Goal: Task Accomplishment & Management: Manage account settings

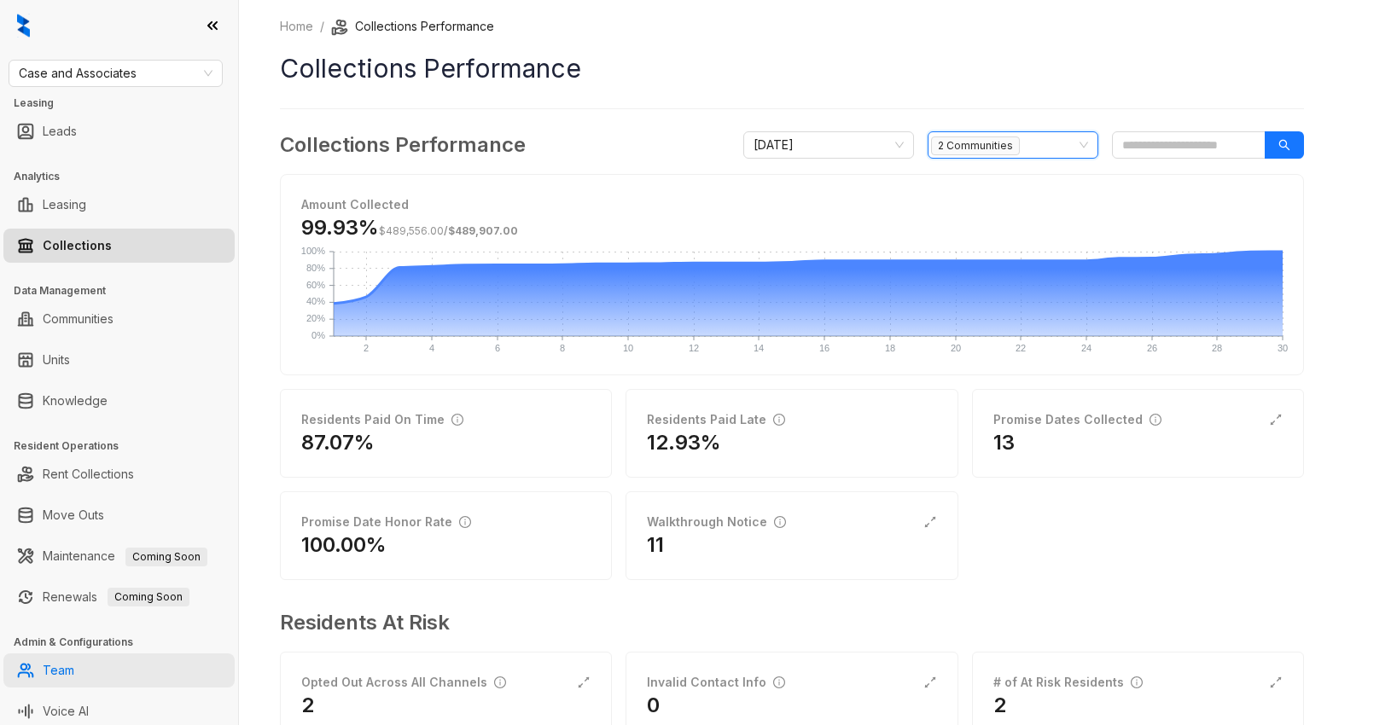
click at [60, 670] on link "Team" at bounding box center [59, 671] width 32 height 34
click at [61, 671] on link "Team" at bounding box center [59, 671] width 32 height 34
click at [49, 673] on link "Team" at bounding box center [59, 671] width 32 height 34
click at [51, 677] on link "Team" at bounding box center [59, 671] width 32 height 34
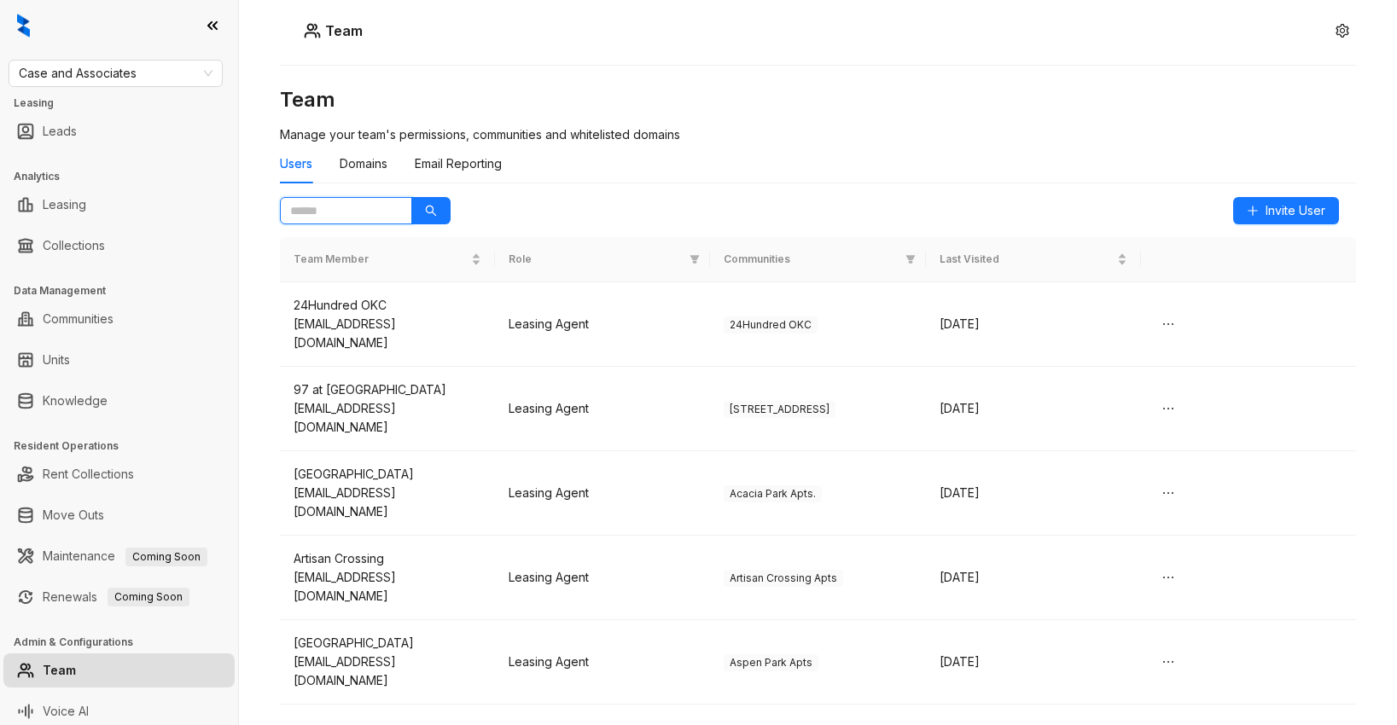
click at [356, 209] on input "text" at bounding box center [339, 210] width 98 height 19
click at [346, 214] on input "text" at bounding box center [339, 210] width 98 height 19
click at [428, 210] on icon "search" at bounding box center [431, 211] width 12 height 12
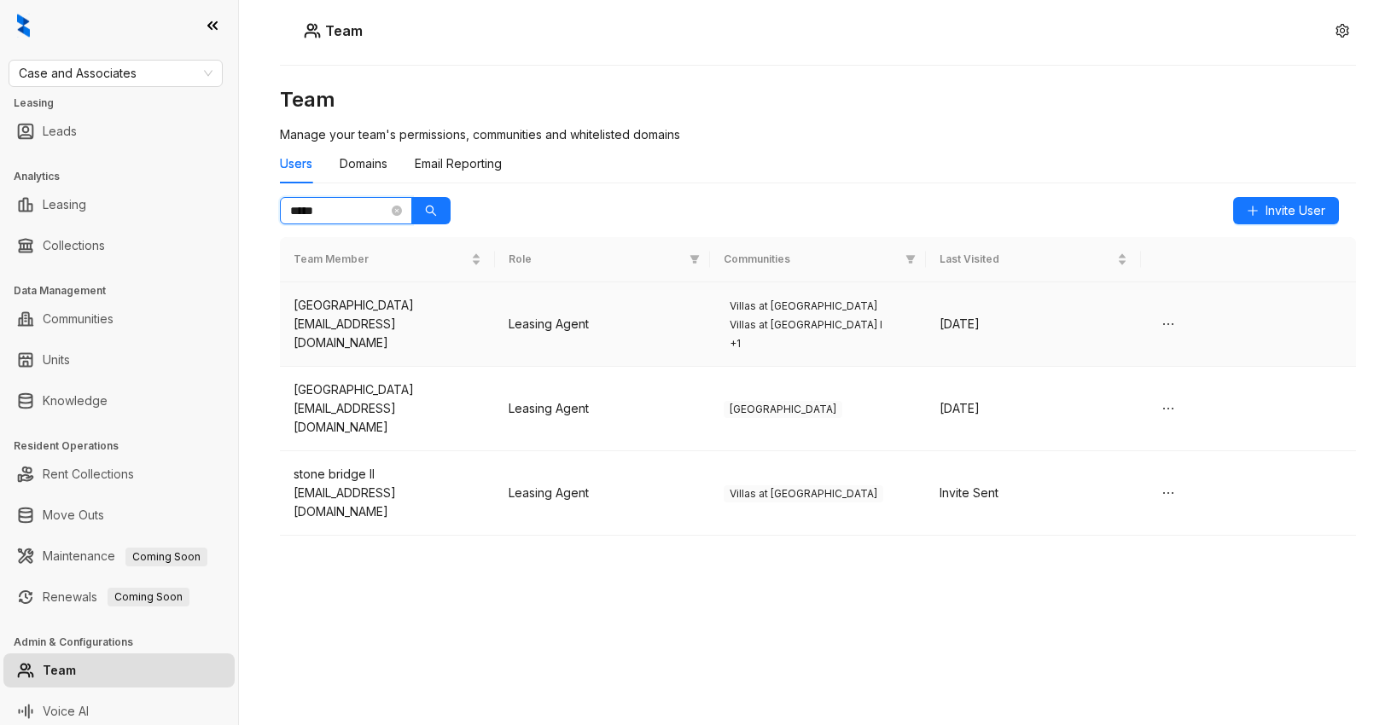
type input "*****"
click at [645, 317] on td "Leasing Agent" at bounding box center [602, 325] width 215 height 84
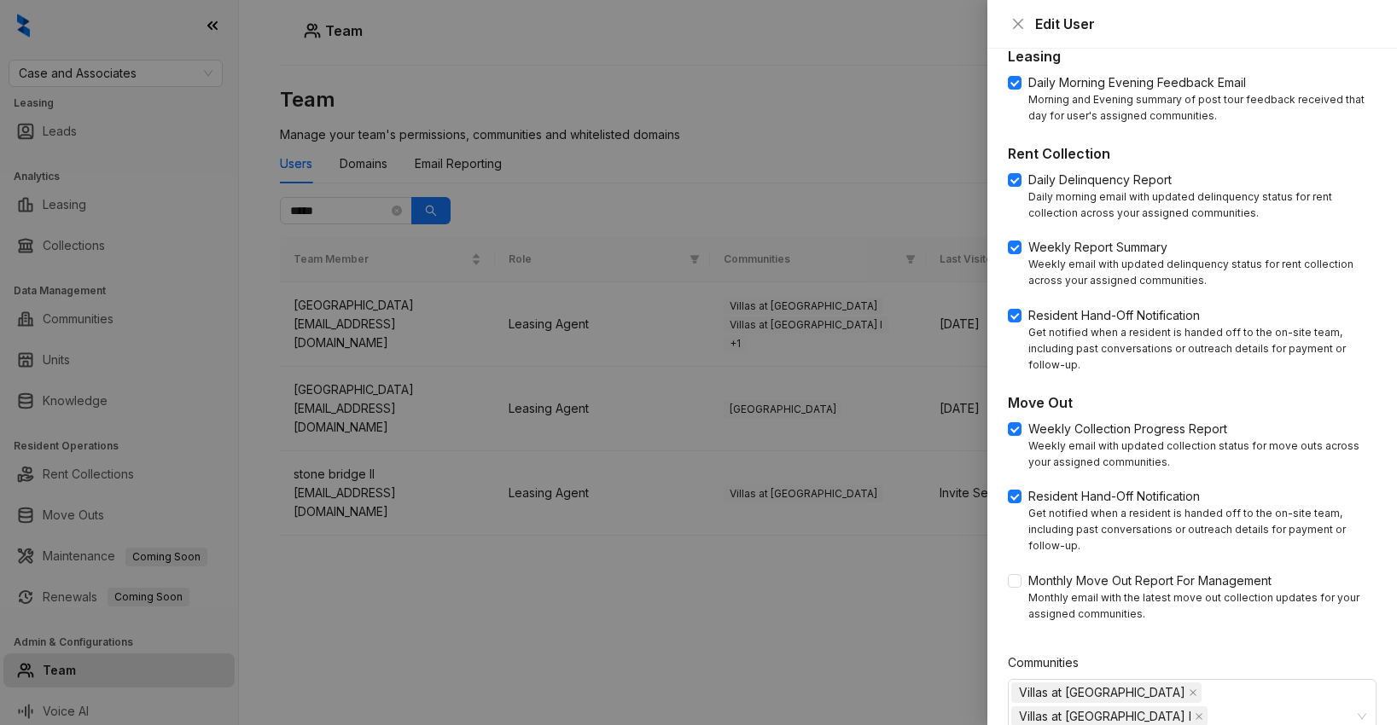
scroll to position [630, 0]
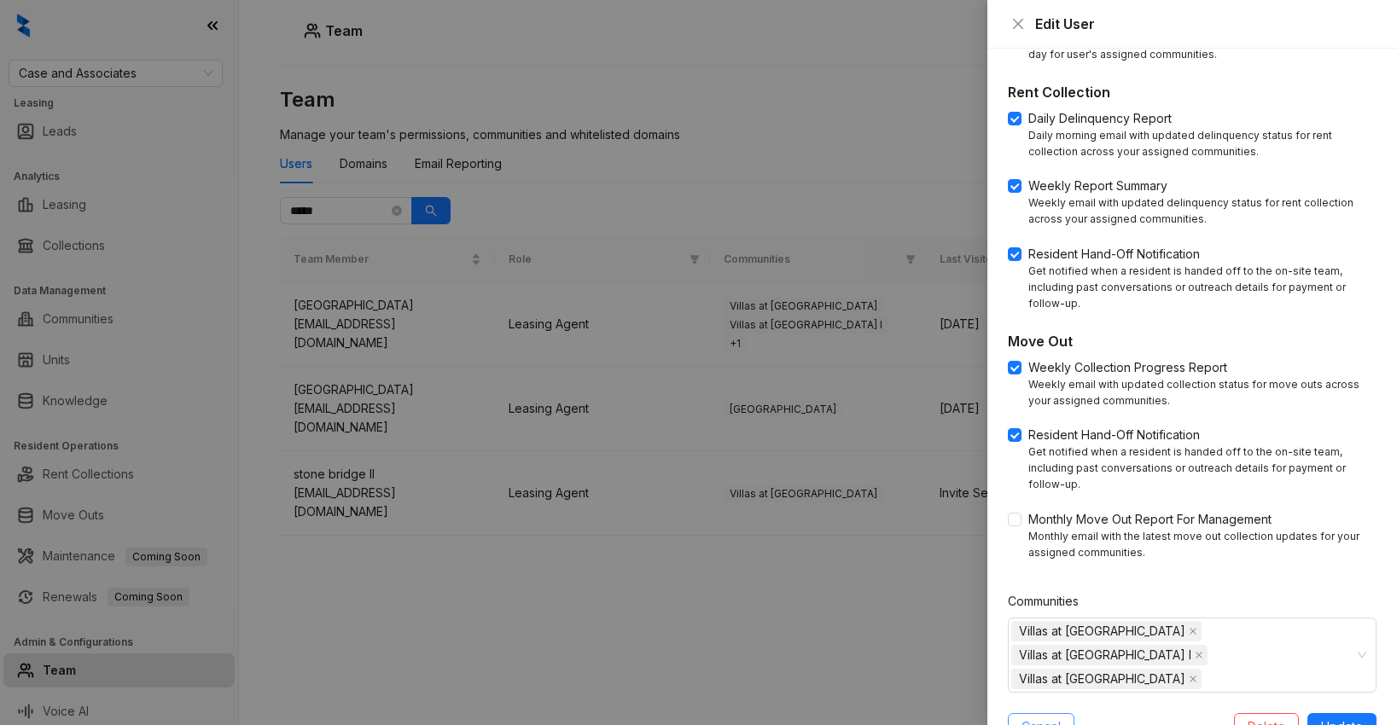
click at [1026, 718] on span "Cancel" at bounding box center [1041, 727] width 39 height 19
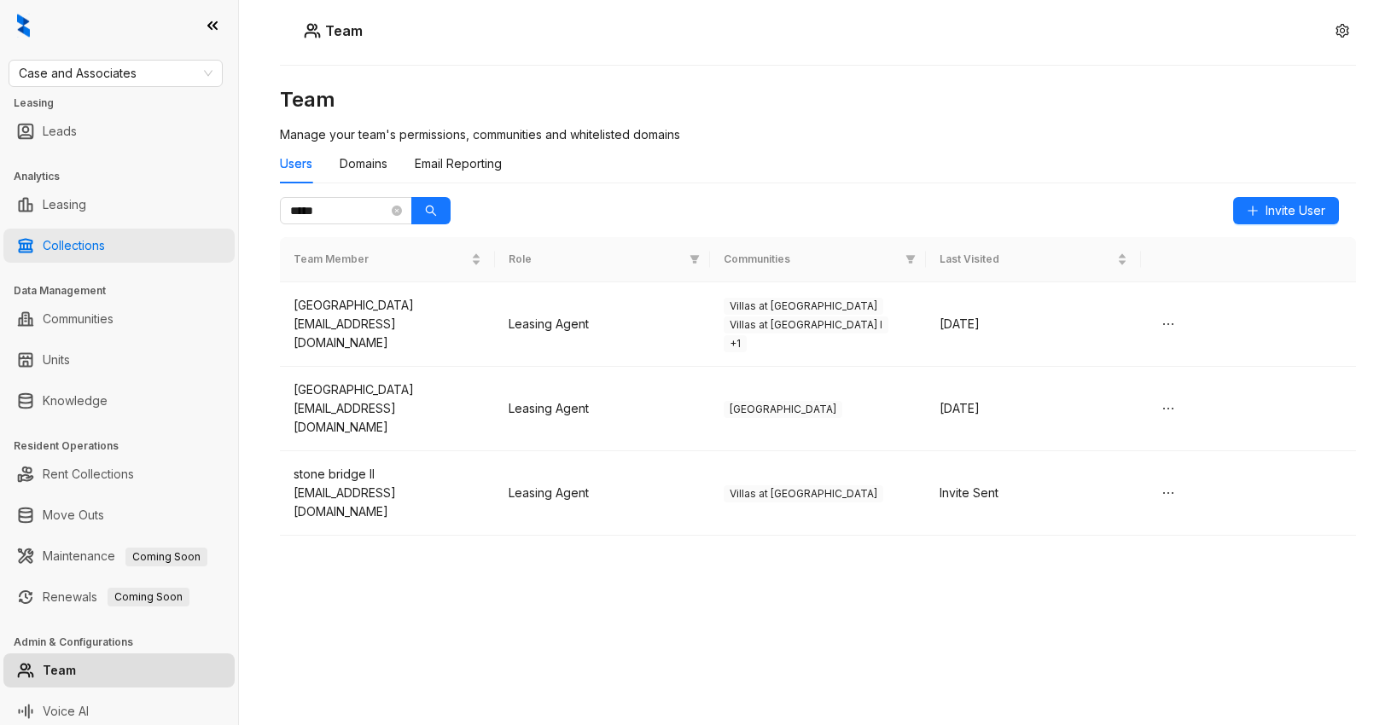
click at [84, 253] on link "Collections" at bounding box center [74, 246] width 62 height 34
click at [80, 247] on link "Collections" at bounding box center [74, 246] width 62 height 34
click at [399, 217] on span at bounding box center [397, 210] width 10 height 19
click at [396, 213] on icon "close-circle" at bounding box center [397, 211] width 10 height 10
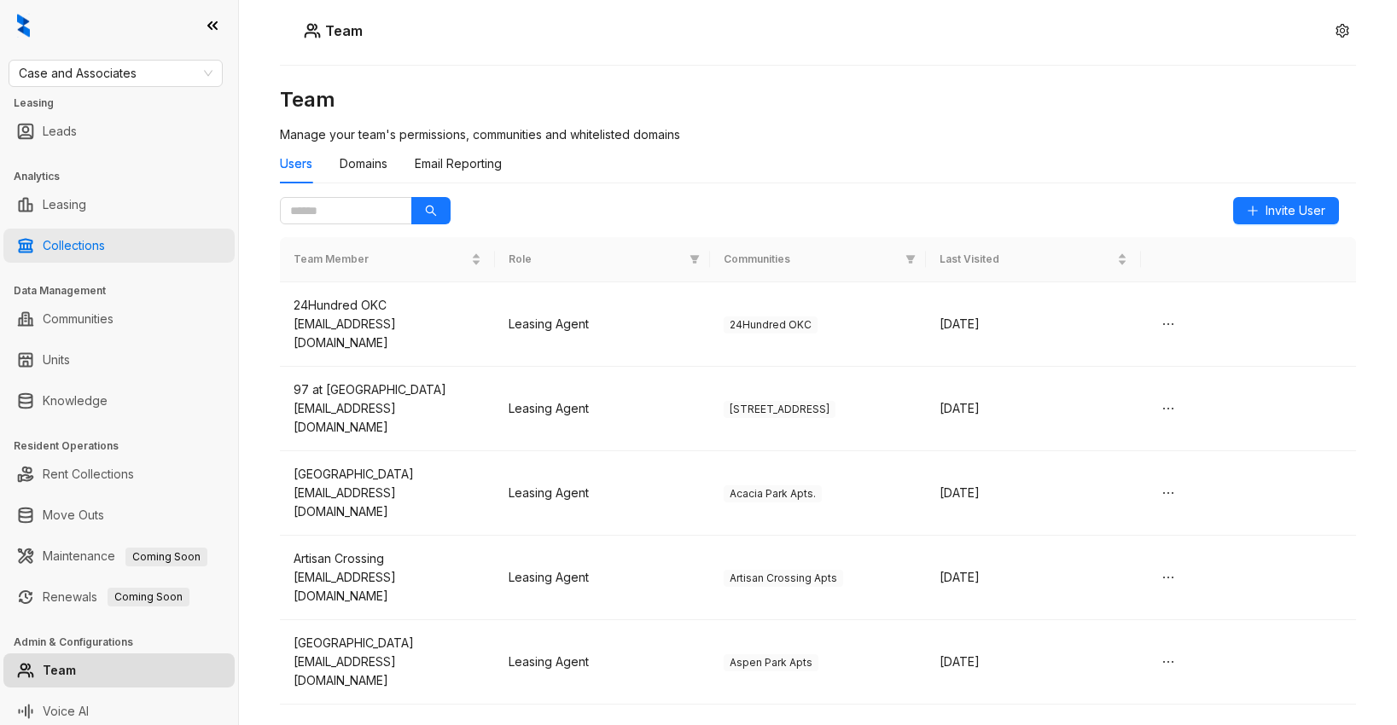
click at [56, 239] on link "Collections" at bounding box center [74, 246] width 62 height 34
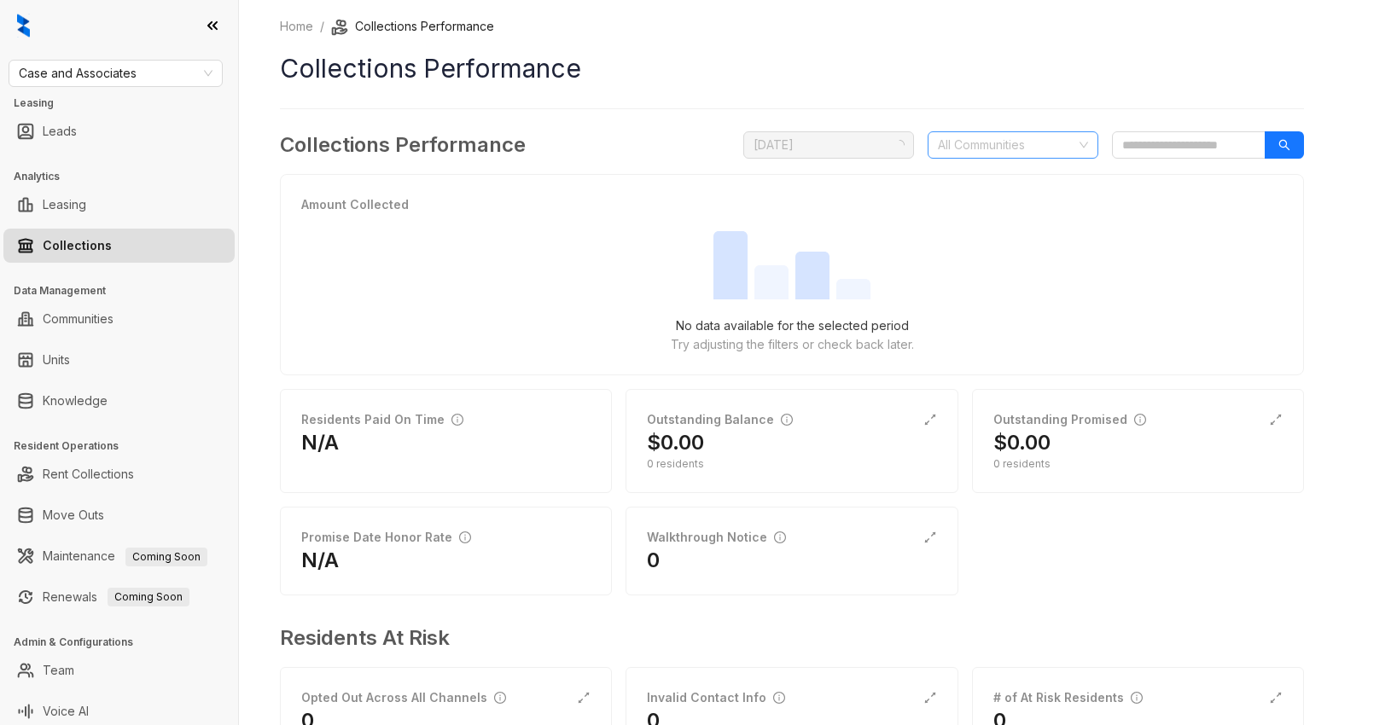
click at [1016, 139] on div at bounding box center [1004, 145] width 146 height 24
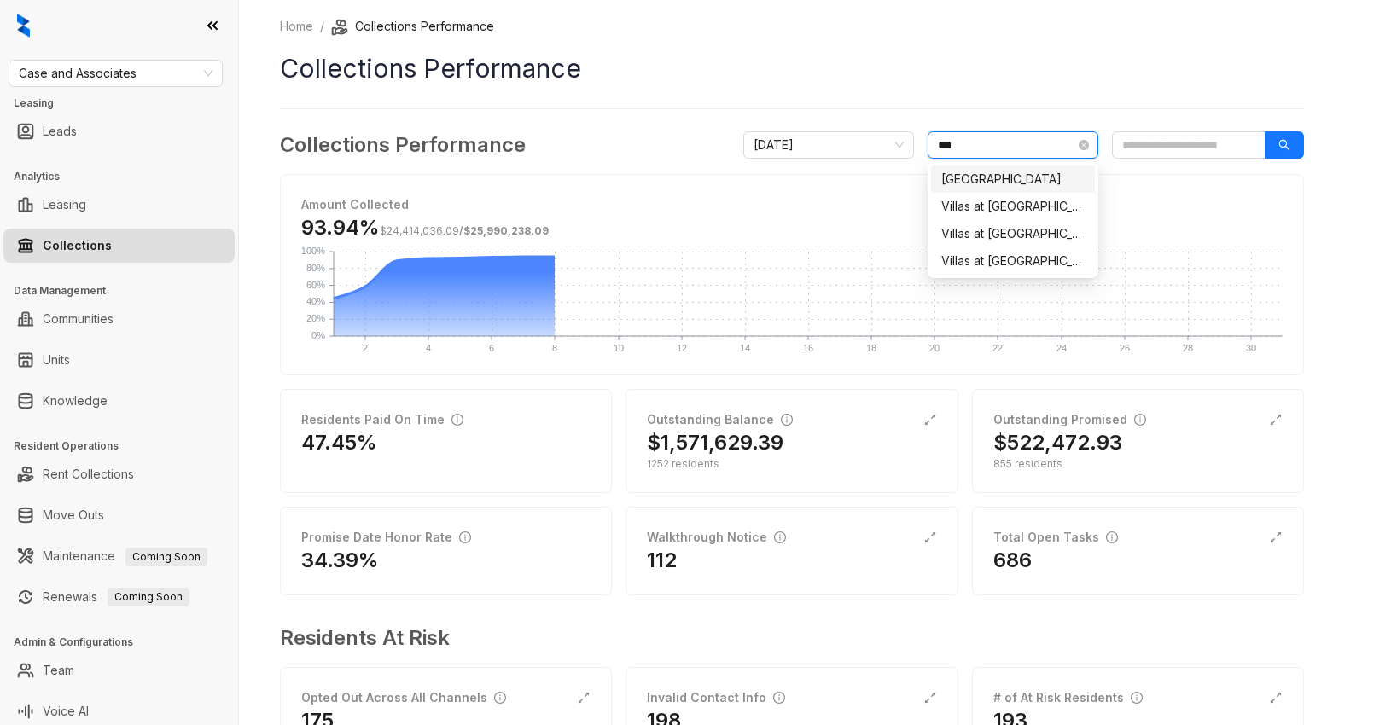
type input "****"
click at [1017, 206] on div "Villas at [GEOGRAPHIC_DATA]" at bounding box center [1012, 206] width 143 height 19
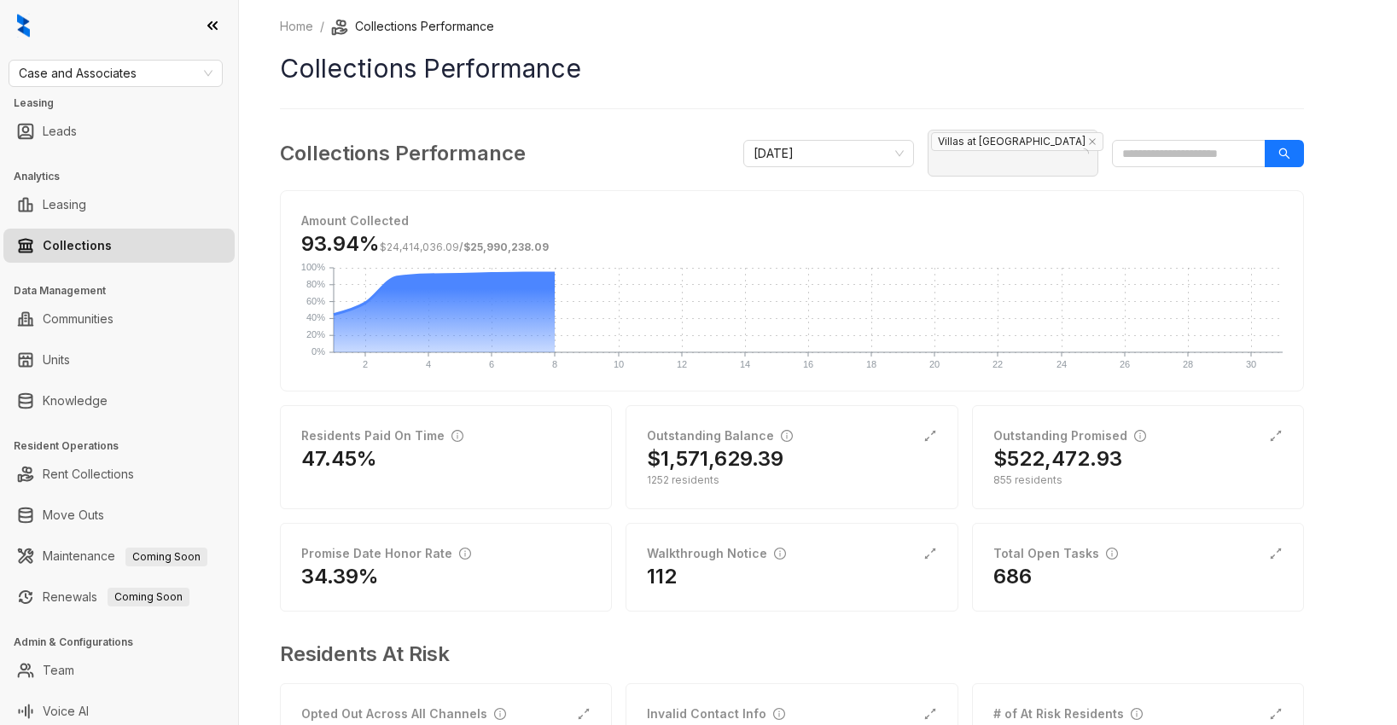
click at [1139, 191] on div "Amount Collected 93.94% $24,414,036.09 / $25,990,238.09 2 2 4 4 6 6 8 8 10 10 1…" at bounding box center [792, 291] width 1022 height 200
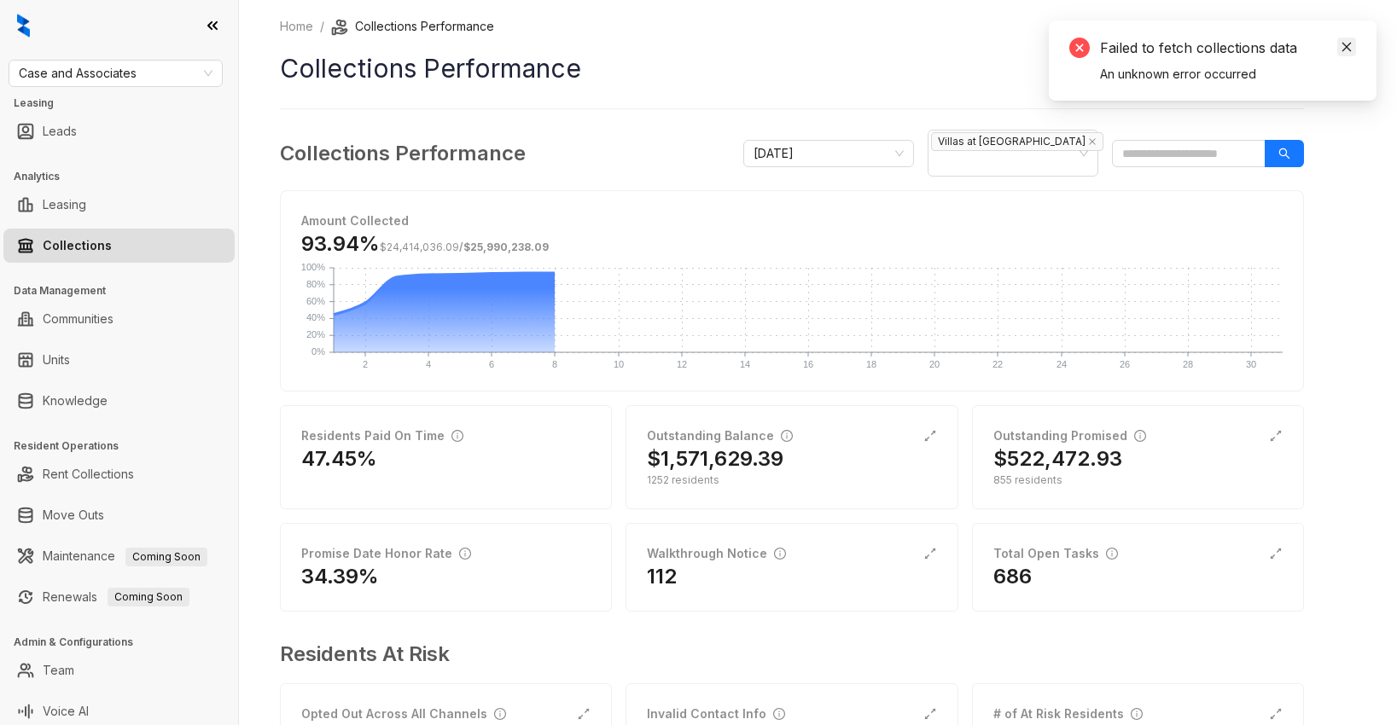
click at [1349, 44] on icon "close" at bounding box center [1347, 47] width 9 height 9
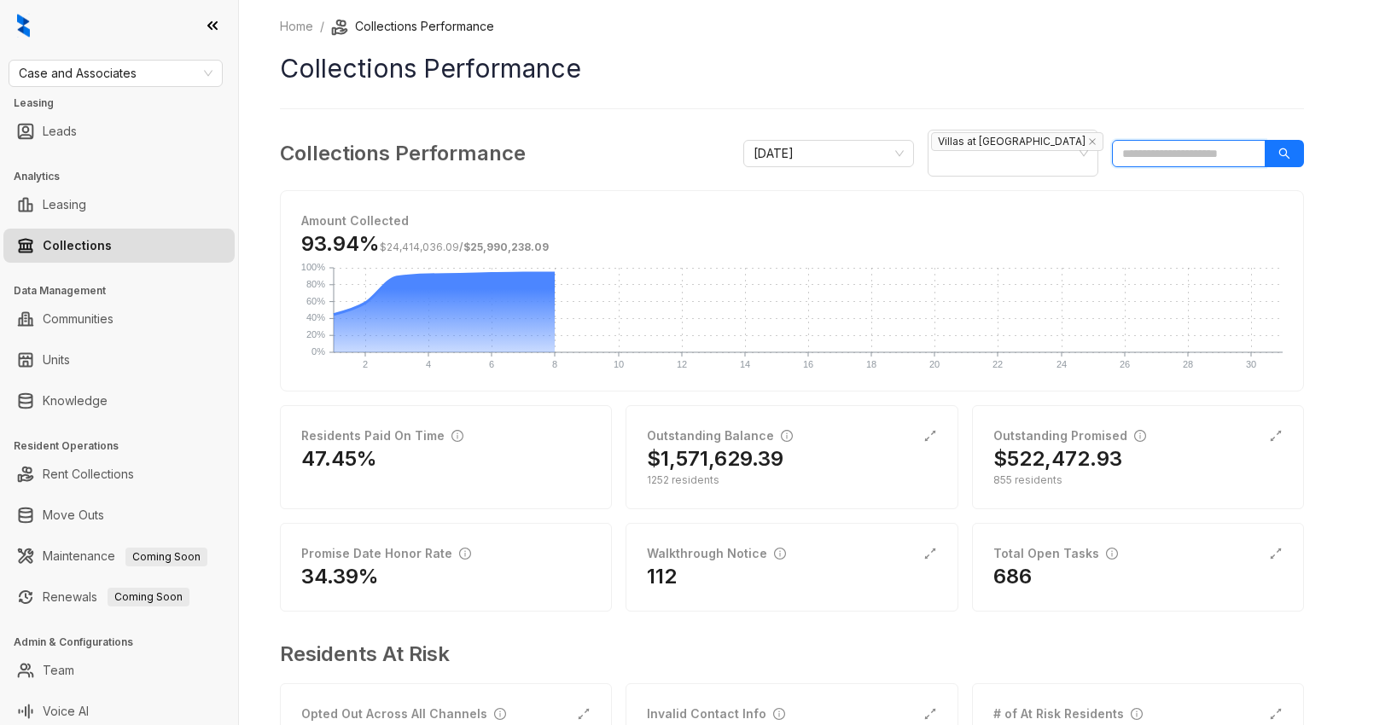
click at [1170, 147] on input "search" at bounding box center [1189, 153] width 154 height 27
click at [1279, 149] on icon "search" at bounding box center [1285, 154] width 12 height 12
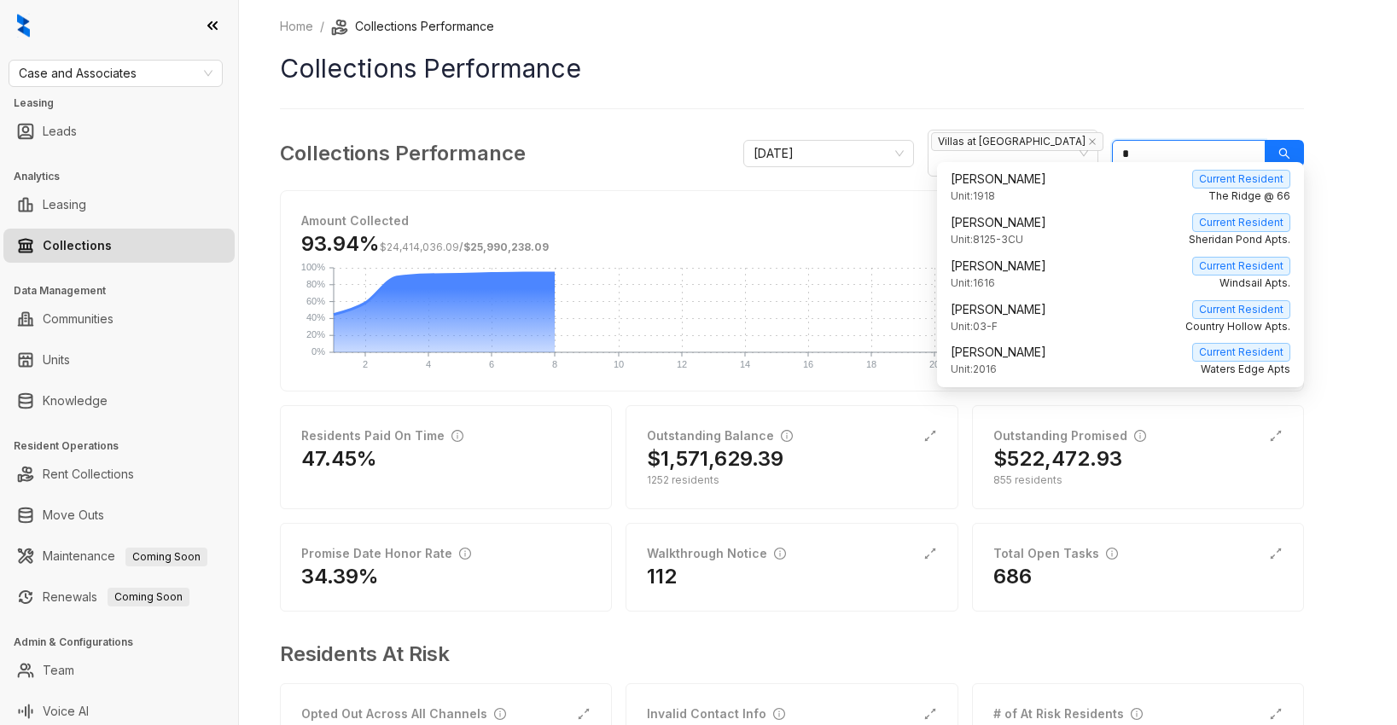
type input "*"
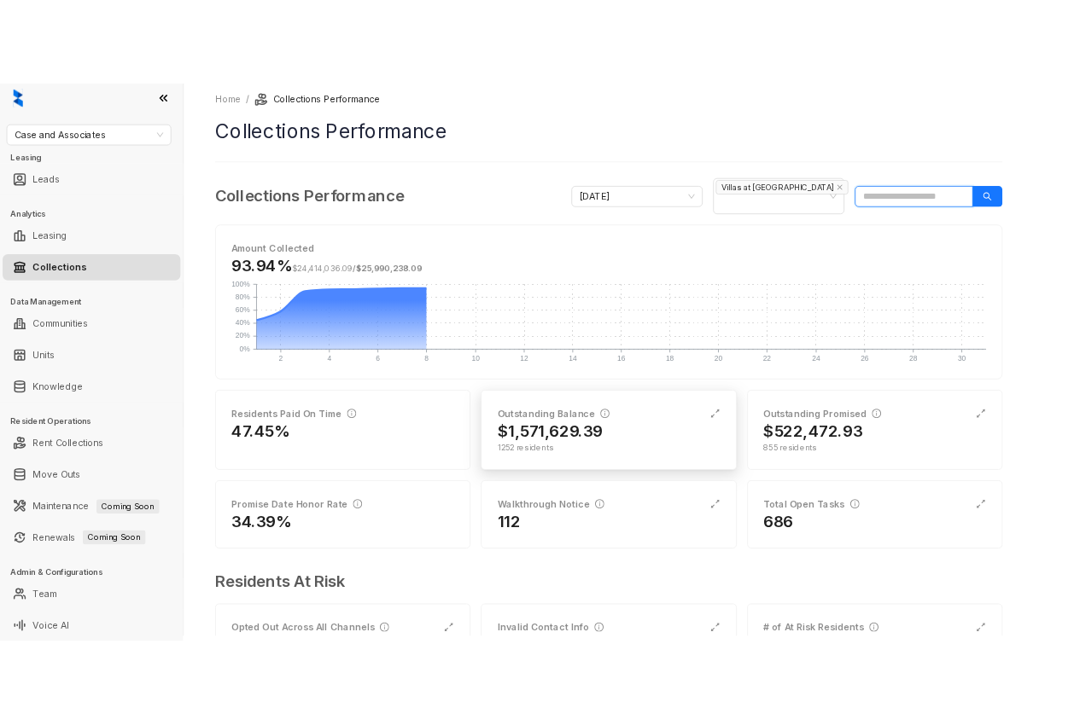
scroll to position [72, 0]
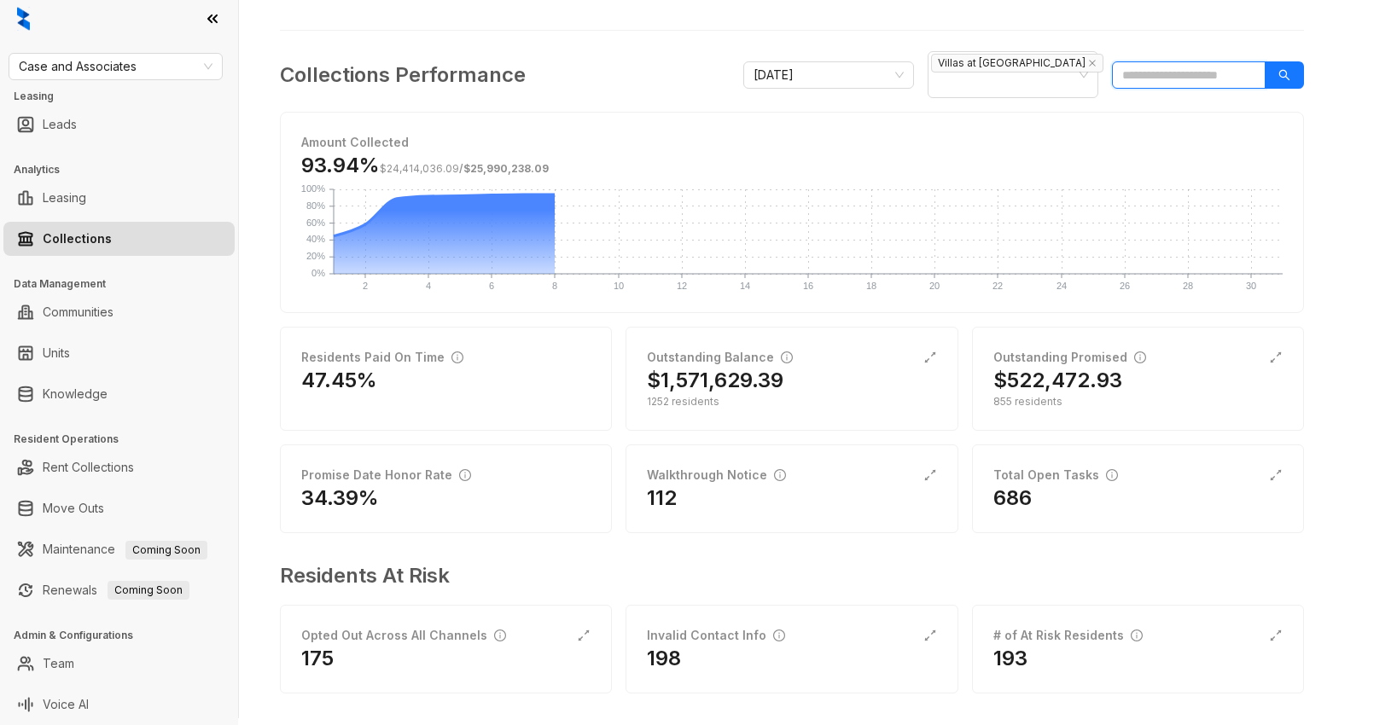
type input "*"
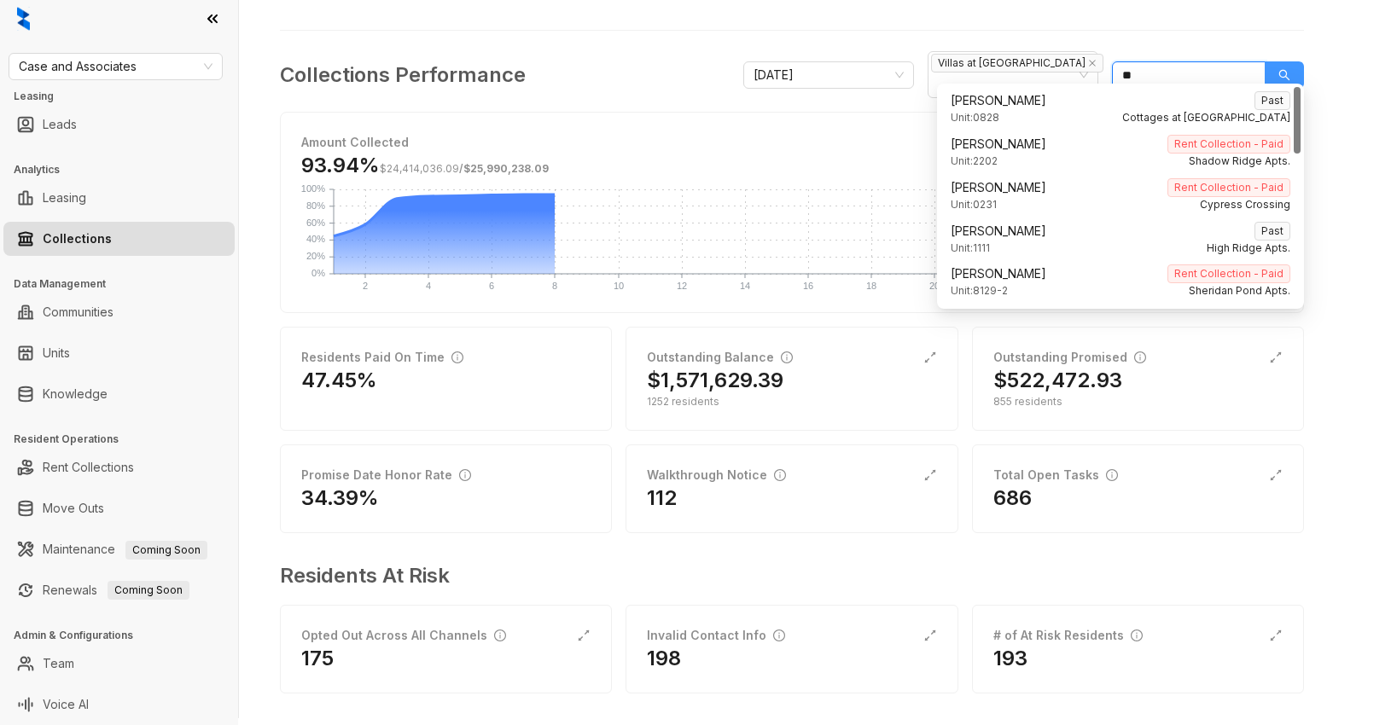
click at [1294, 61] on button "button" at bounding box center [1284, 74] width 39 height 27
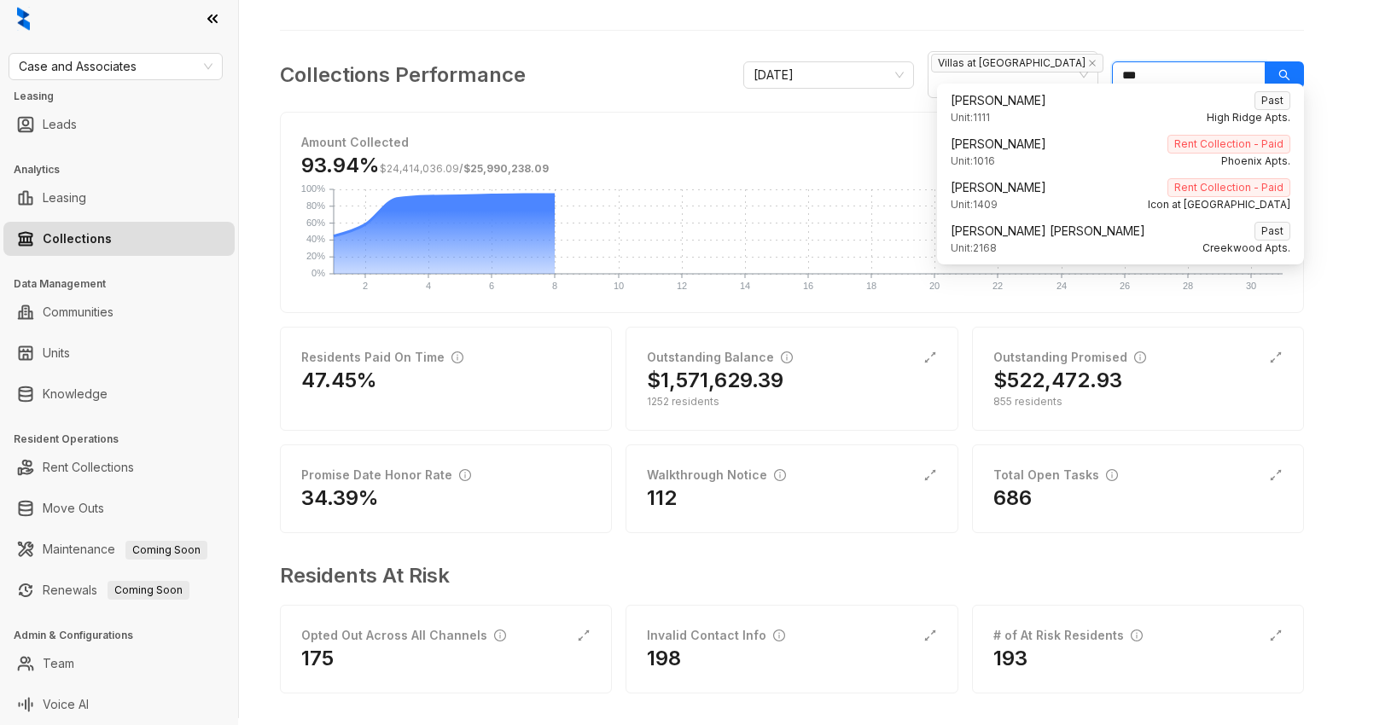
click at [1164, 61] on input "***" at bounding box center [1189, 74] width 154 height 27
click at [1208, 70] on input "***" at bounding box center [1189, 74] width 154 height 27
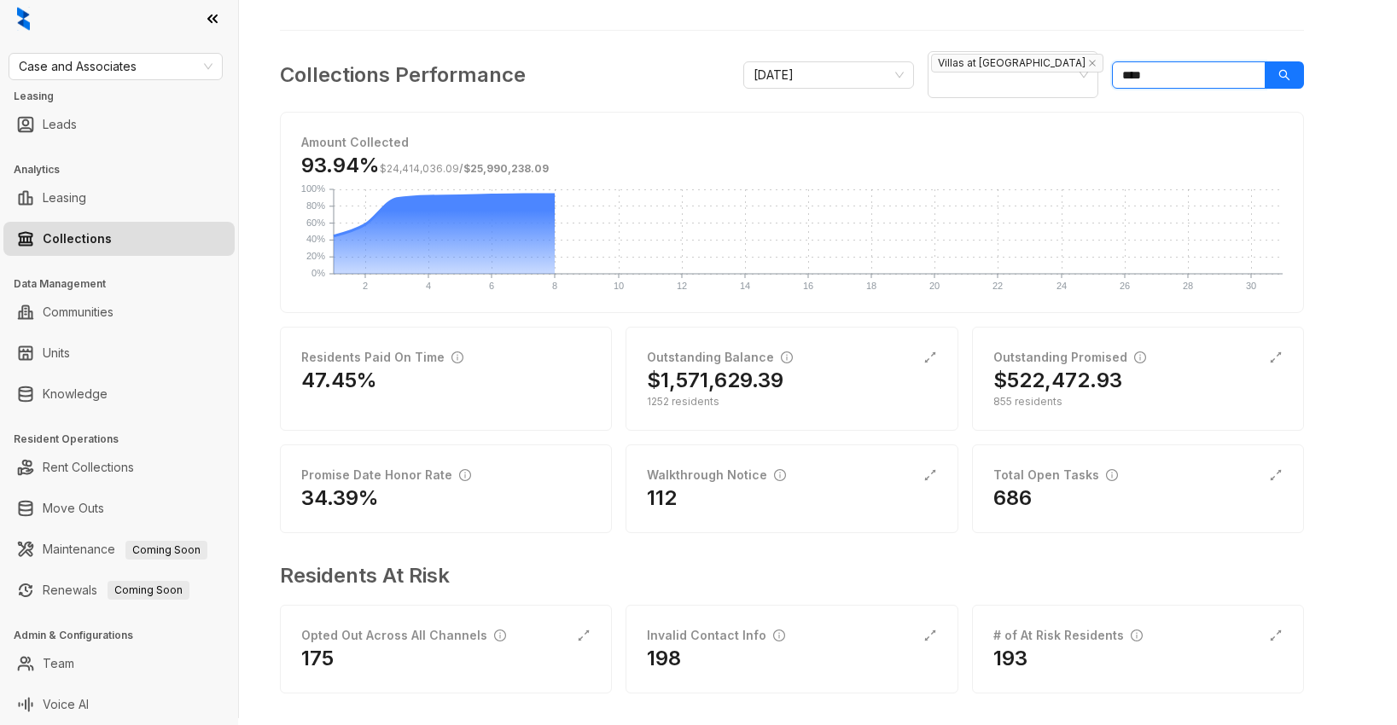
drag, startPoint x: 1159, startPoint y: 67, endPoint x: 1109, endPoint y: 59, distance: 51.1
click at [1129, 66] on input "****" at bounding box center [1189, 74] width 154 height 27
type input "*"
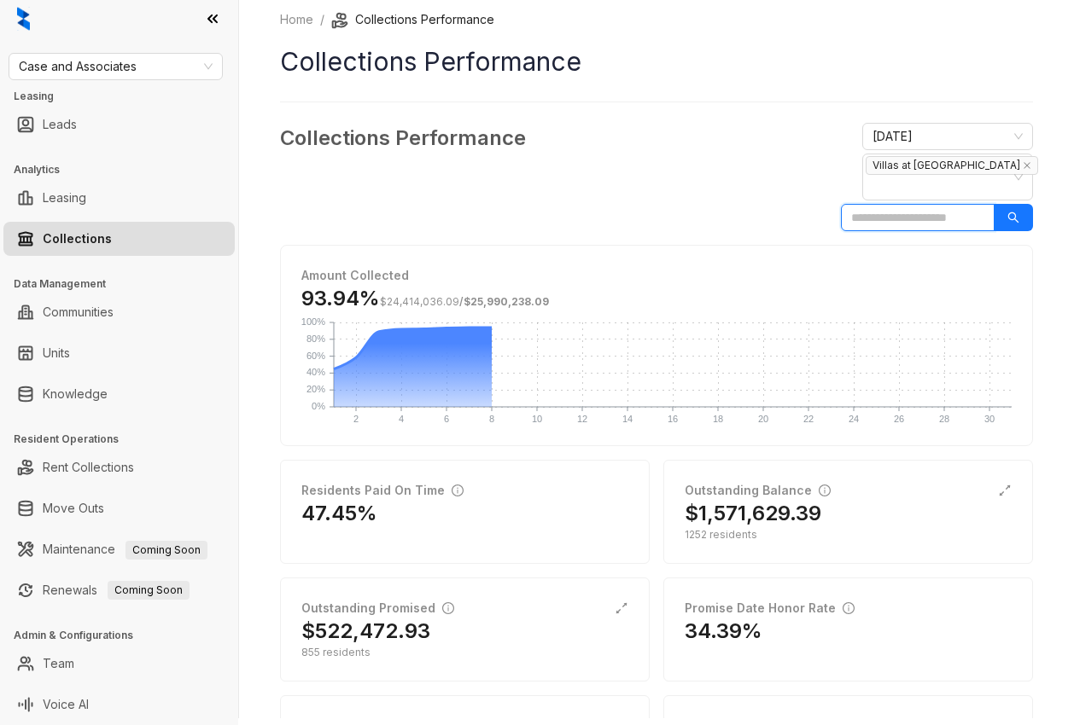
scroll to position [7, 0]
click at [67, 657] on link "Team" at bounding box center [59, 664] width 32 height 34
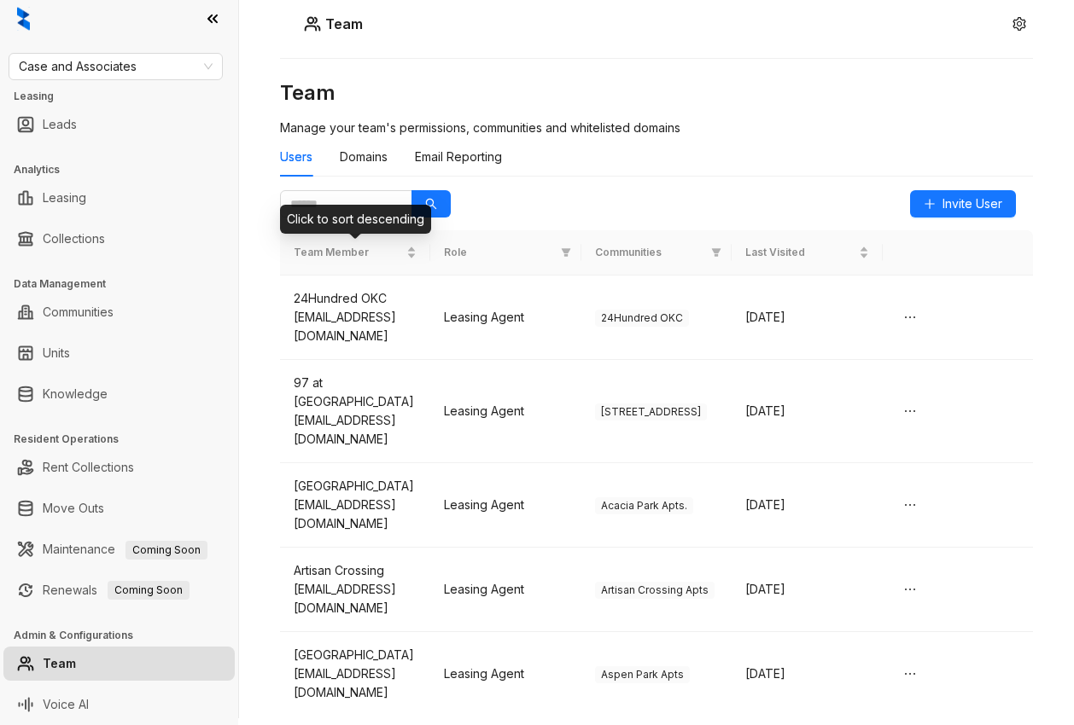
click at [319, 217] on div "Click to sort descending" at bounding box center [355, 219] width 151 height 29
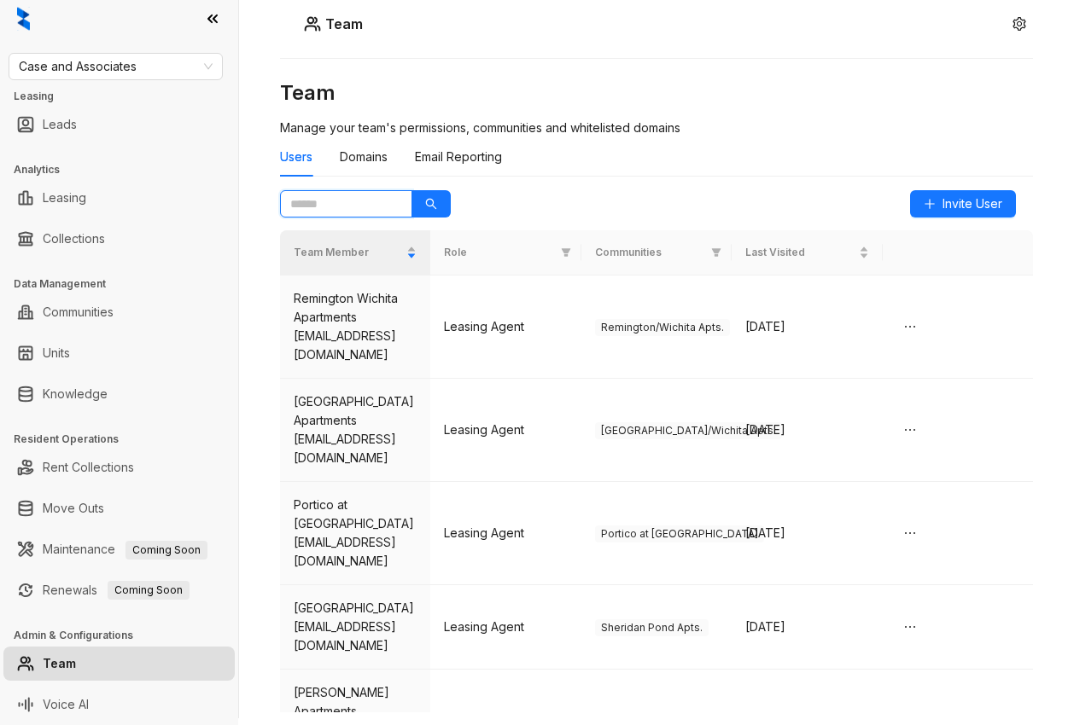
click at [332, 206] on input "text" at bounding box center [339, 204] width 98 height 19
type input "*"
click at [439, 204] on button "button" at bounding box center [430, 203] width 39 height 27
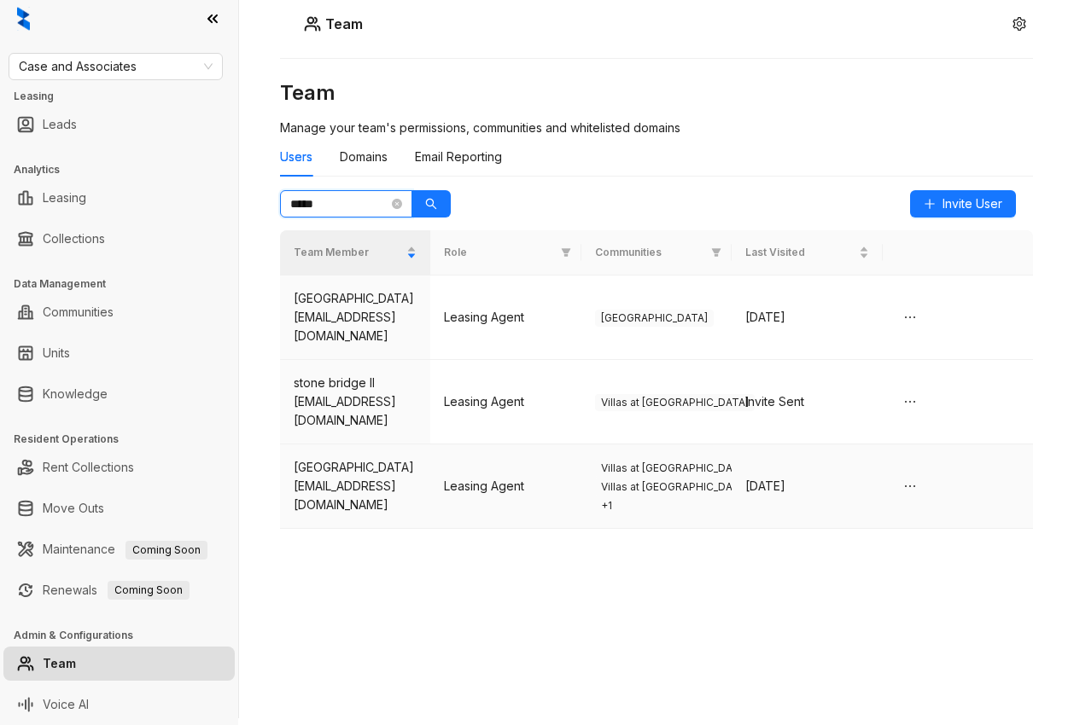
type input "*****"
click at [424, 474] on td "Stone Bridge stonebridge@caseusa.com" at bounding box center [355, 487] width 150 height 84
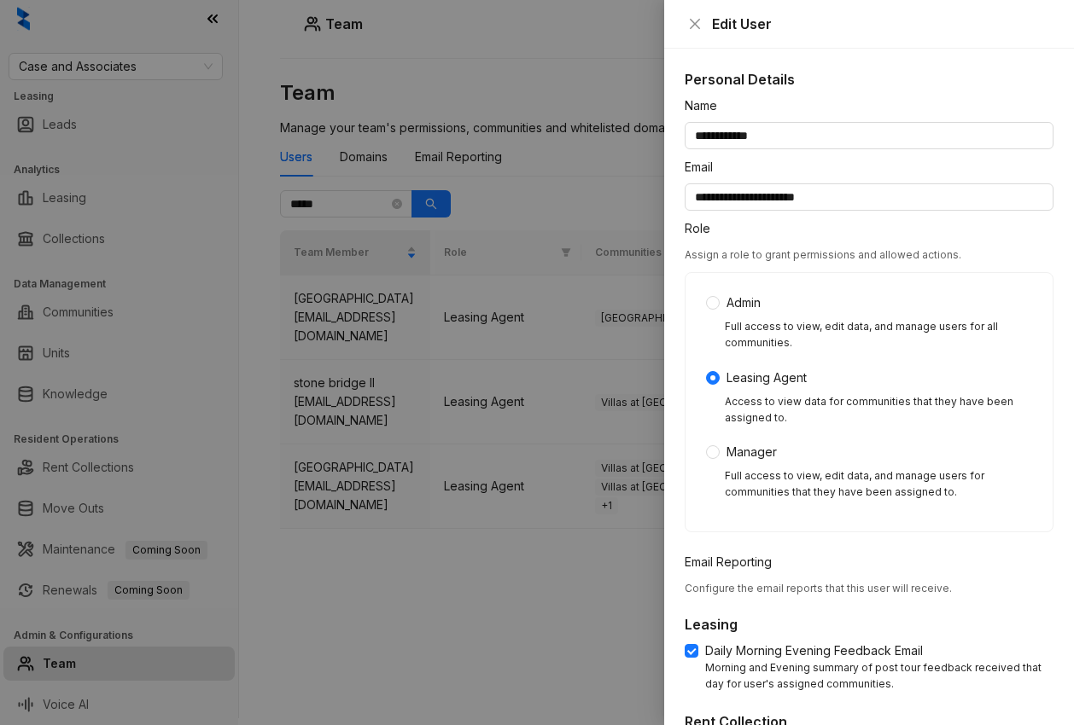
click at [425, 440] on div at bounding box center [537, 362] width 1074 height 725
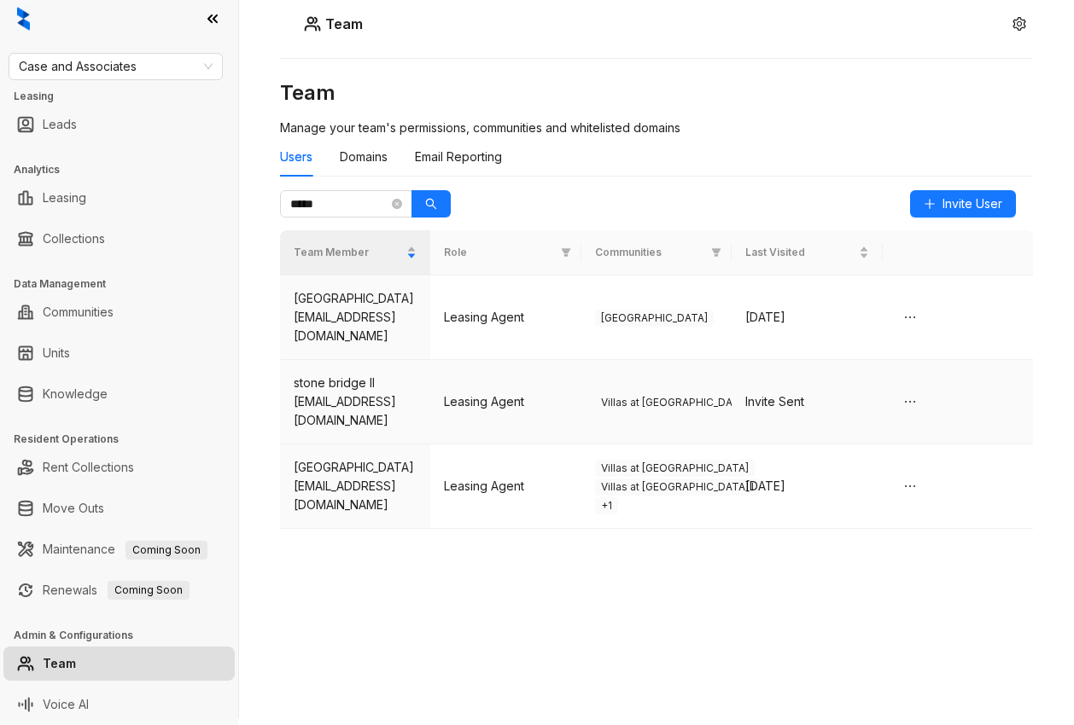
click at [381, 417] on div "[EMAIL_ADDRESS][DOMAIN_NAME]" at bounding box center [355, 412] width 123 height 38
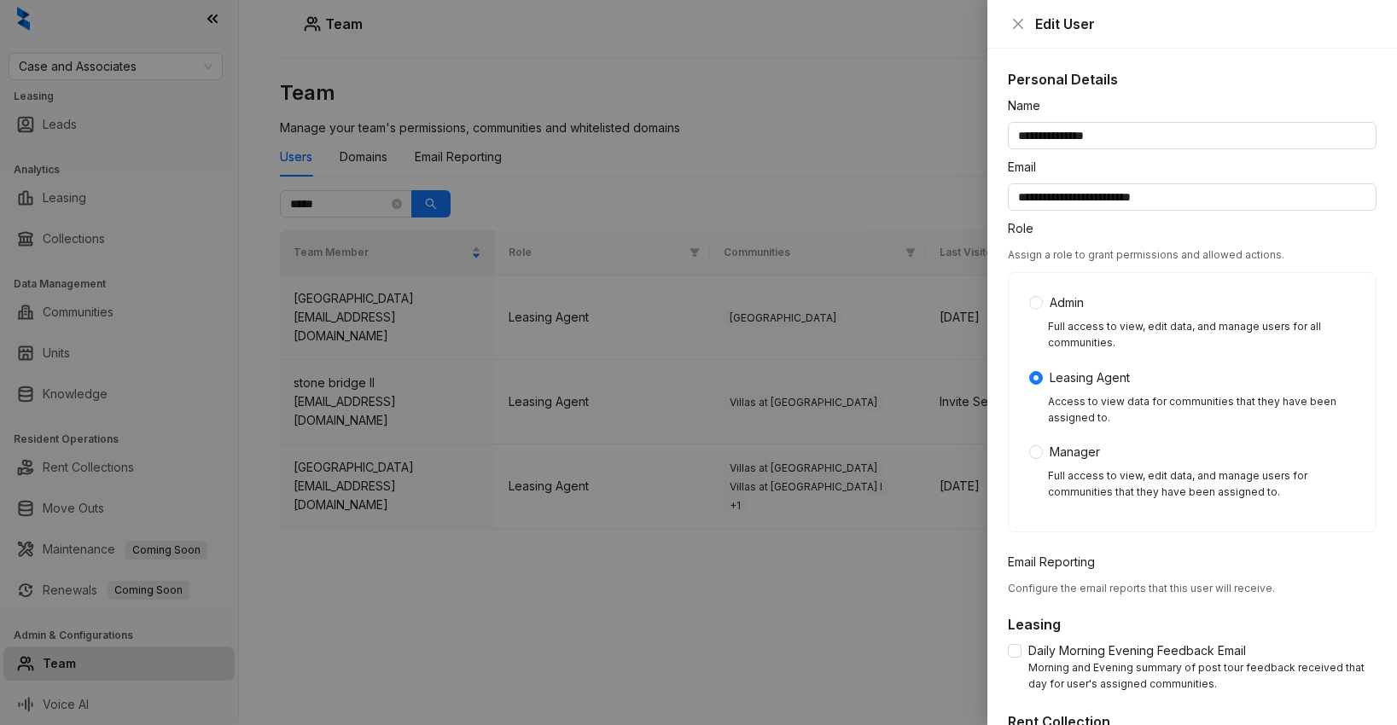
scroll to position [7, 0]
drag, startPoint x: 1123, startPoint y: 136, endPoint x: 1046, endPoint y: 135, distance: 77.7
click at [1046, 135] on input "**********" at bounding box center [1192, 135] width 369 height 27
click at [1135, 133] on input "**********" at bounding box center [1192, 135] width 369 height 27
drag, startPoint x: 1135, startPoint y: 133, endPoint x: 958, endPoint y: 131, distance: 177.5
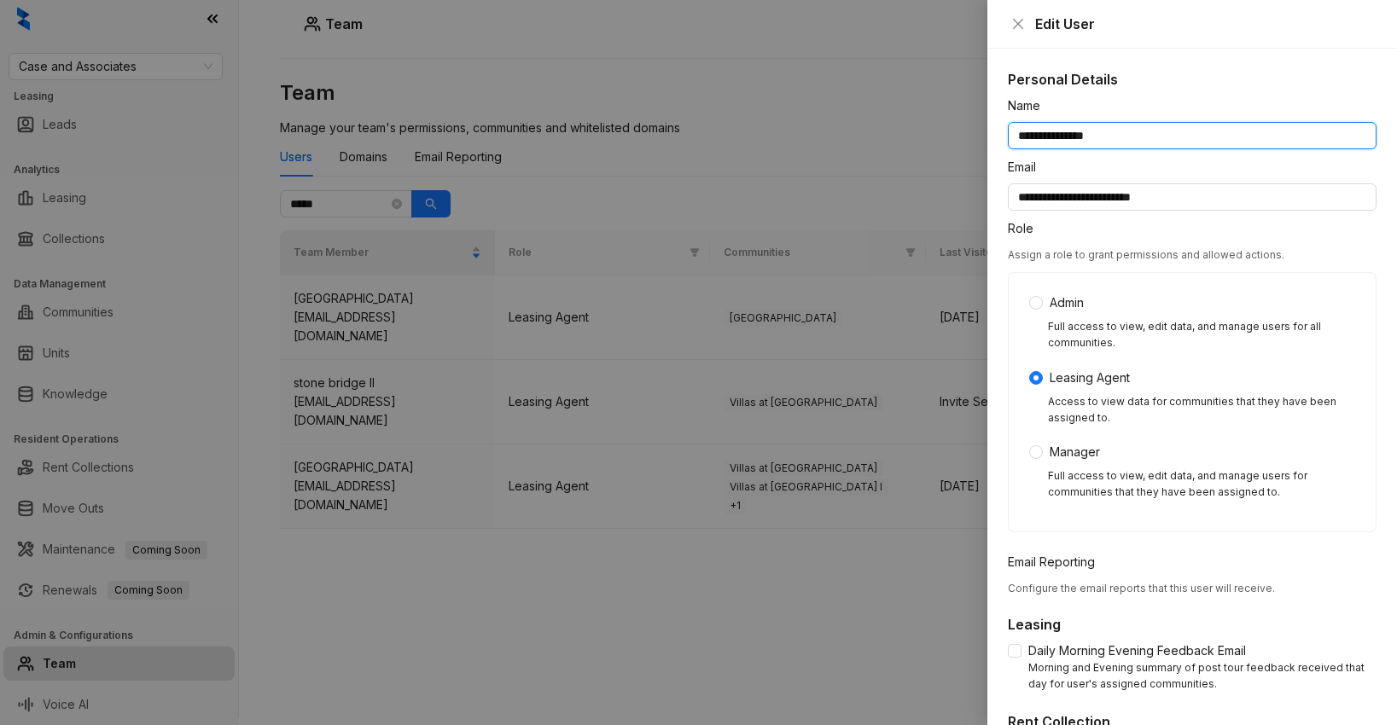
click at [958, 131] on div "**********" at bounding box center [698, 362] width 1397 height 725
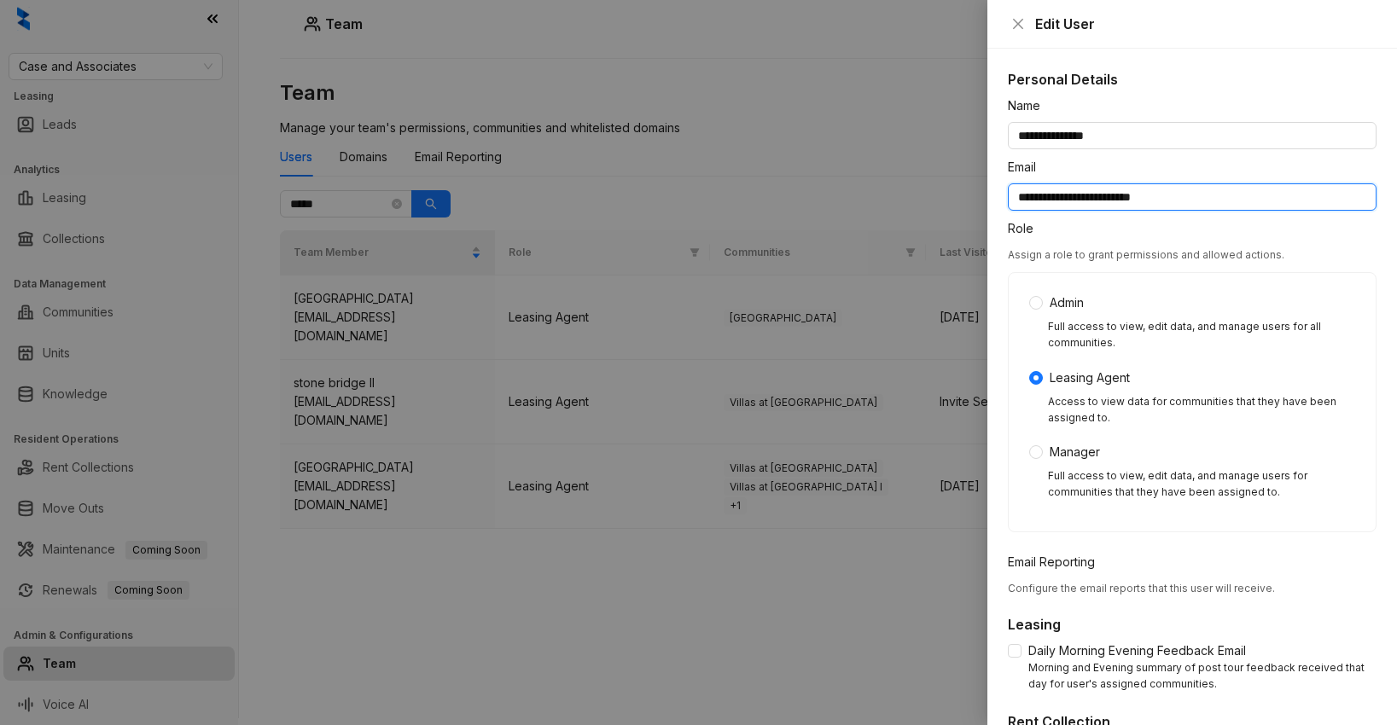
drag, startPoint x: 1214, startPoint y: 196, endPoint x: 966, endPoint y: 193, distance: 247.5
click at [966, 193] on div "**********" at bounding box center [698, 362] width 1397 height 725
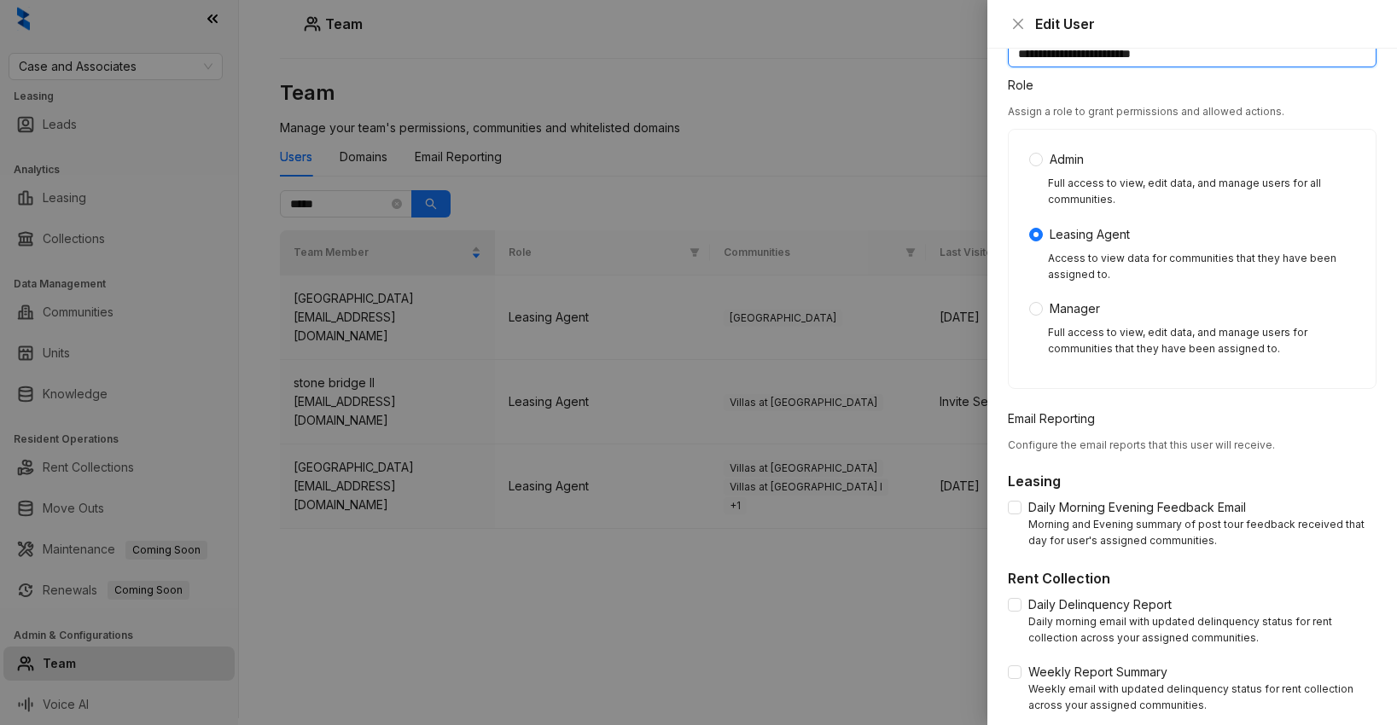
scroll to position [0, 0]
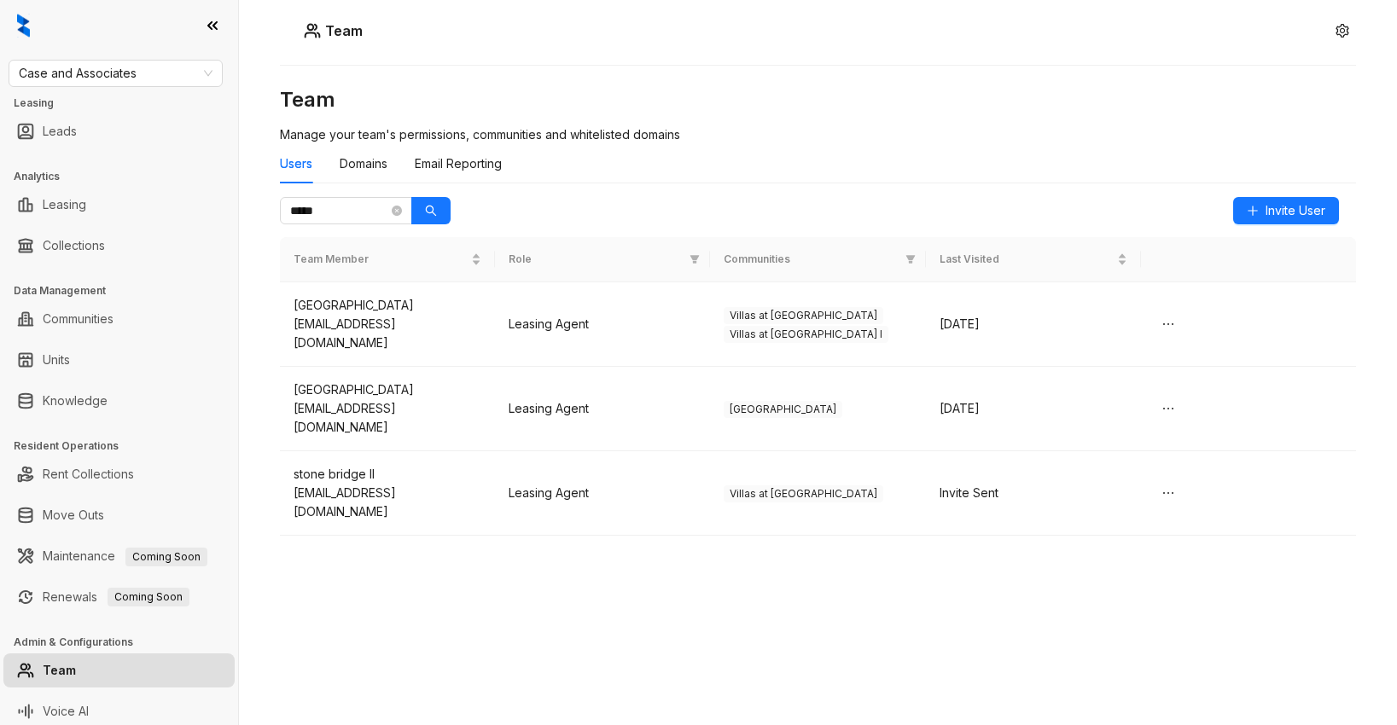
scroll to position [7, 0]
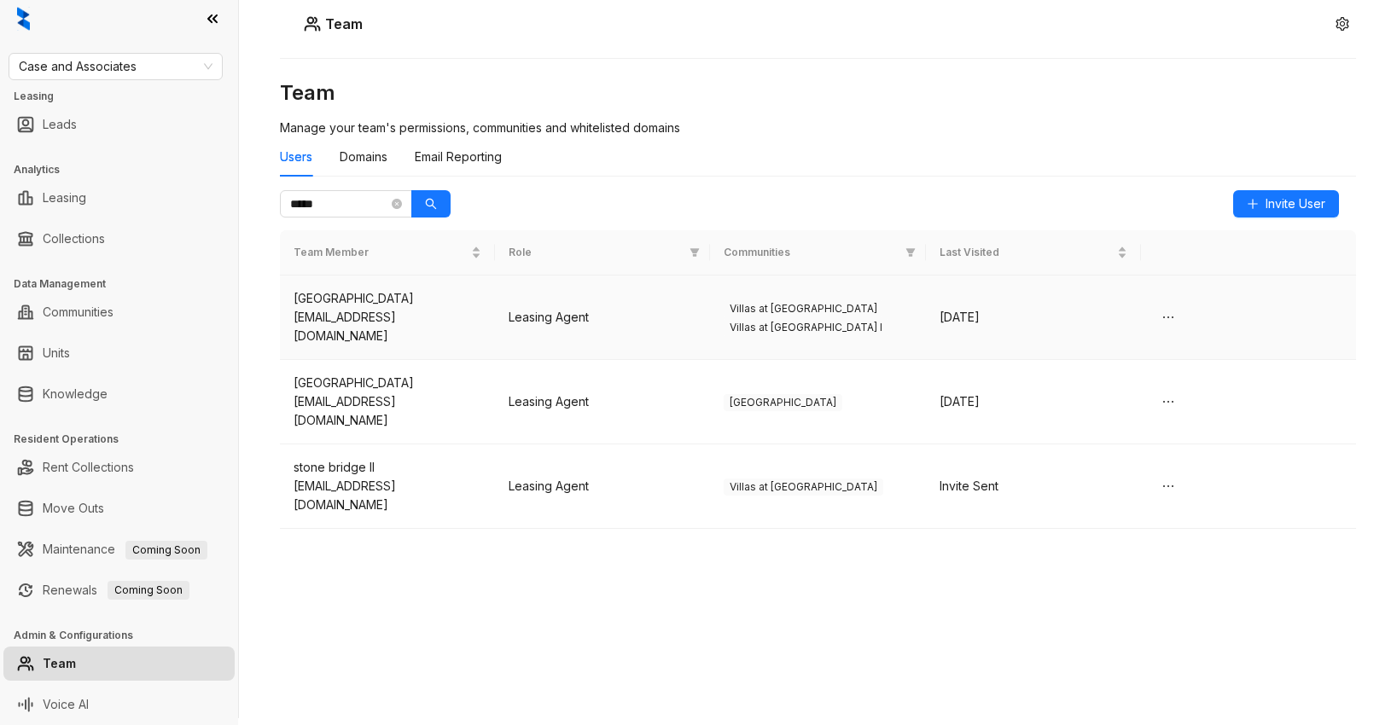
click at [638, 318] on td "Leasing Agent" at bounding box center [602, 318] width 215 height 84
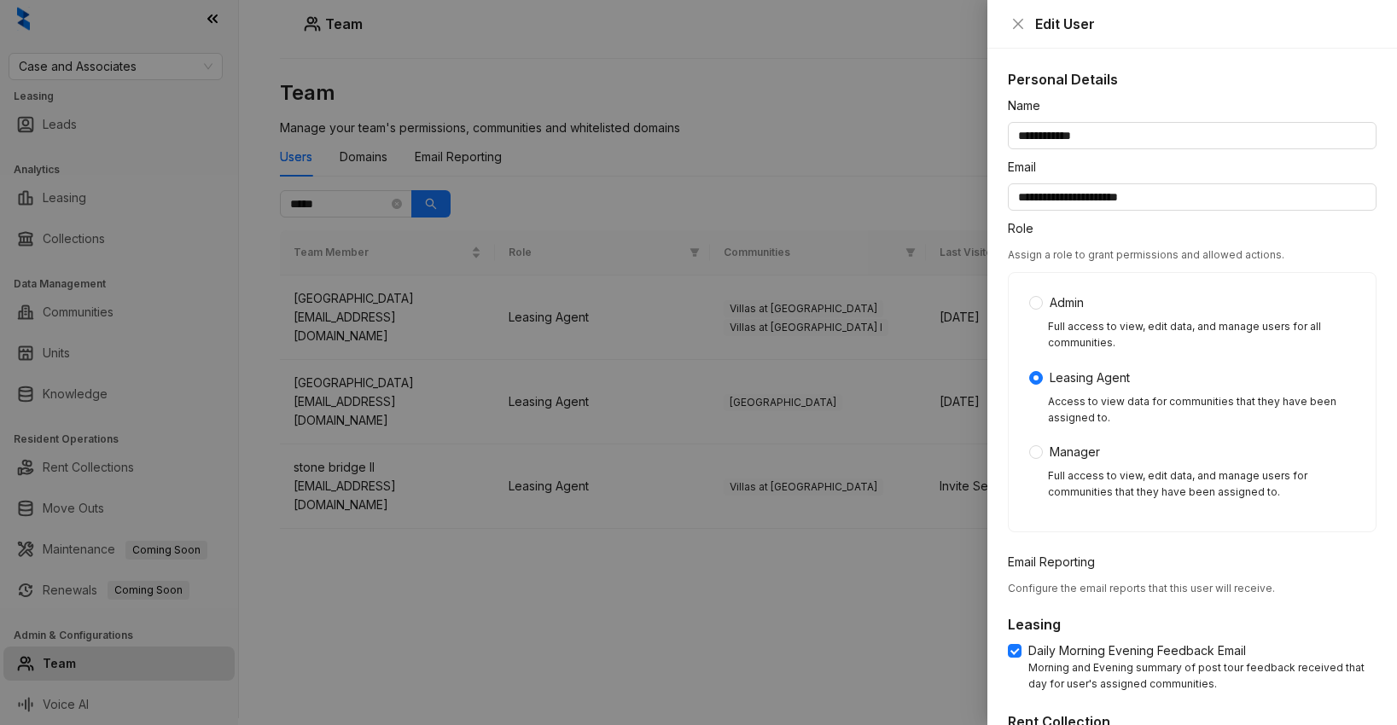
click at [722, 597] on div at bounding box center [698, 362] width 1397 height 725
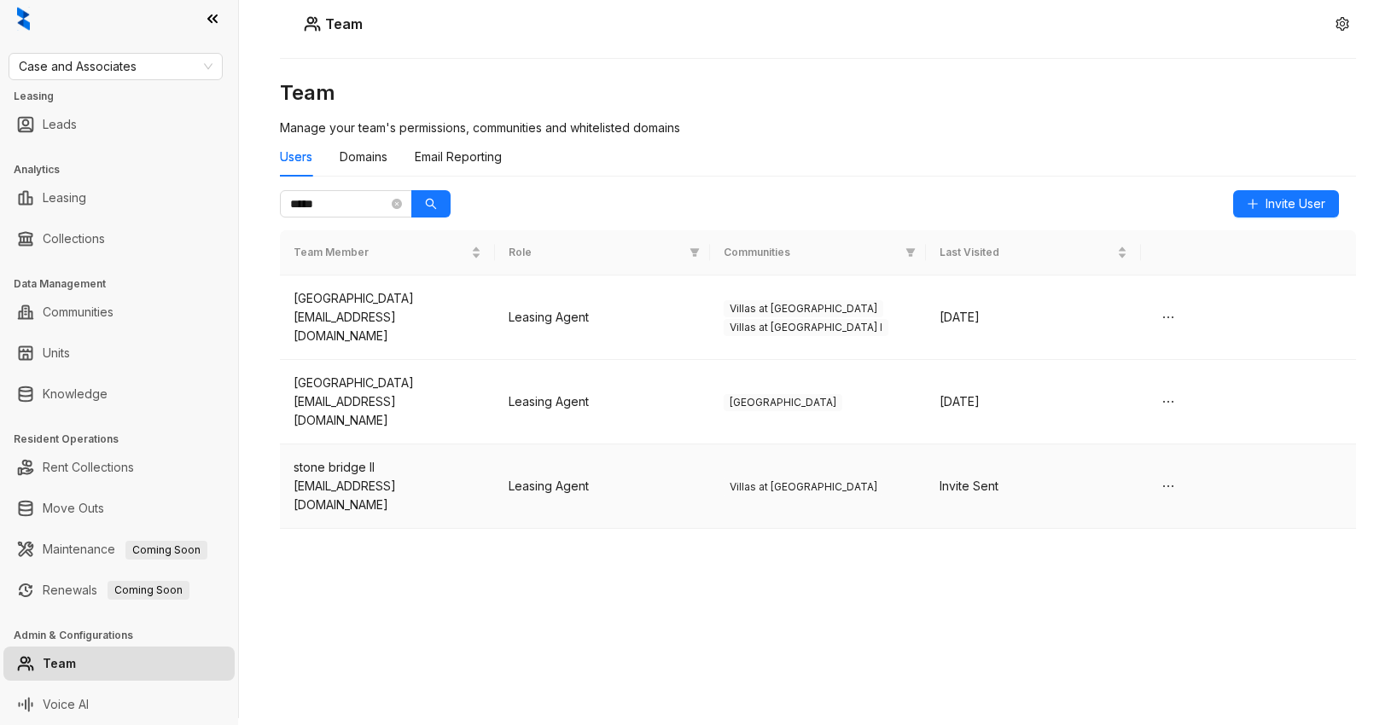
click at [434, 477] on div "[EMAIL_ADDRESS][DOMAIN_NAME]" at bounding box center [388, 496] width 188 height 38
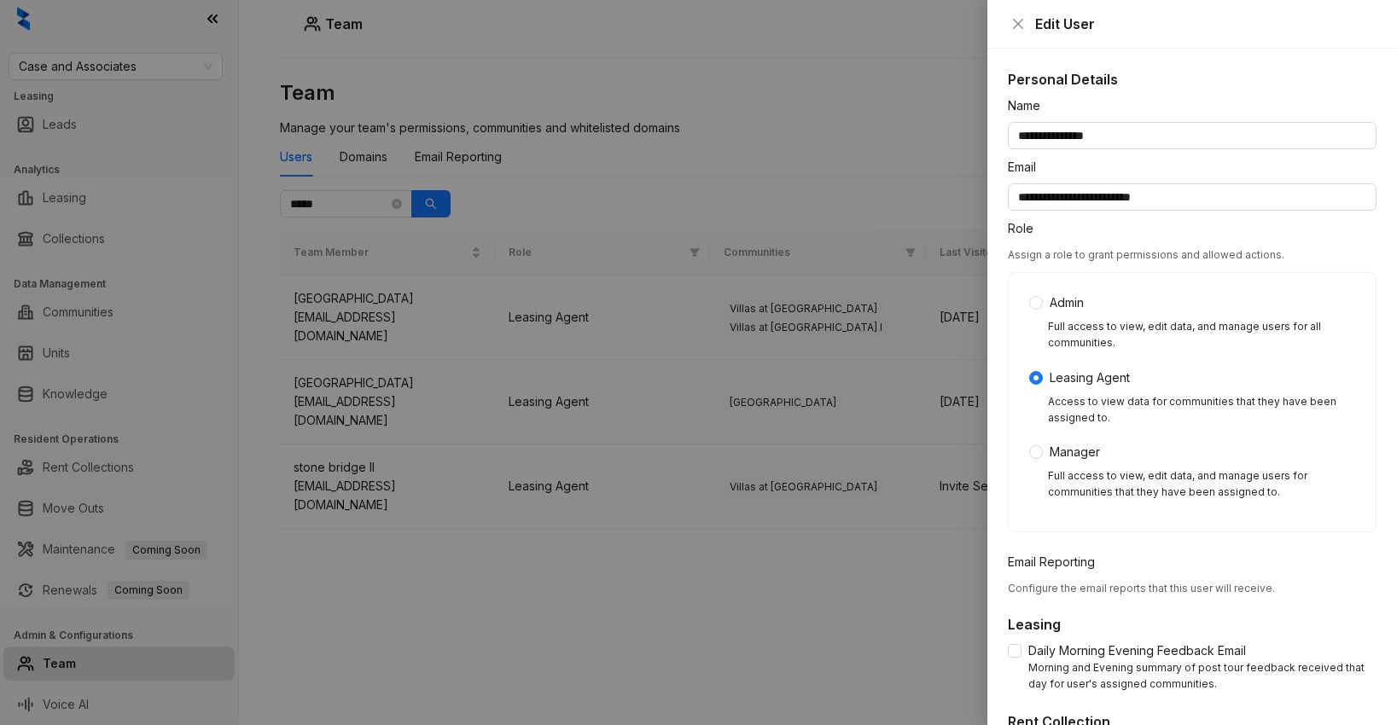
click at [468, 519] on div at bounding box center [698, 362] width 1397 height 725
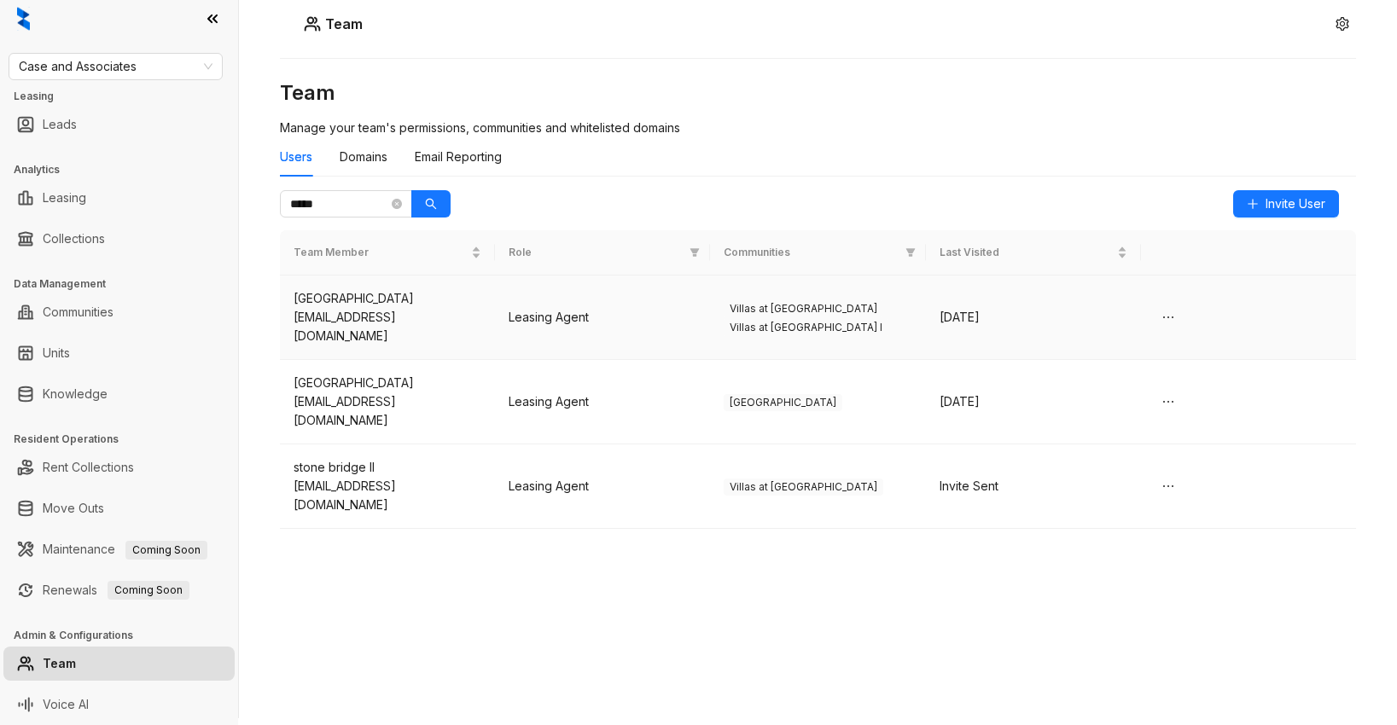
click at [455, 311] on div "[EMAIL_ADDRESS][DOMAIN_NAME]" at bounding box center [388, 327] width 188 height 38
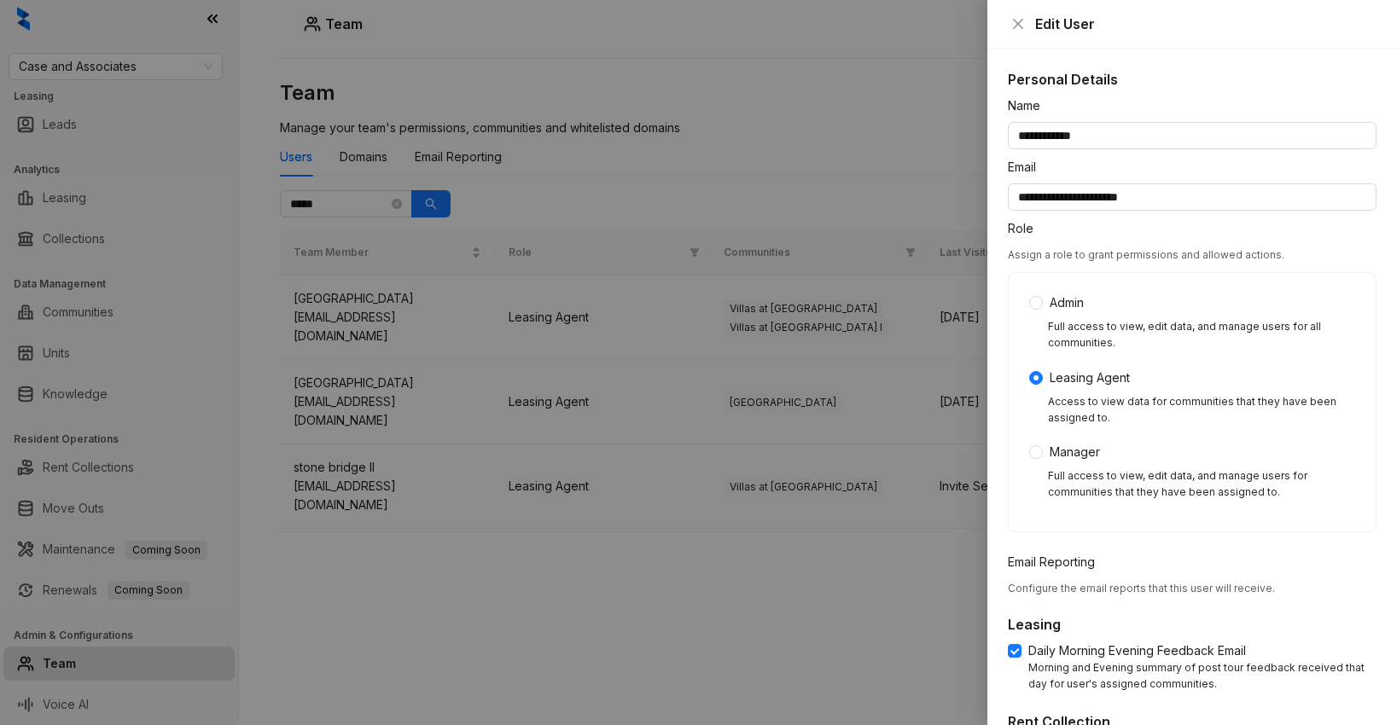
click at [457, 536] on div at bounding box center [698, 362] width 1397 height 725
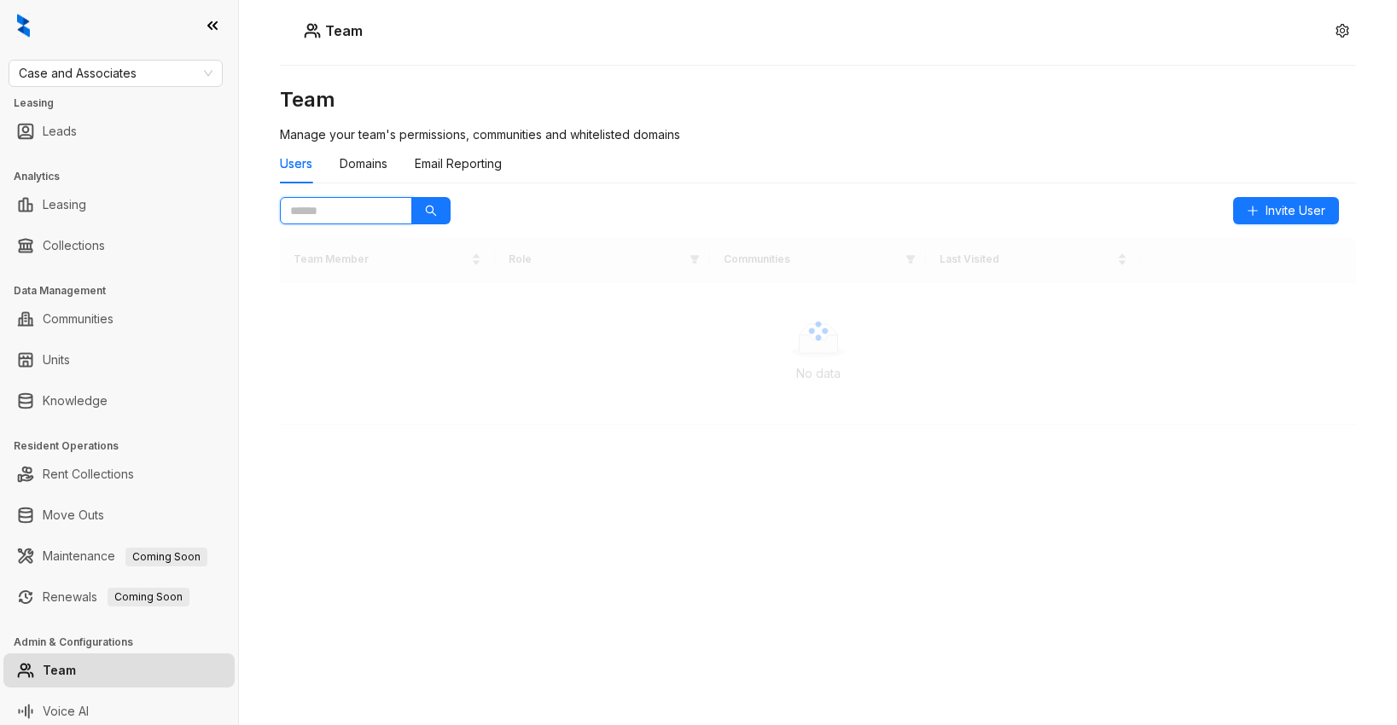
click at [384, 212] on input "text" at bounding box center [339, 210] width 98 height 19
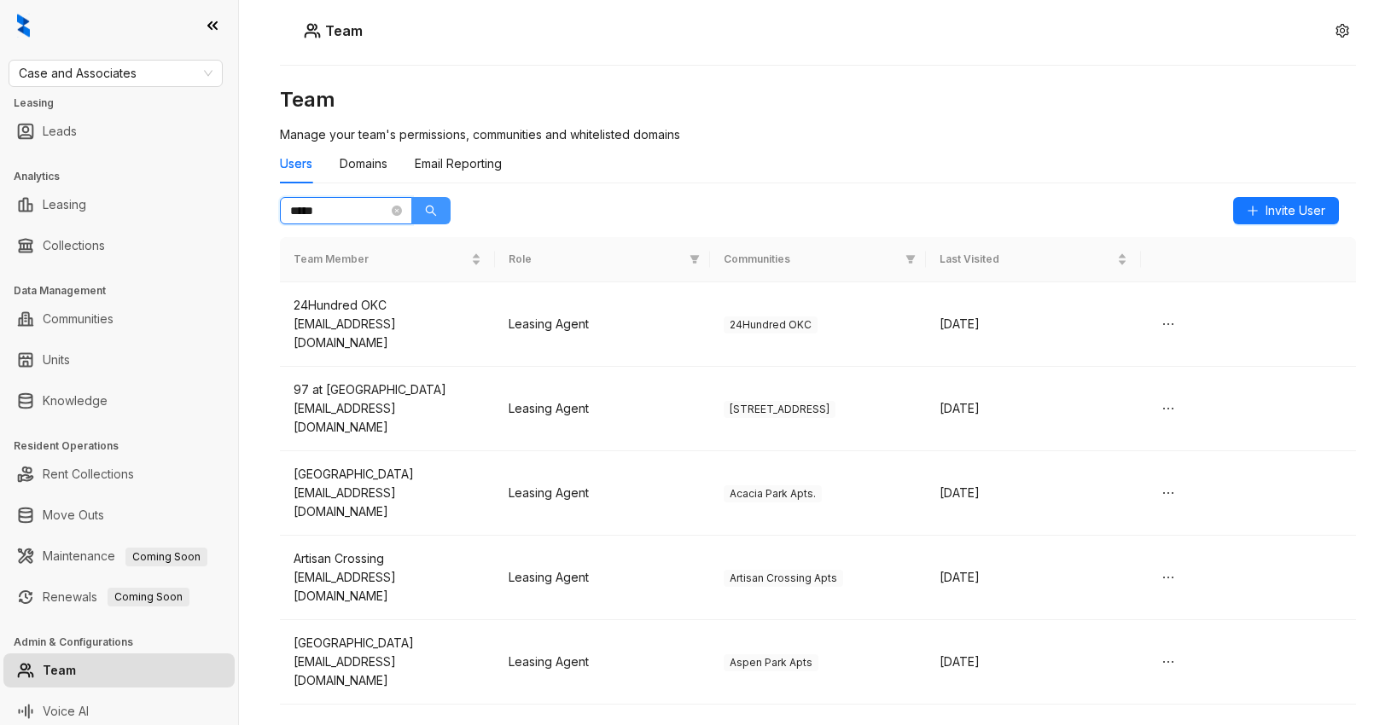
click at [432, 214] on icon "search" at bounding box center [431, 211] width 12 height 12
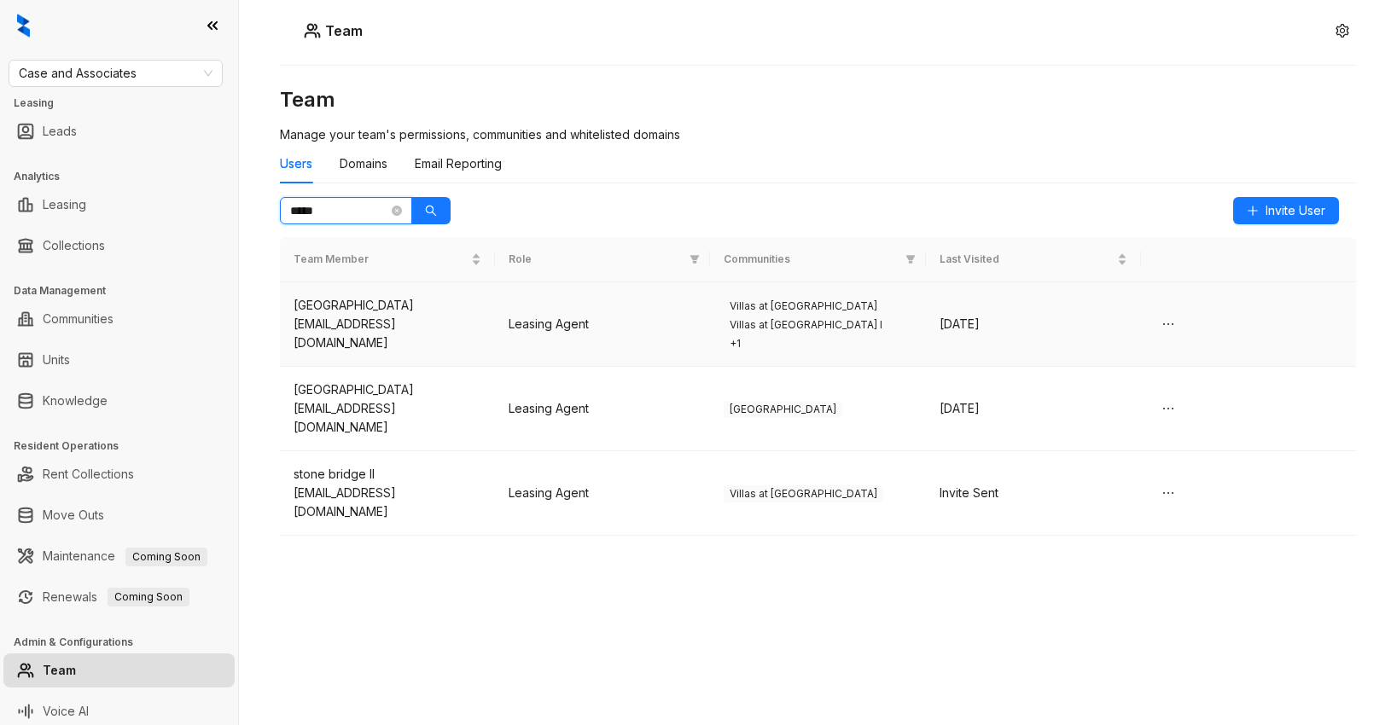
type input "*****"
click at [468, 331] on div "[EMAIL_ADDRESS][DOMAIN_NAME]" at bounding box center [388, 334] width 188 height 38
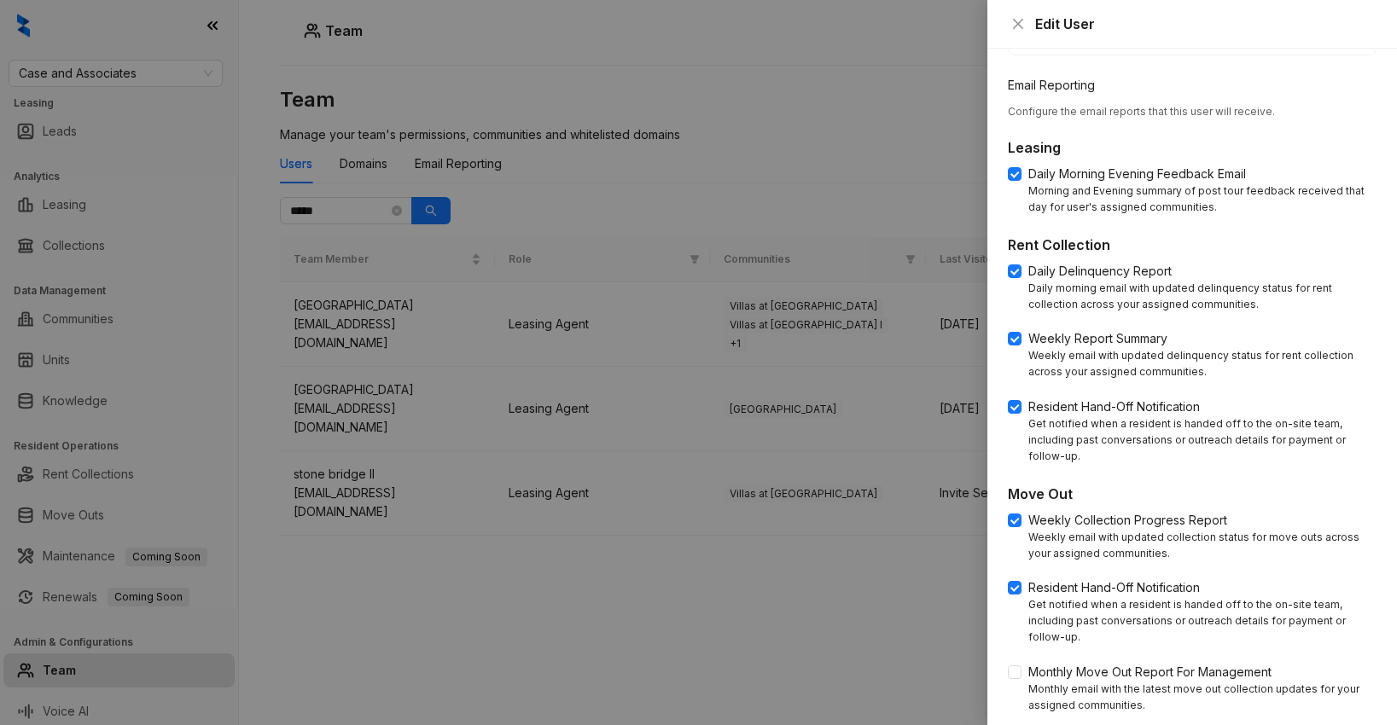
scroll to position [630, 0]
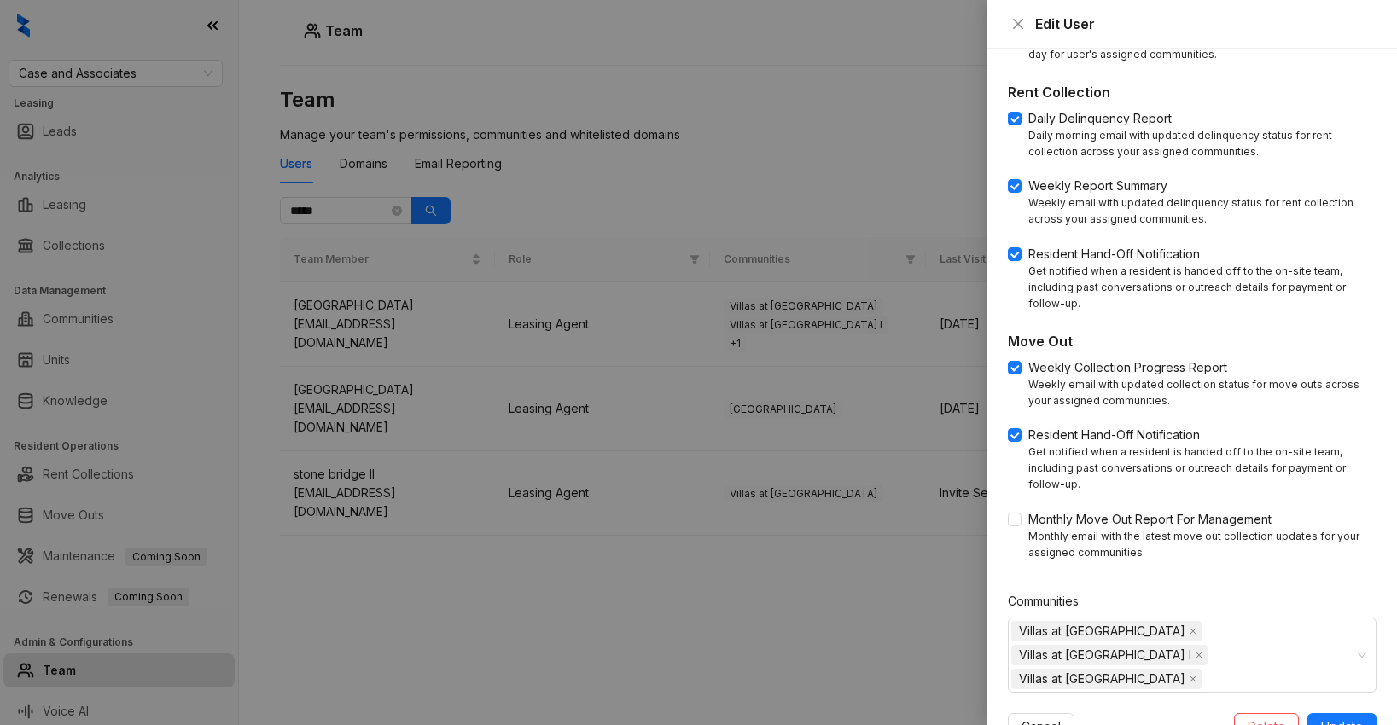
click at [828, 587] on div at bounding box center [698, 362] width 1397 height 725
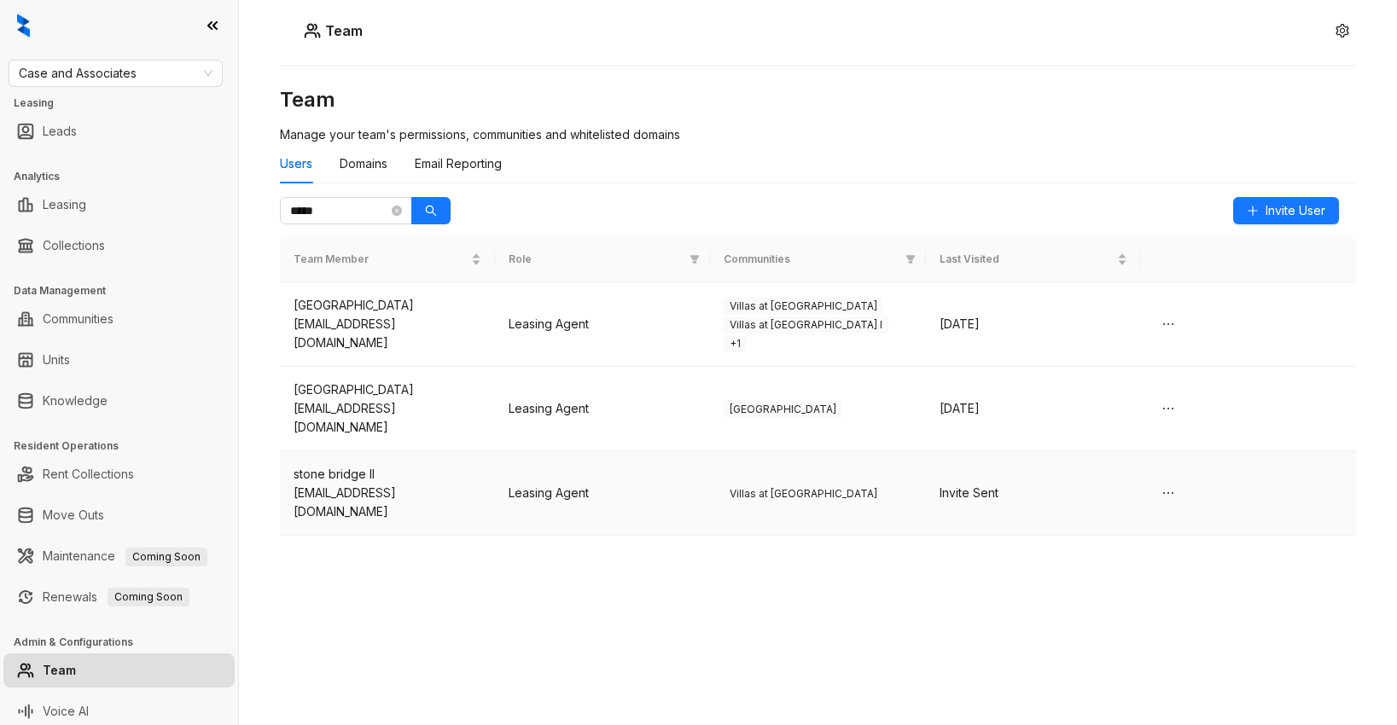
click at [694, 451] on td "Leasing Agent" at bounding box center [602, 493] width 215 height 84
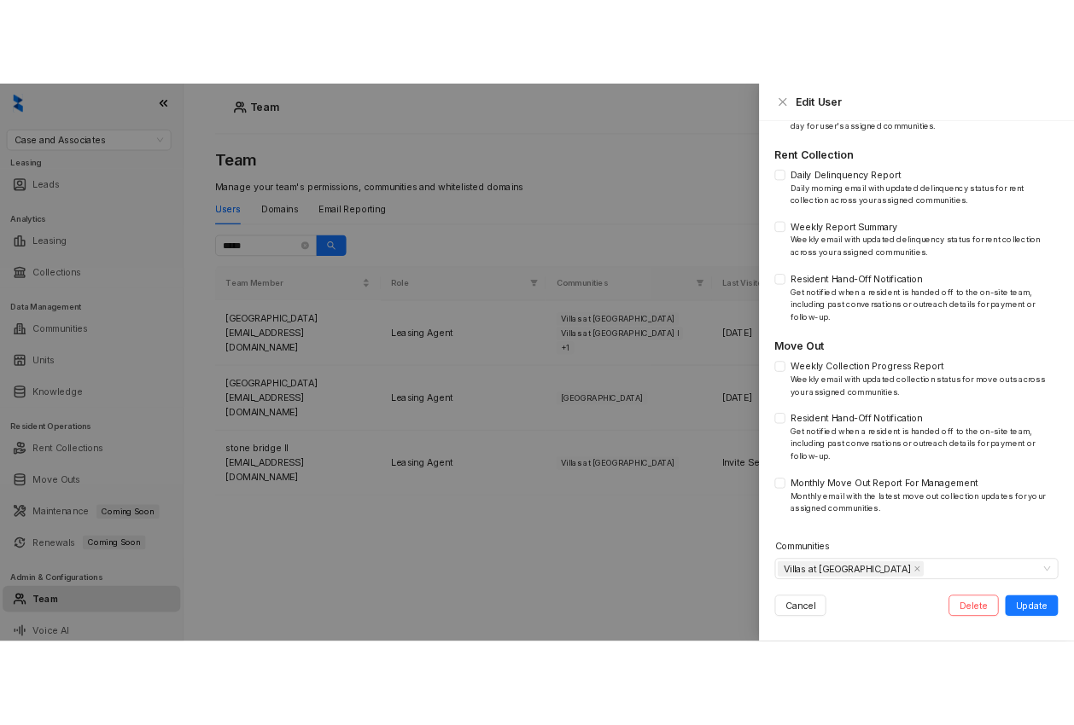
scroll to position [606, 0]
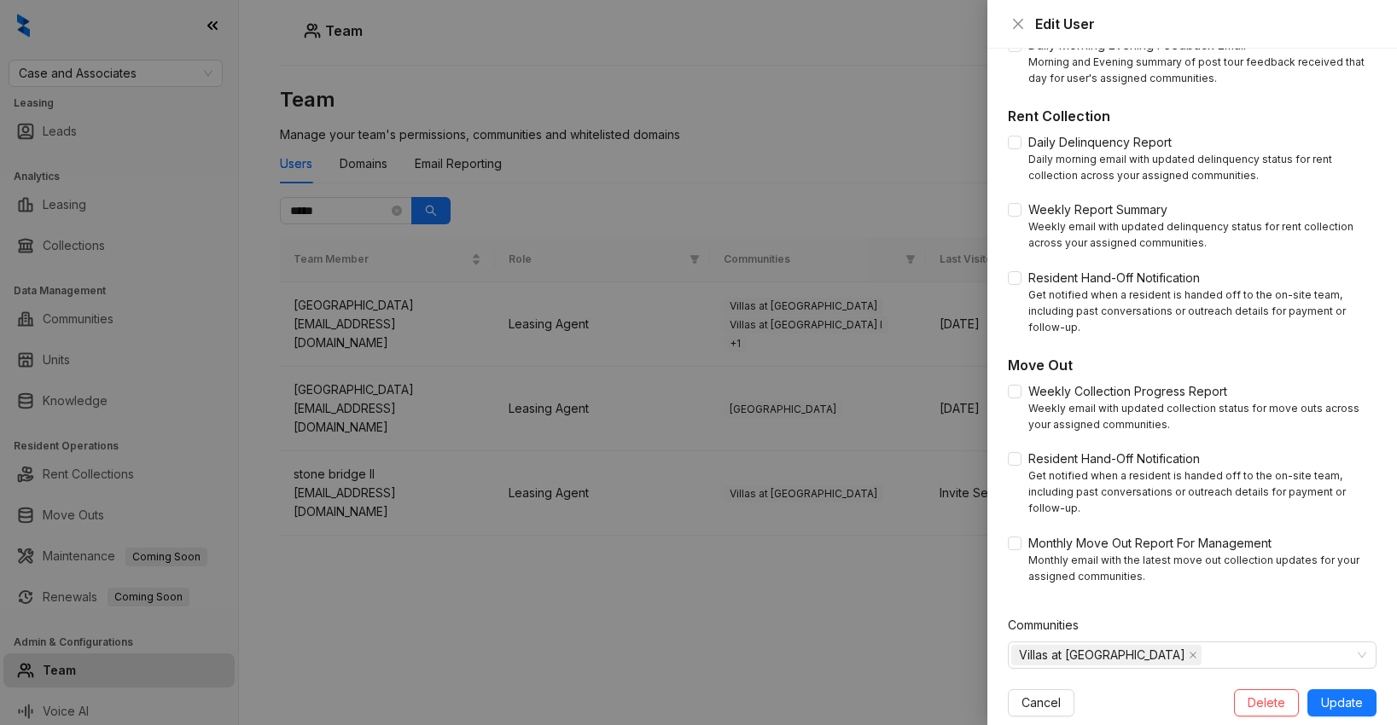
click at [723, 597] on div at bounding box center [698, 362] width 1397 height 725
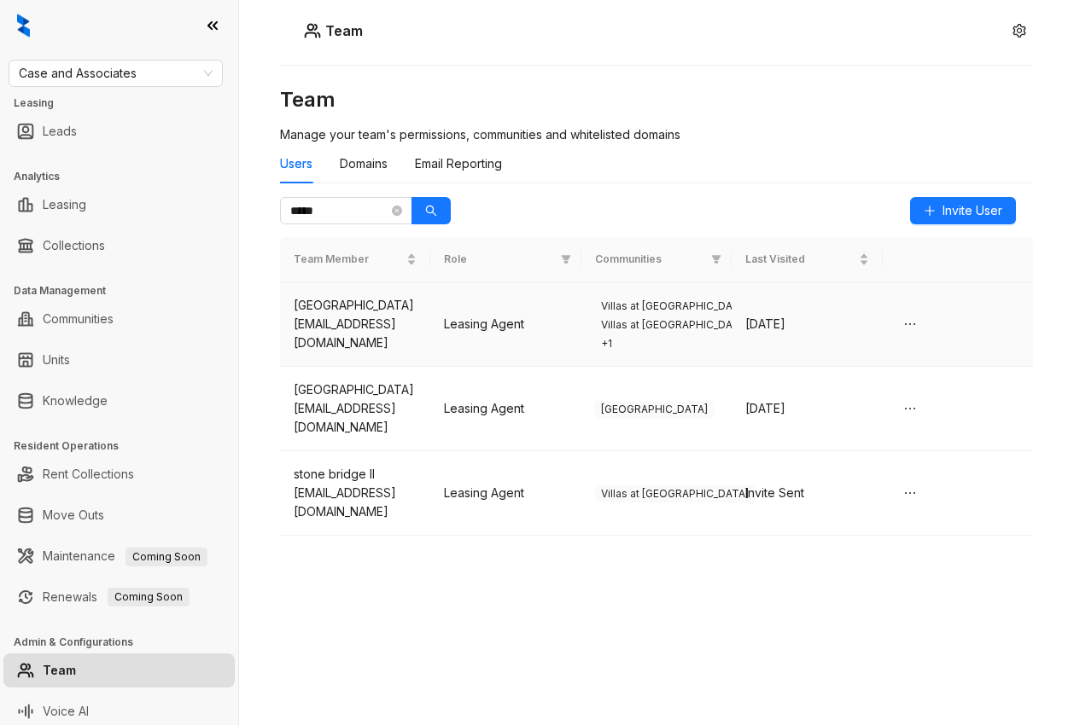
click at [411, 347] on div "[EMAIL_ADDRESS][DOMAIN_NAME]" at bounding box center [355, 334] width 123 height 38
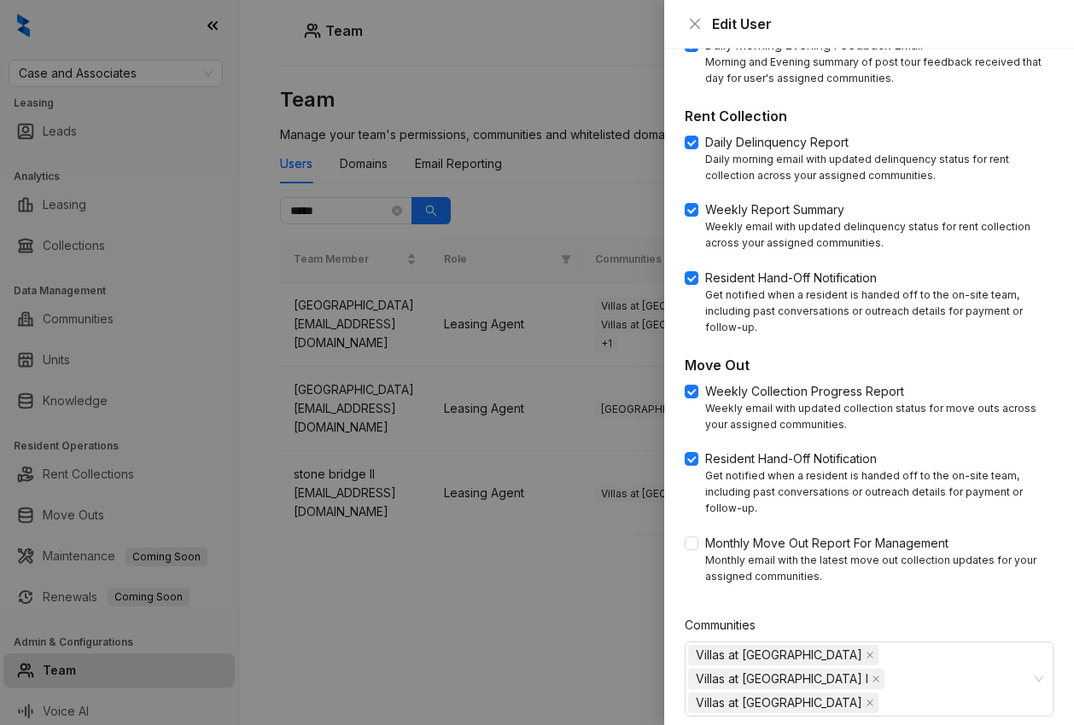
click at [427, 611] on div at bounding box center [537, 362] width 1074 height 725
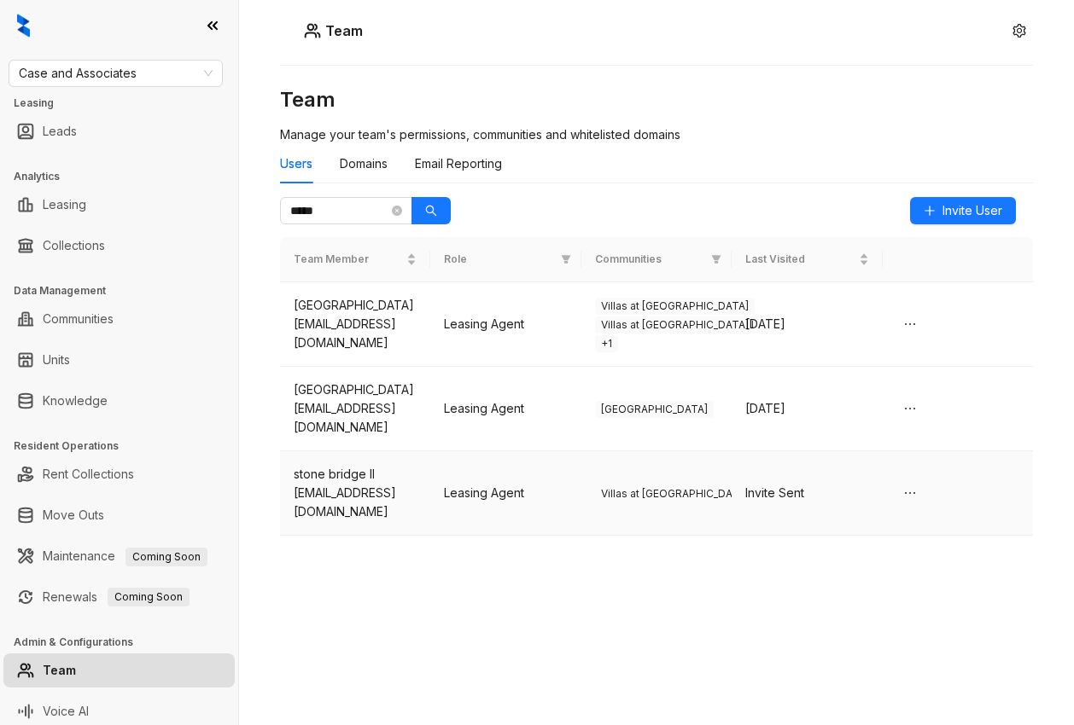
click at [386, 473] on div "stone bridge II" at bounding box center [355, 474] width 123 height 19
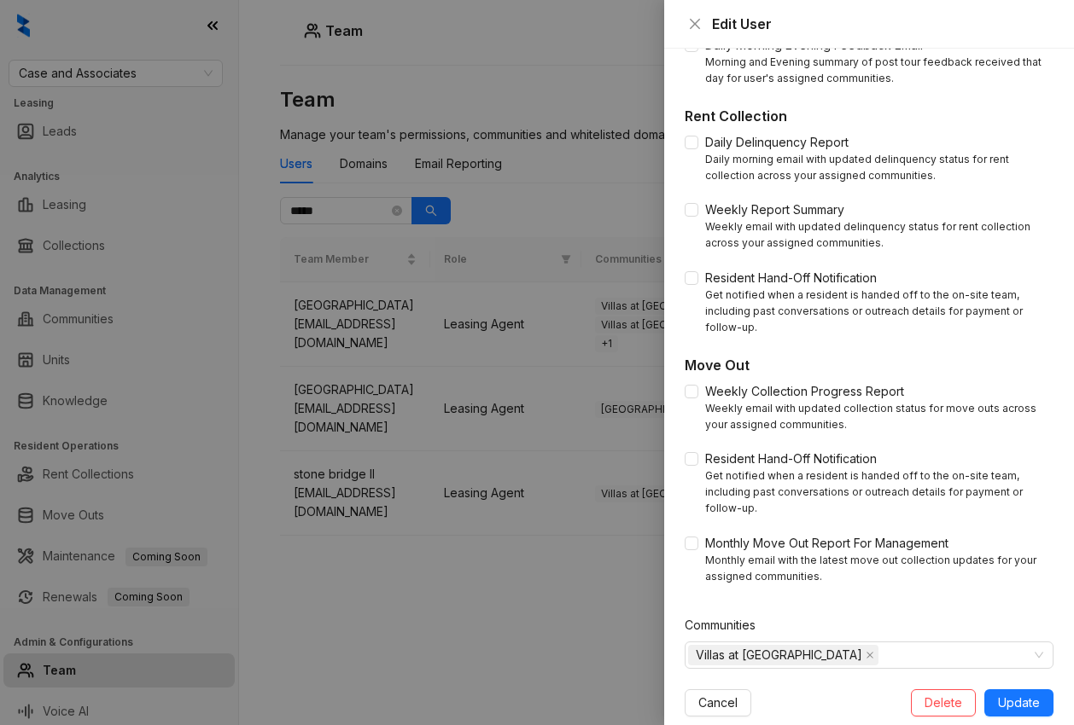
click at [434, 609] on div at bounding box center [537, 362] width 1074 height 725
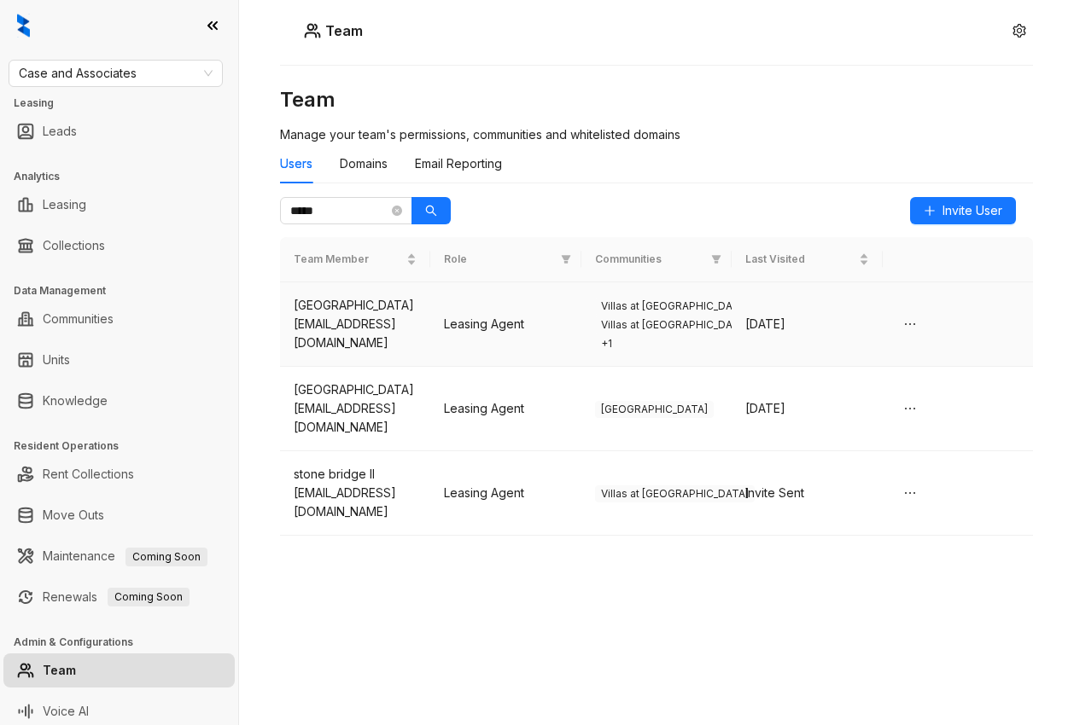
click at [380, 343] on div "[EMAIL_ADDRESS][DOMAIN_NAME]" at bounding box center [355, 334] width 123 height 38
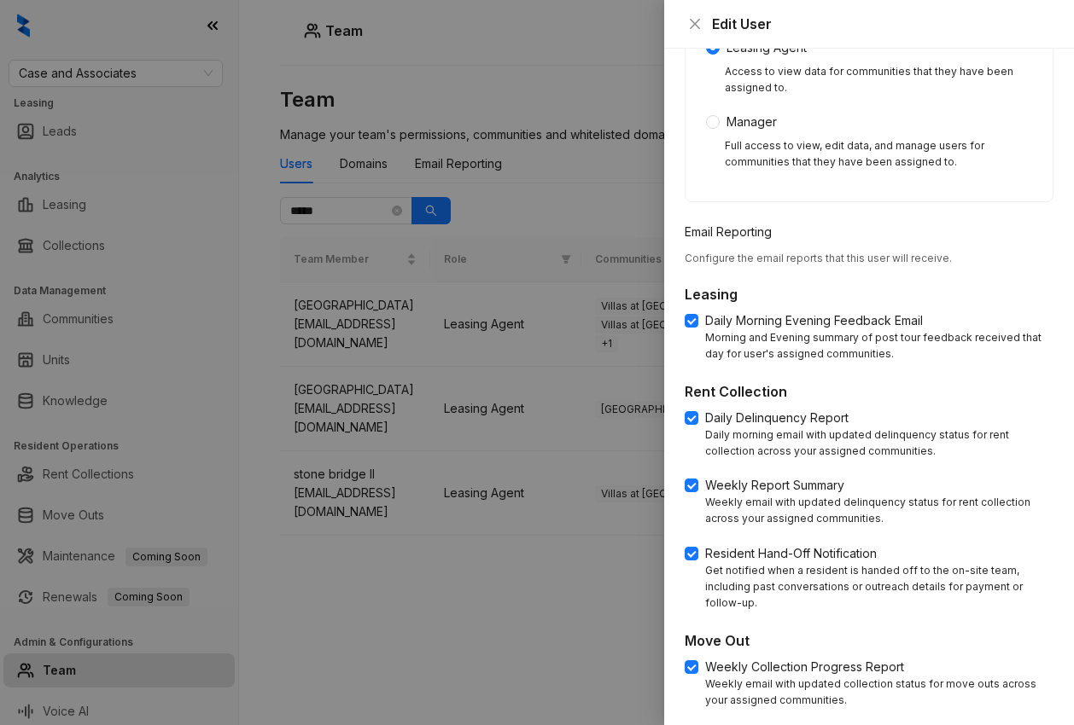
scroll to position [630, 0]
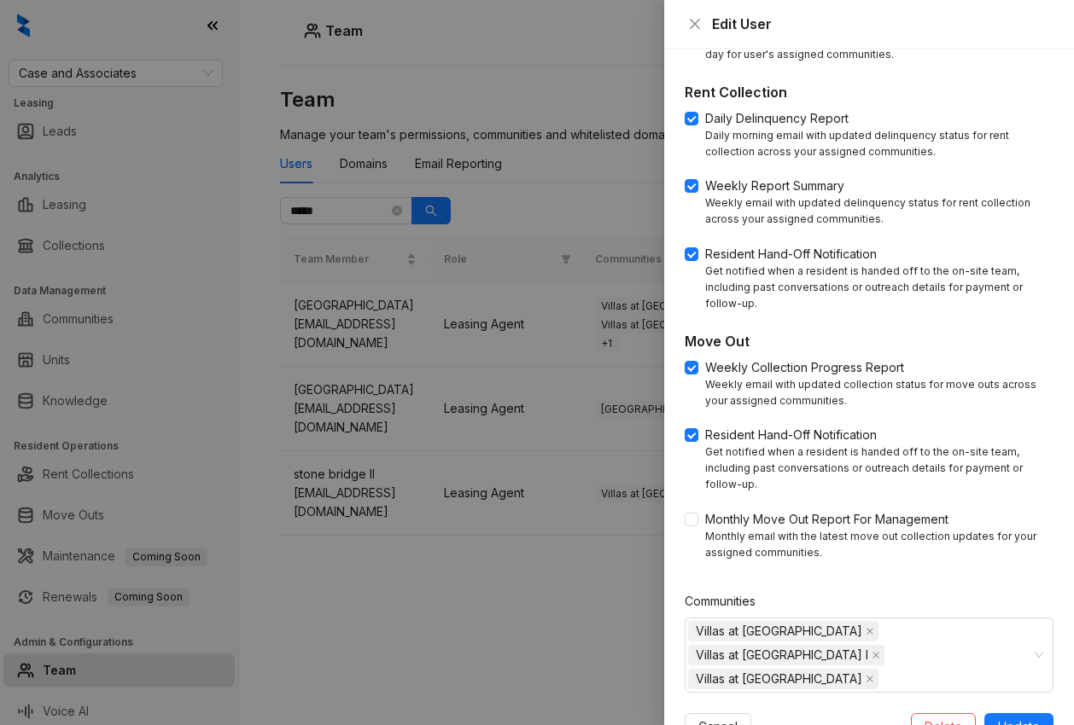
click at [514, 632] on div at bounding box center [537, 362] width 1074 height 725
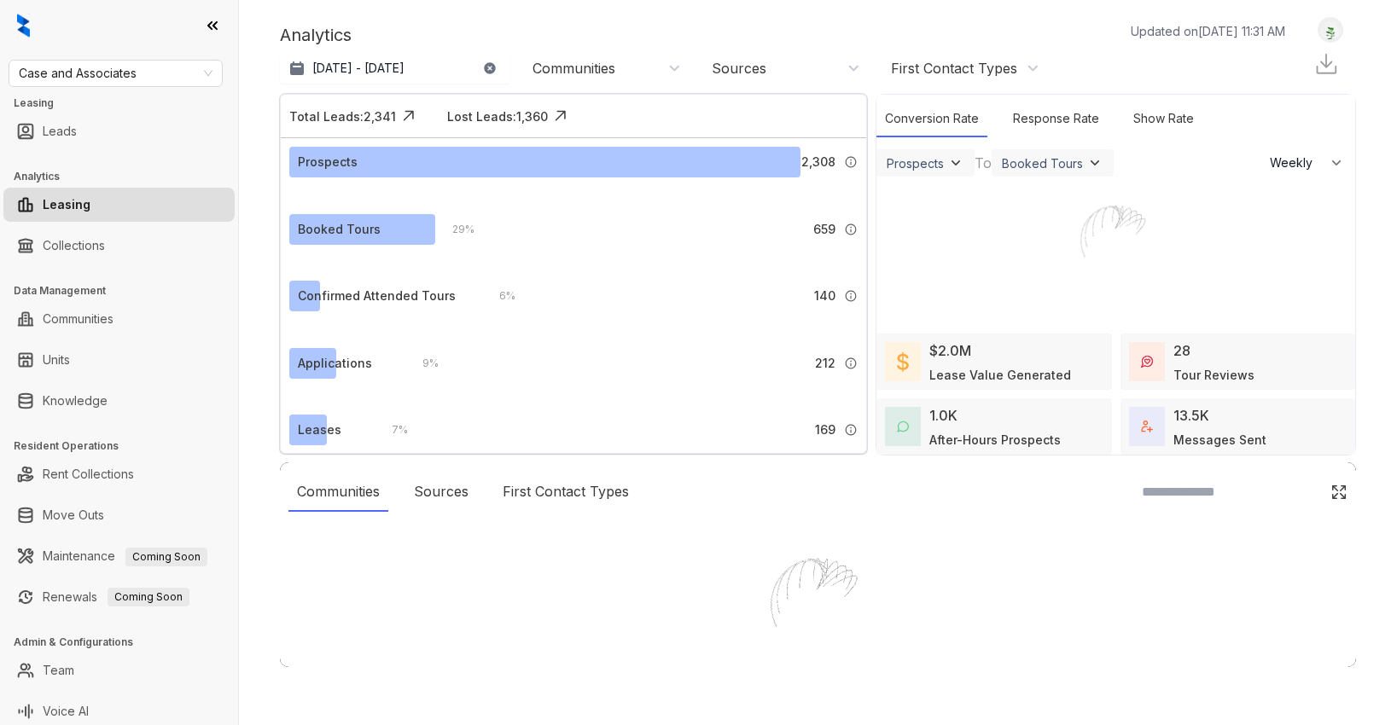
select select "******"
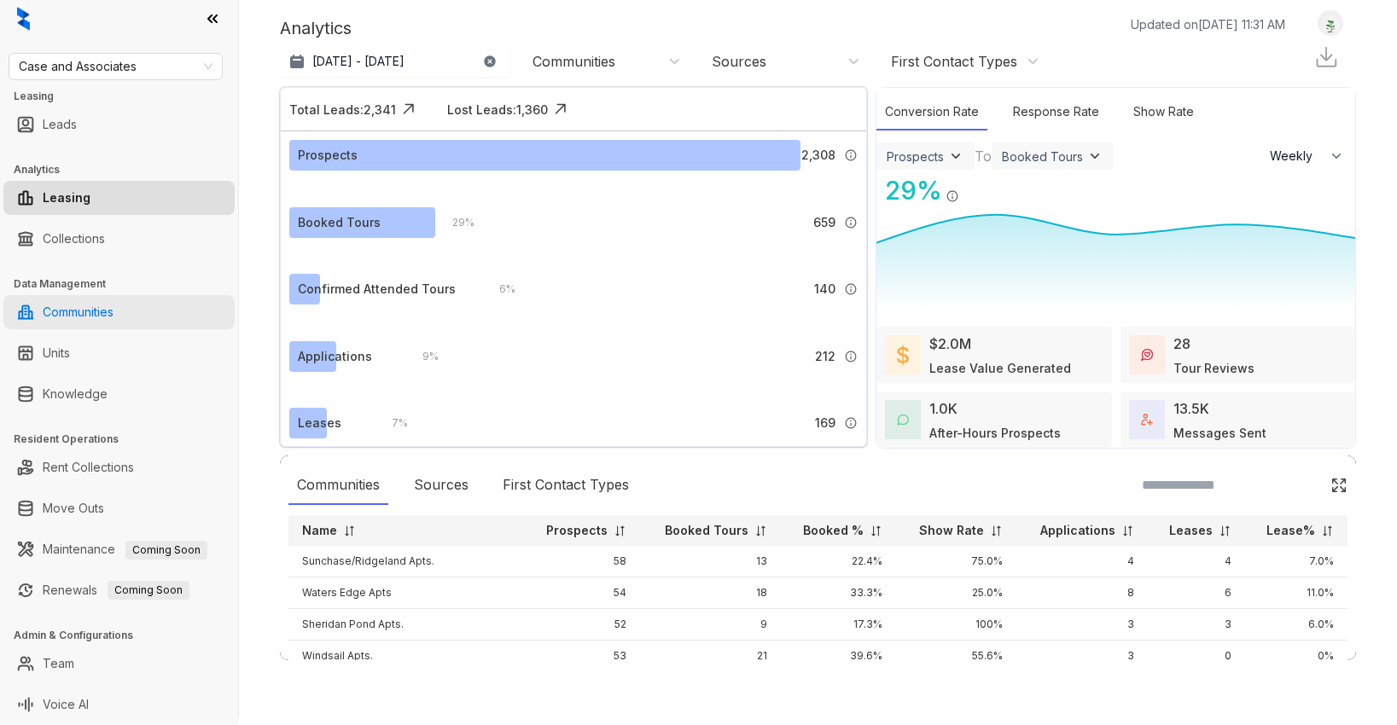
scroll to position [7, 0]
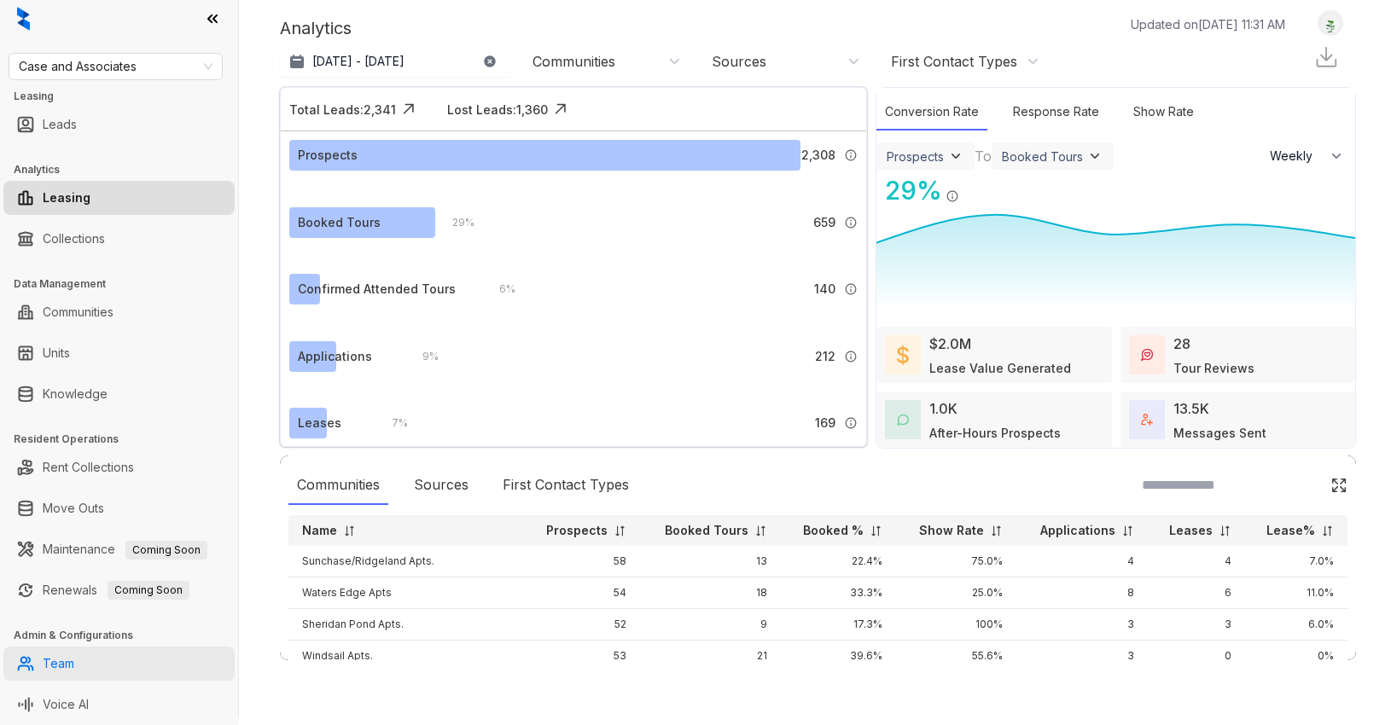
click at [73, 670] on link "Team" at bounding box center [59, 664] width 32 height 34
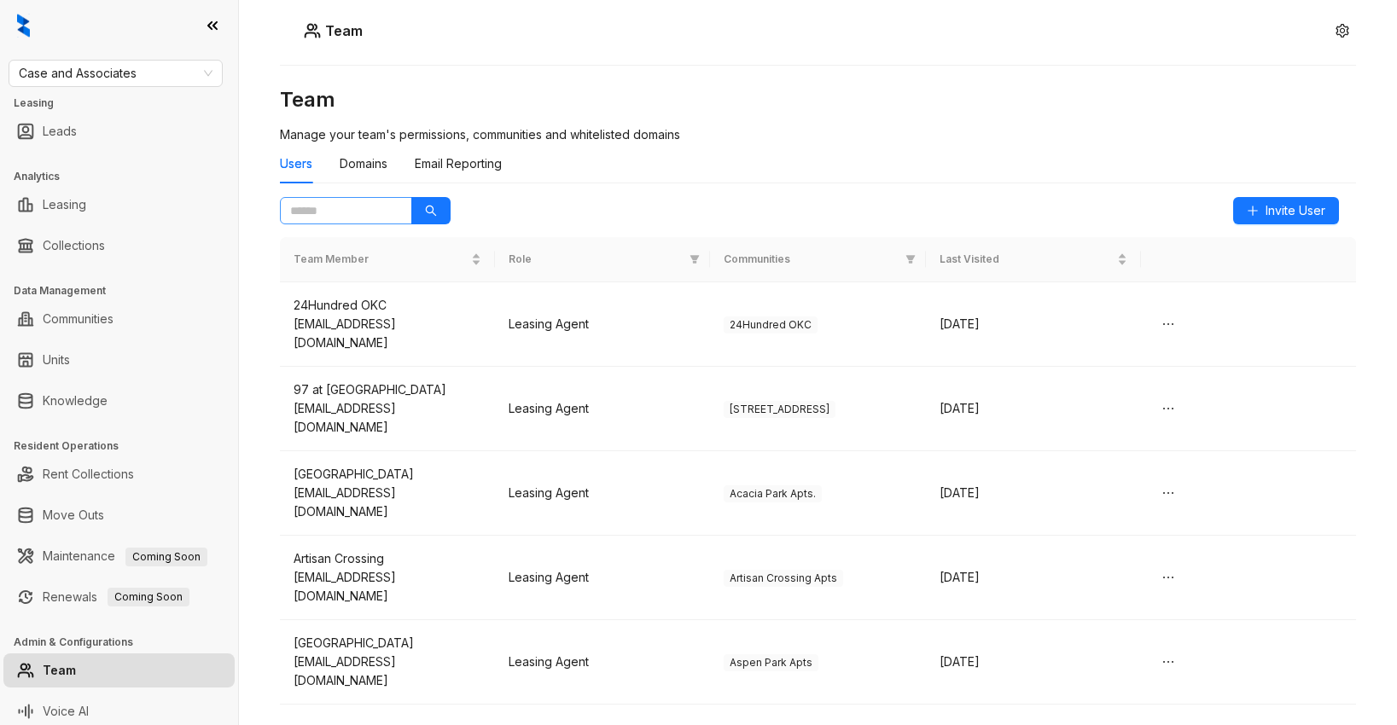
click at [352, 220] on span at bounding box center [346, 210] width 132 height 27
click at [436, 219] on button "button" at bounding box center [430, 210] width 39 height 27
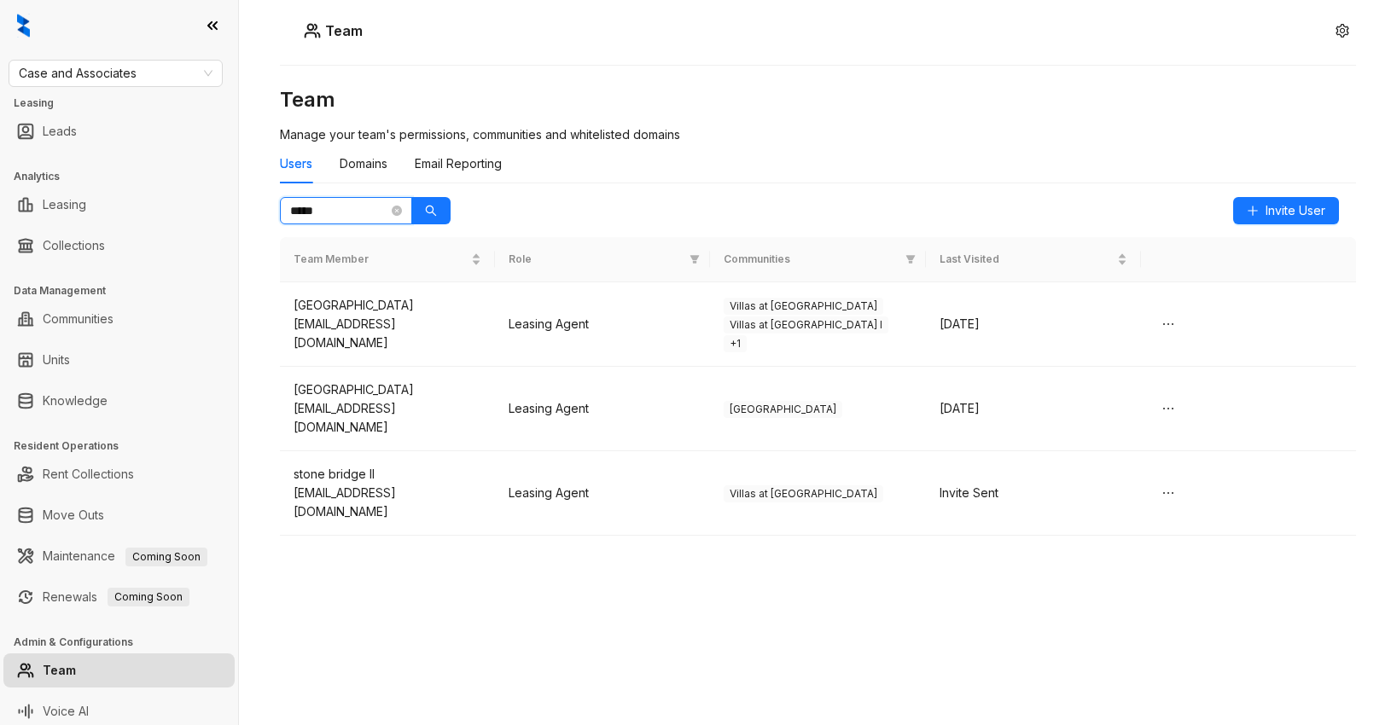
type input "*****"
click at [395, 210] on icon "close-circle" at bounding box center [397, 211] width 10 height 10
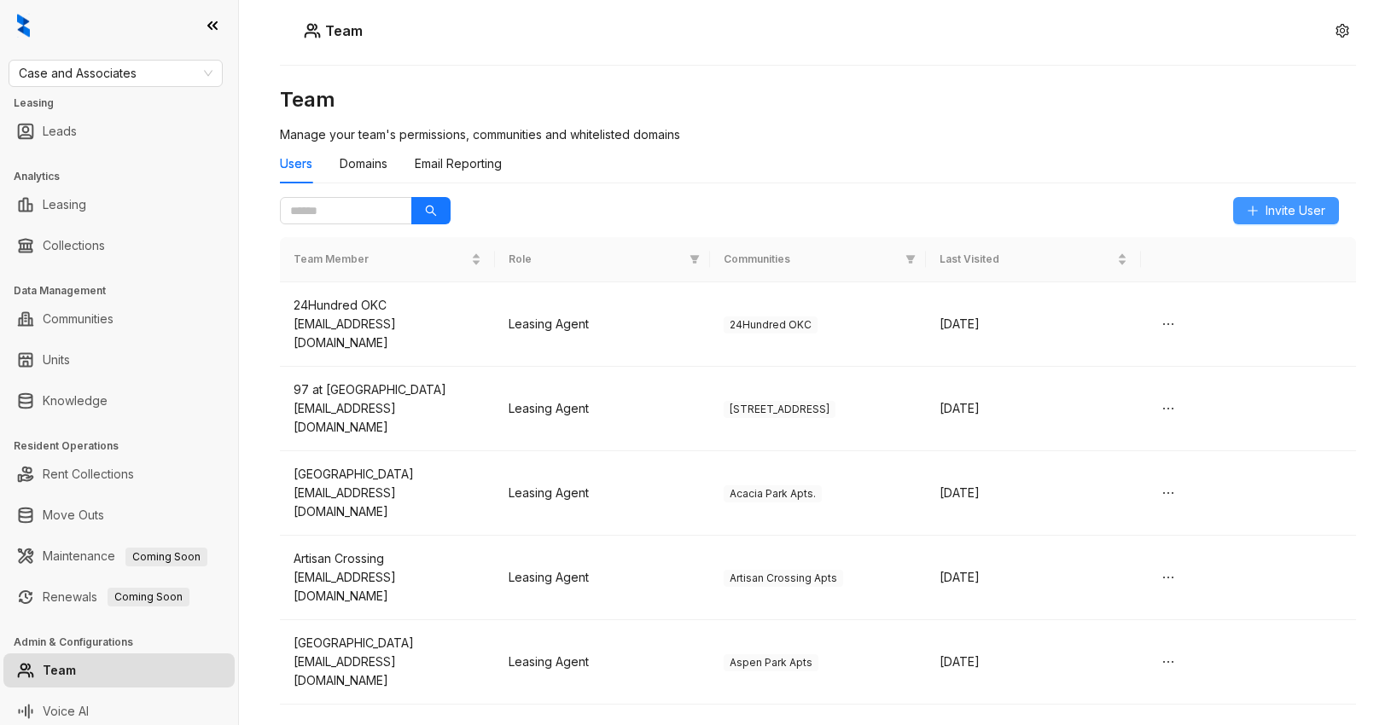
click at [1256, 213] on icon "plus" at bounding box center [1253, 211] width 12 height 12
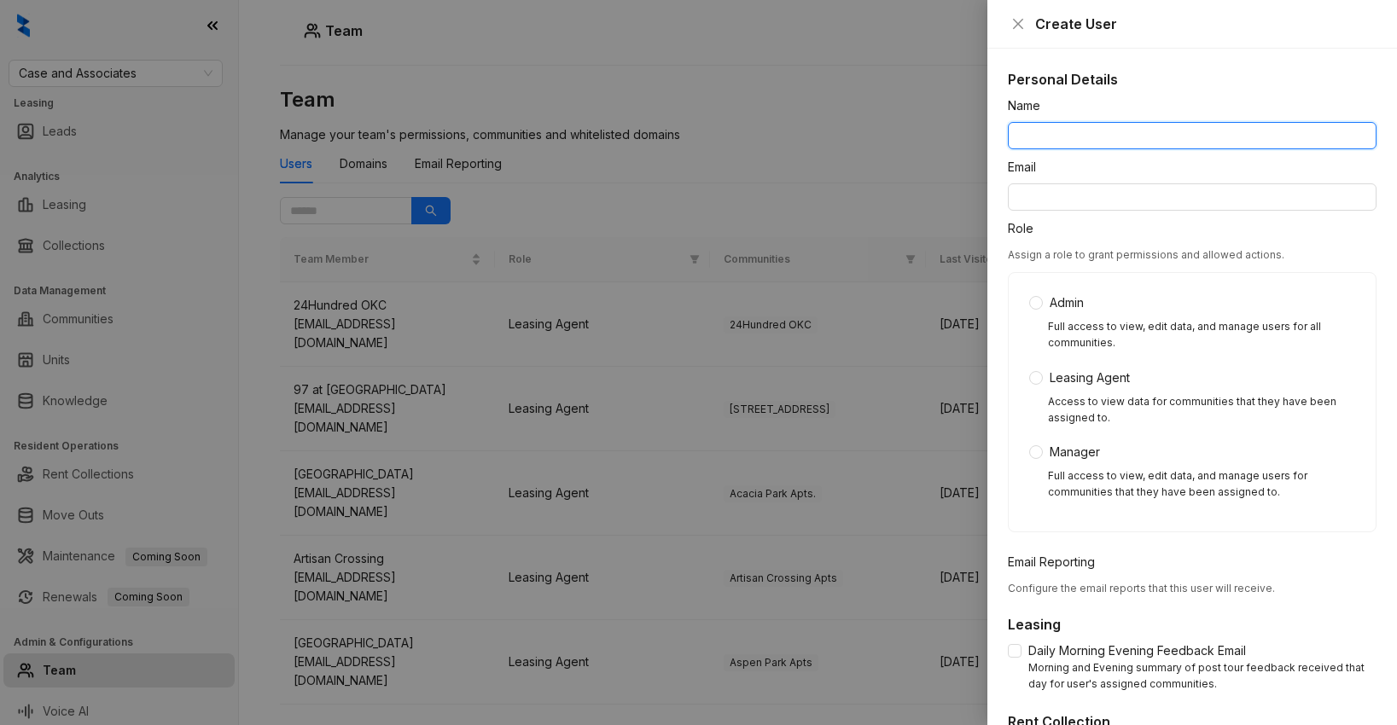
click at [1083, 133] on input "Name" at bounding box center [1192, 135] width 369 height 27
paste input "**********"
type input "**********"
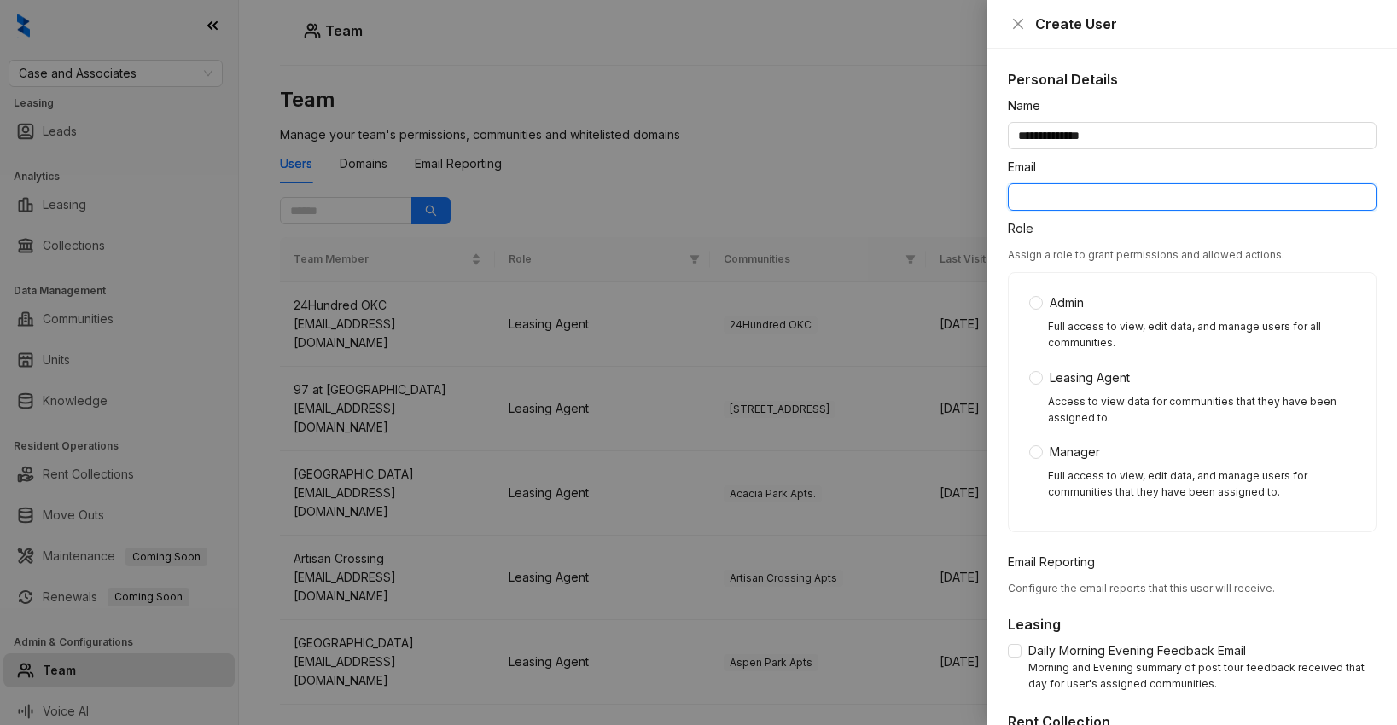
click at [1081, 192] on input "Email" at bounding box center [1192, 197] width 369 height 27
paste input "**********"
click at [1092, 199] on input "**********" at bounding box center [1192, 197] width 369 height 27
click at [1098, 199] on input "**********" at bounding box center [1192, 197] width 369 height 27
type input "**********"
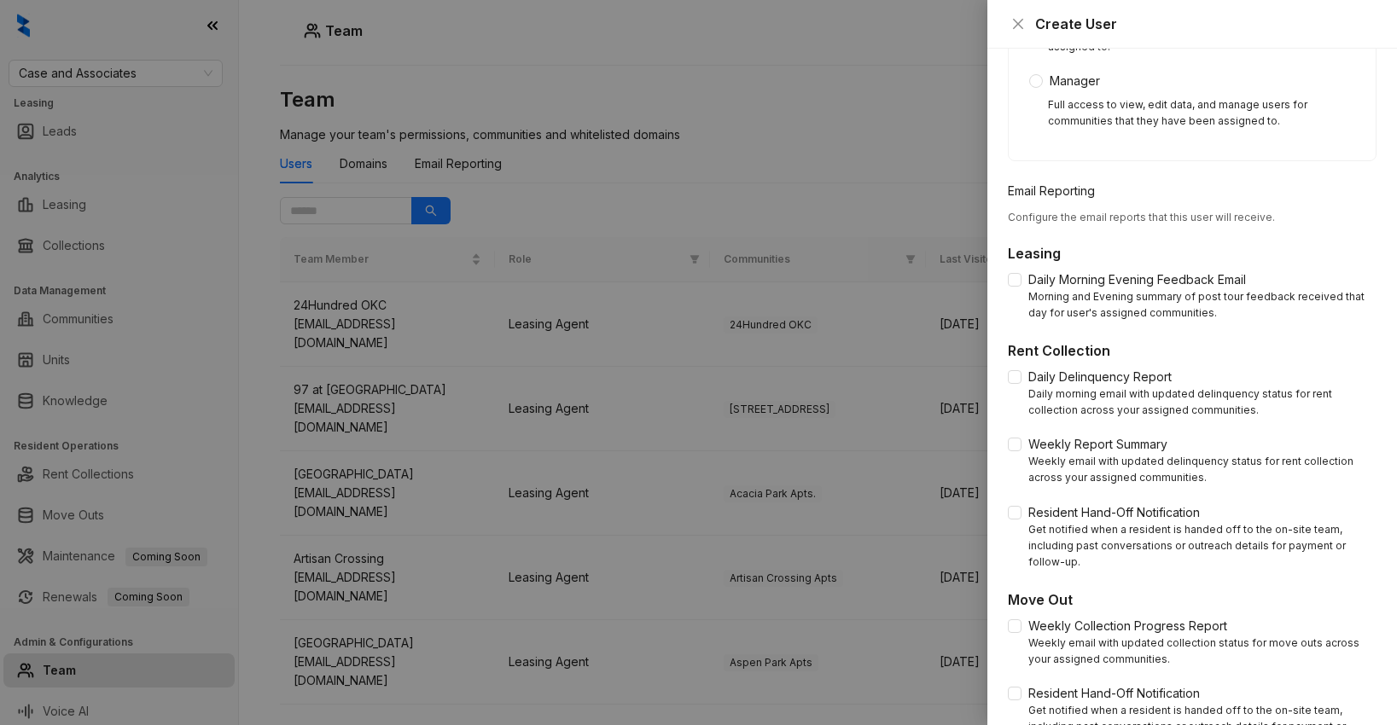
scroll to position [606, 0]
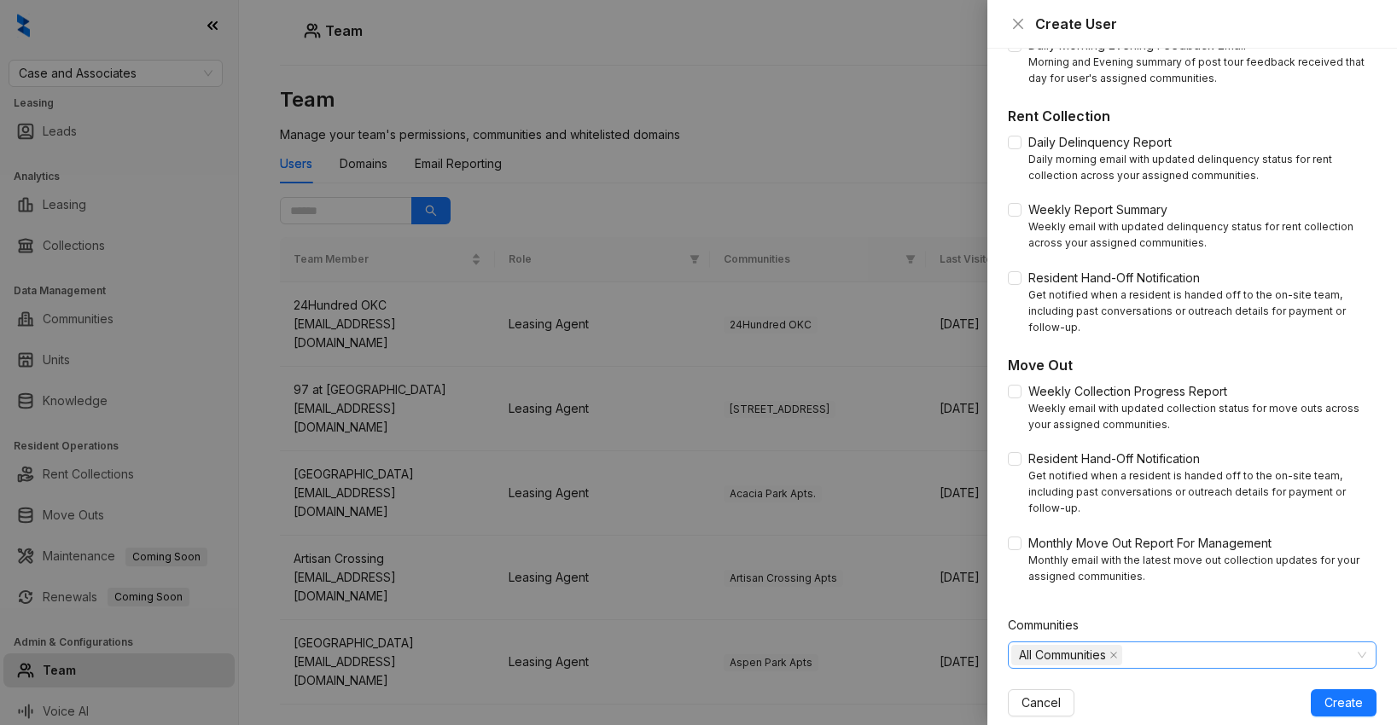
click at [1078, 646] on span "All Communities" at bounding box center [1062, 655] width 87 height 19
click at [1012, 661] on span at bounding box center [1021, 657] width 20 height 20
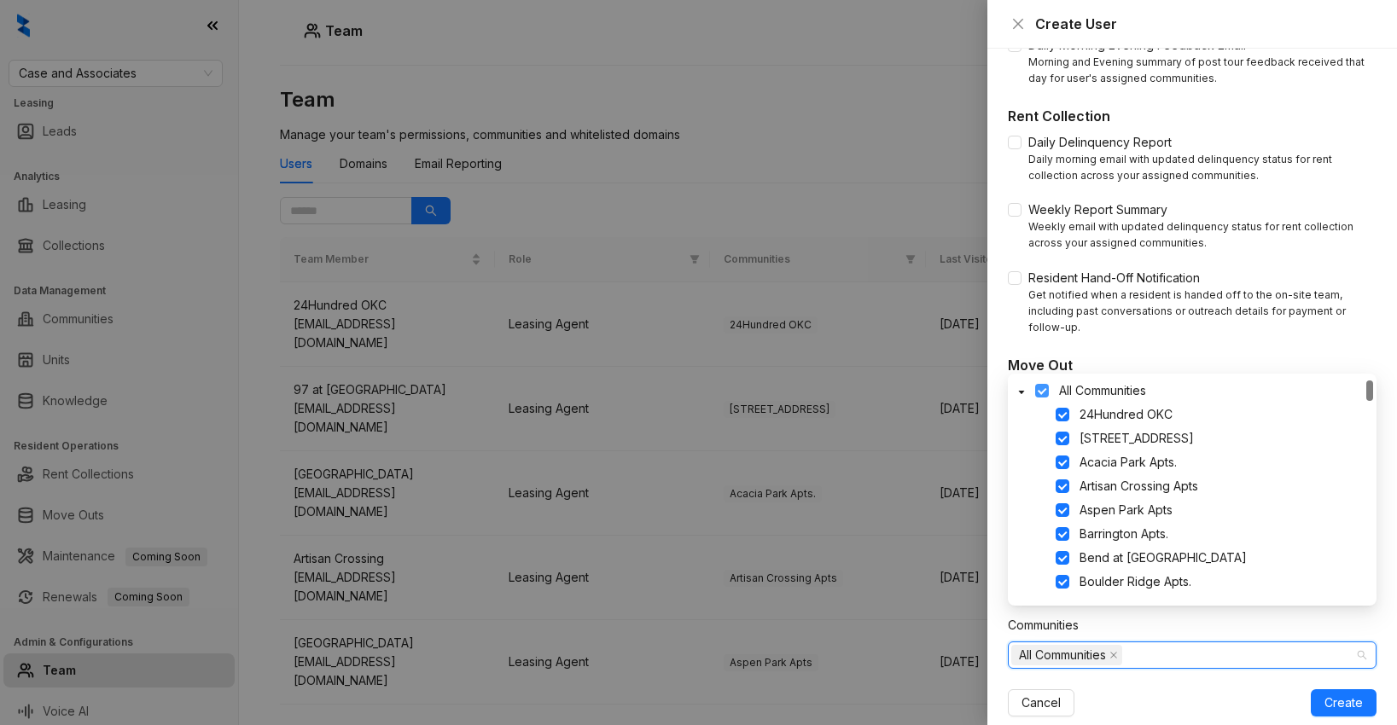
click at [1042, 385] on span at bounding box center [1042, 391] width 14 height 14
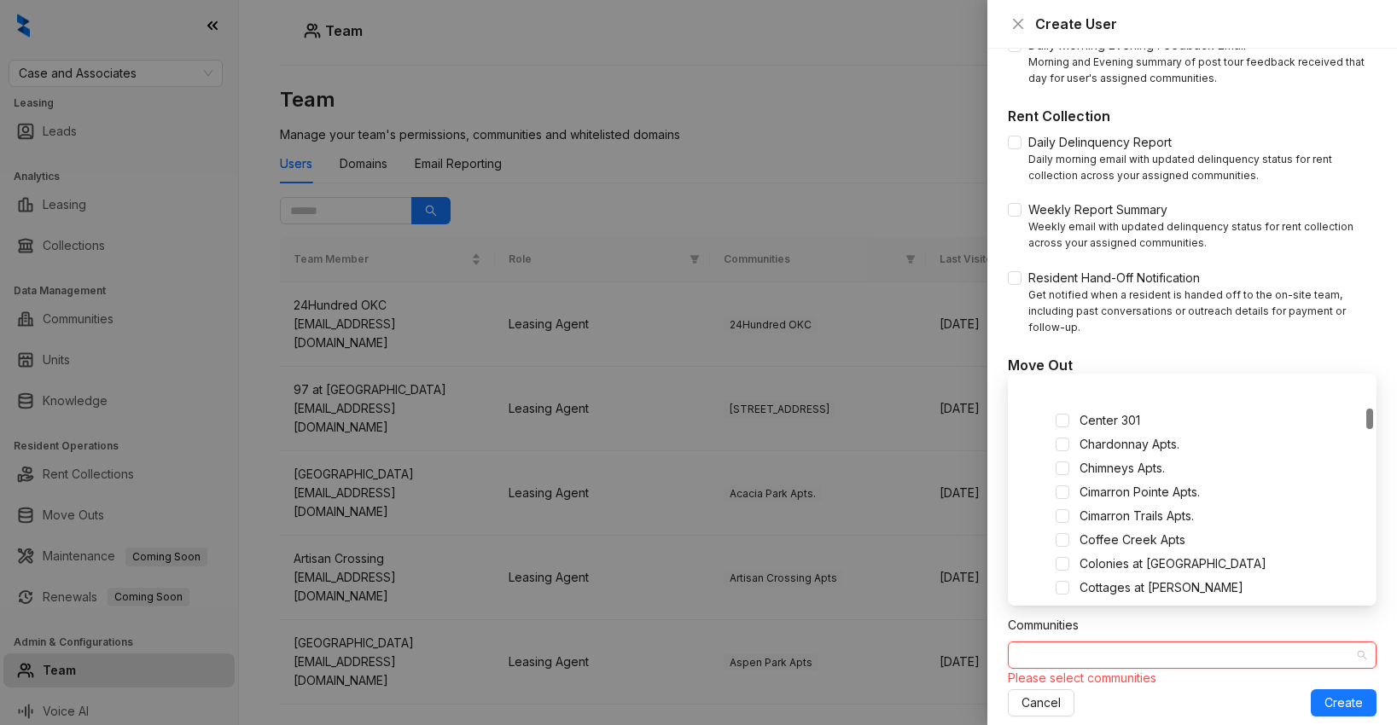
scroll to position [313, 0]
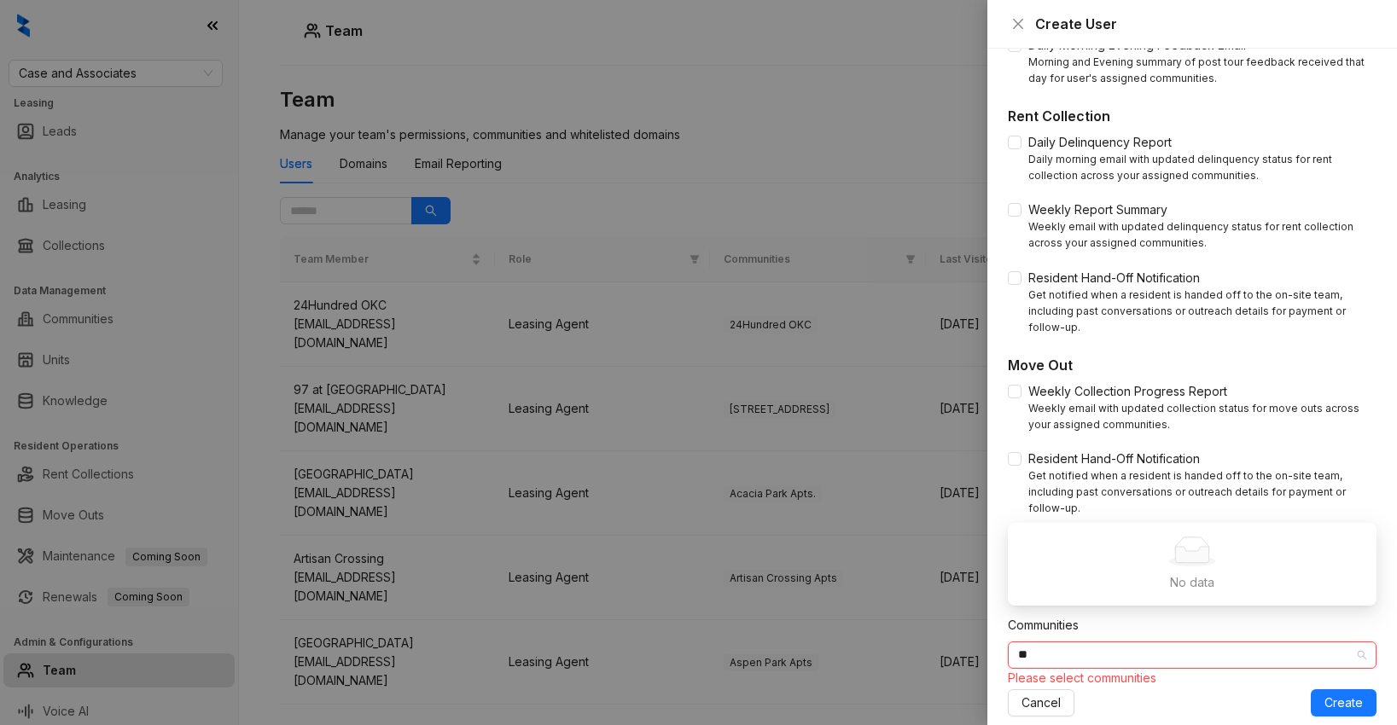
type input "*"
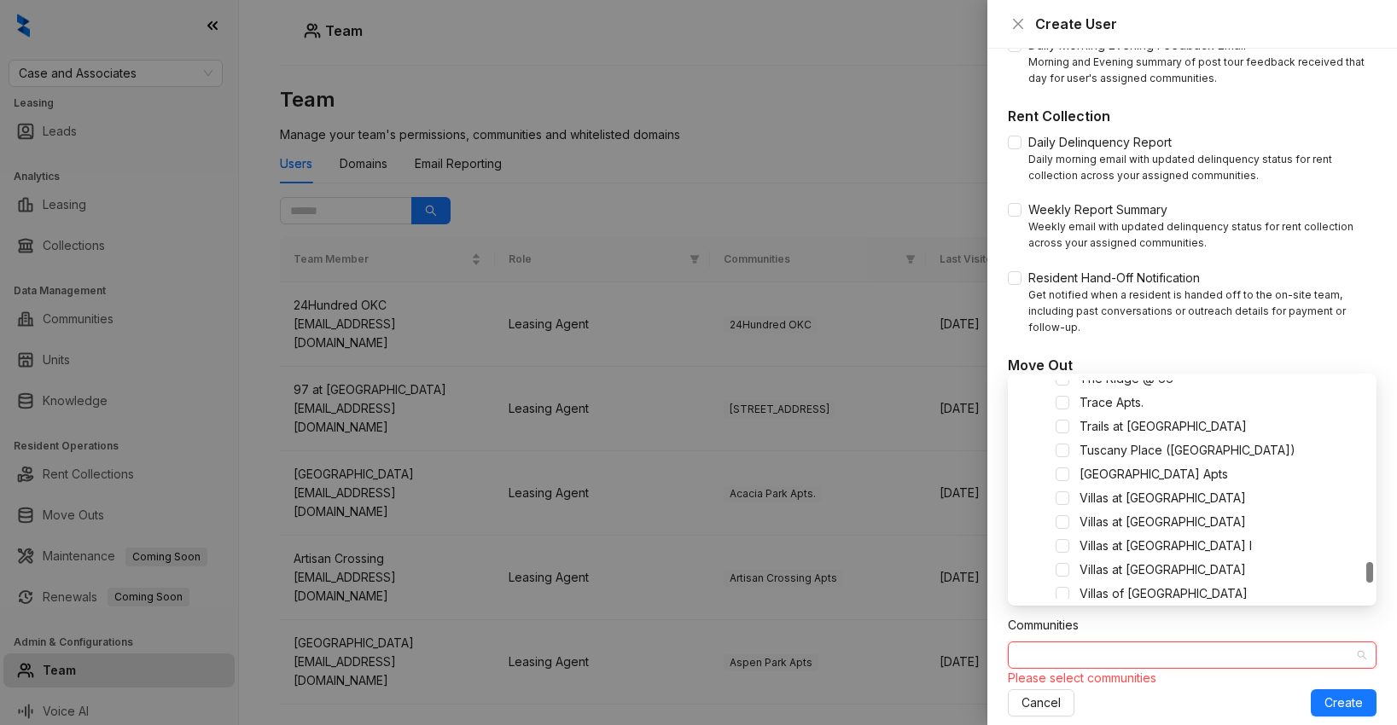
scroll to position [1896, 0]
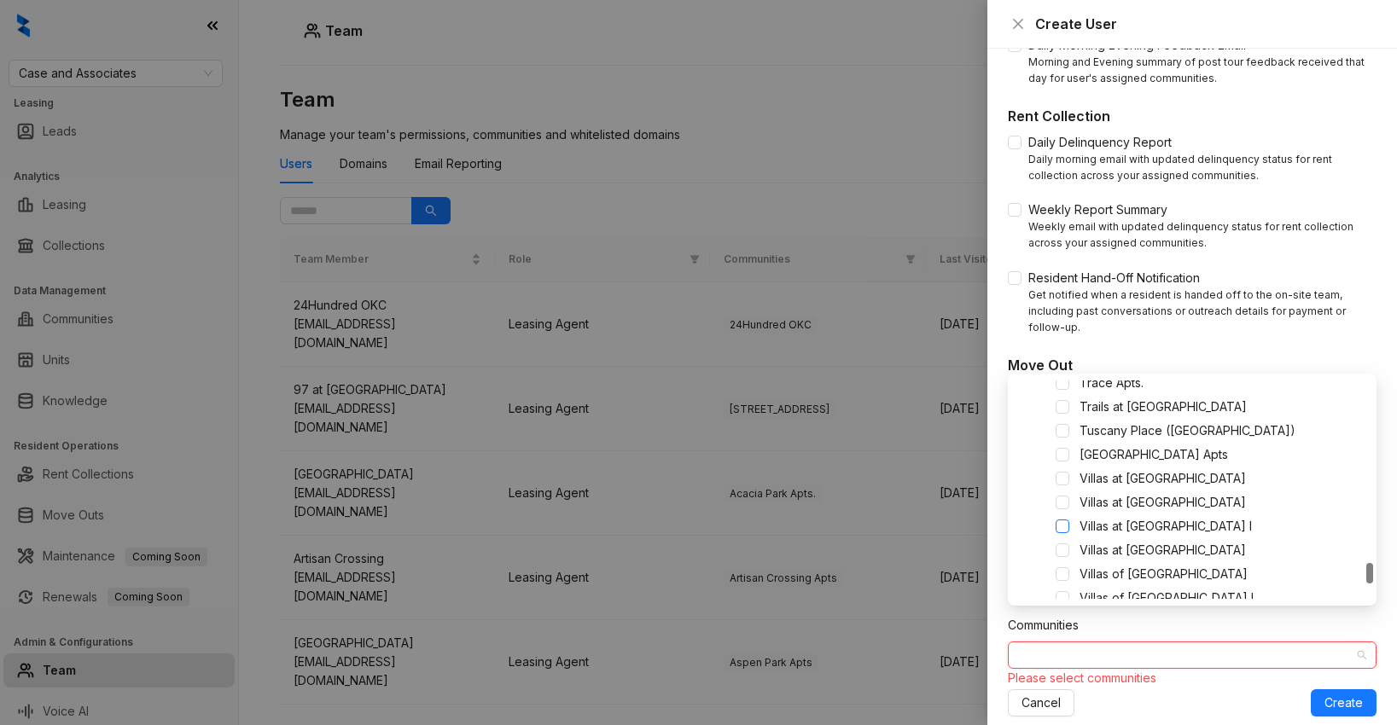
click at [1057, 526] on span at bounding box center [1063, 527] width 14 height 14
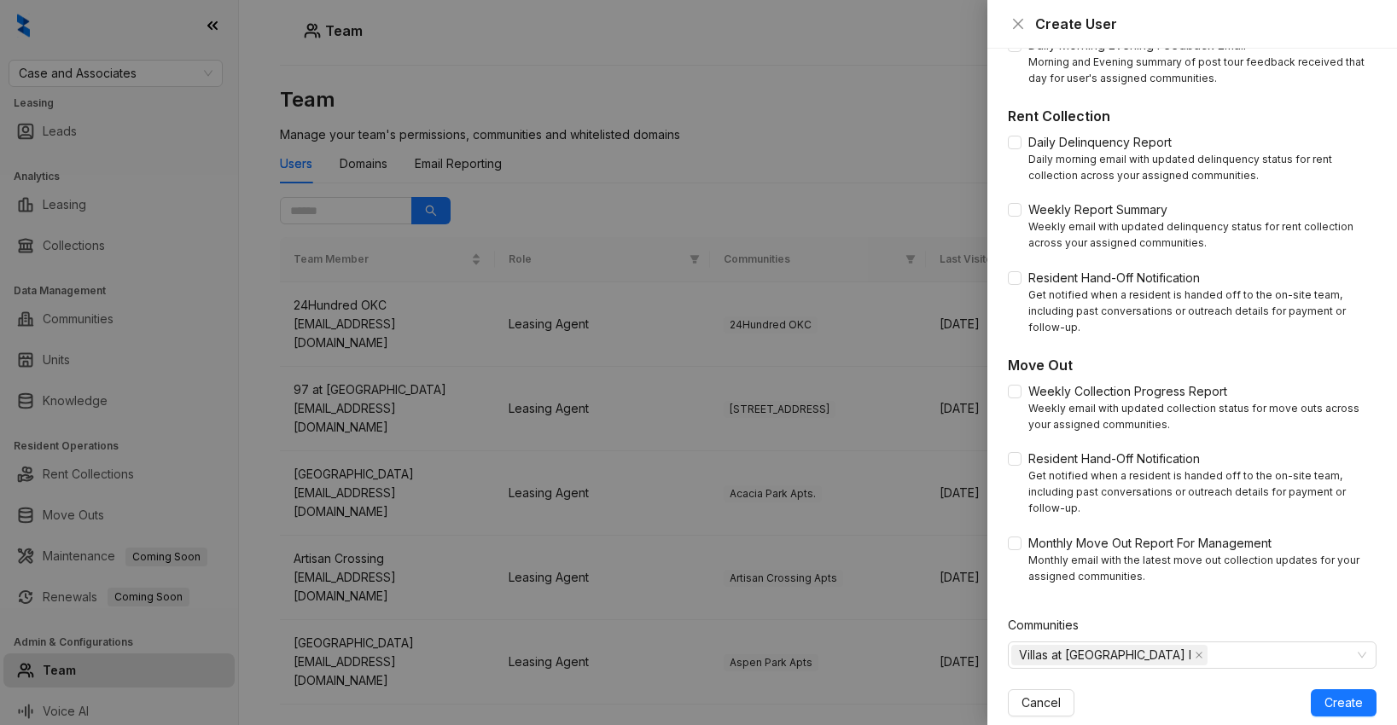
click at [1168, 690] on div "Cancel Create" at bounding box center [1192, 703] width 369 height 27
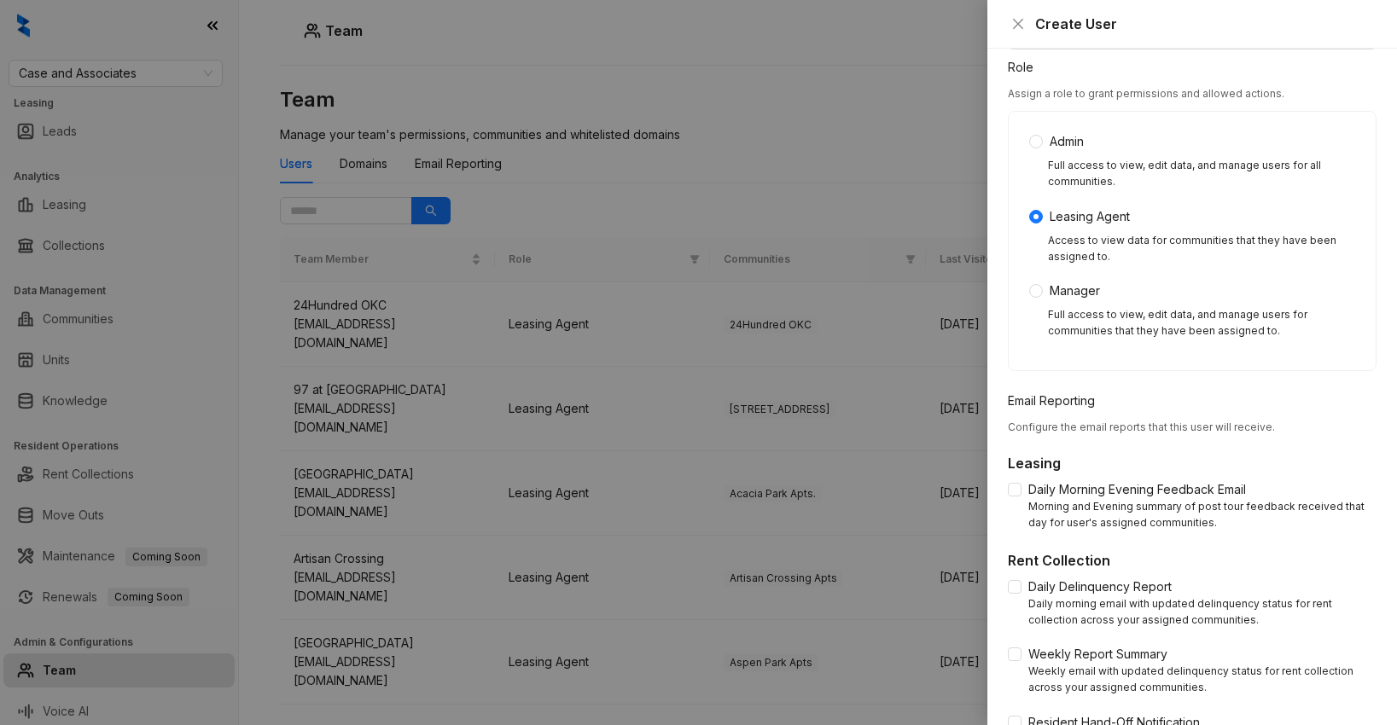
scroll to position [606, 0]
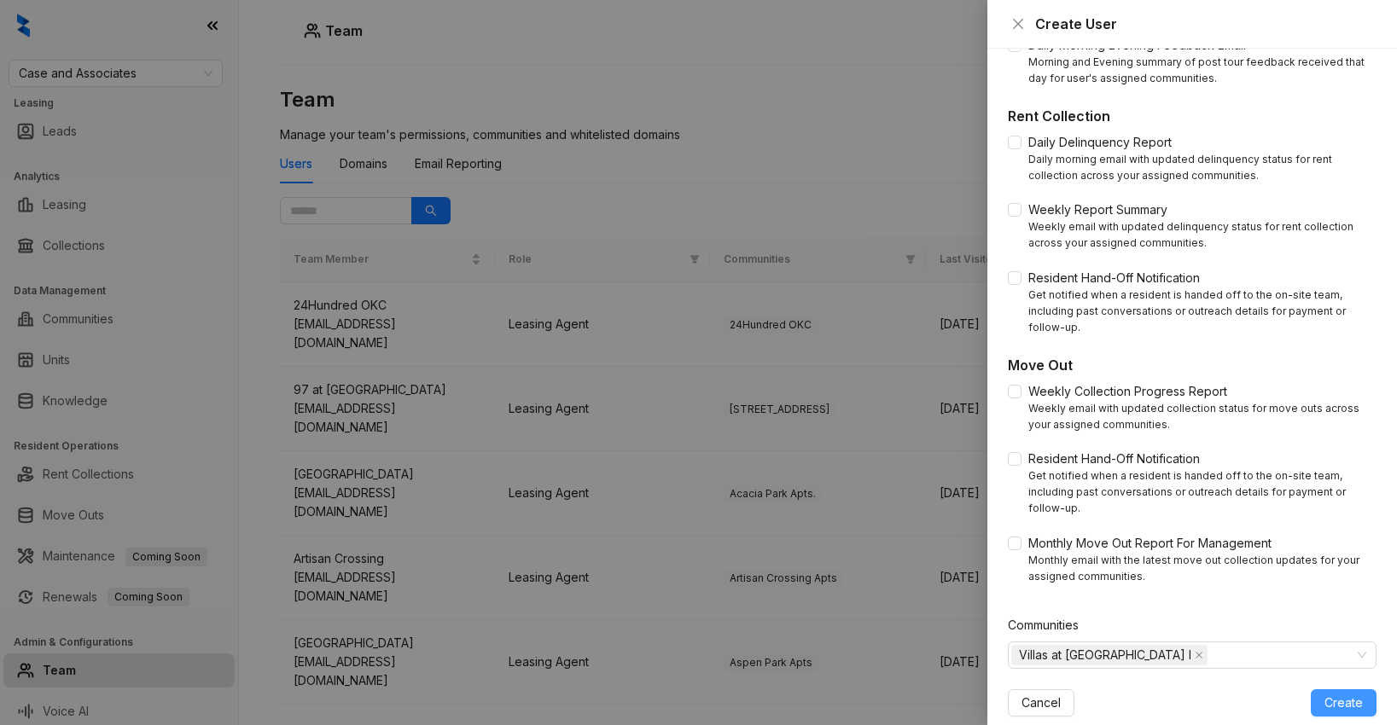
click at [1350, 694] on span "Create" at bounding box center [1344, 703] width 38 height 19
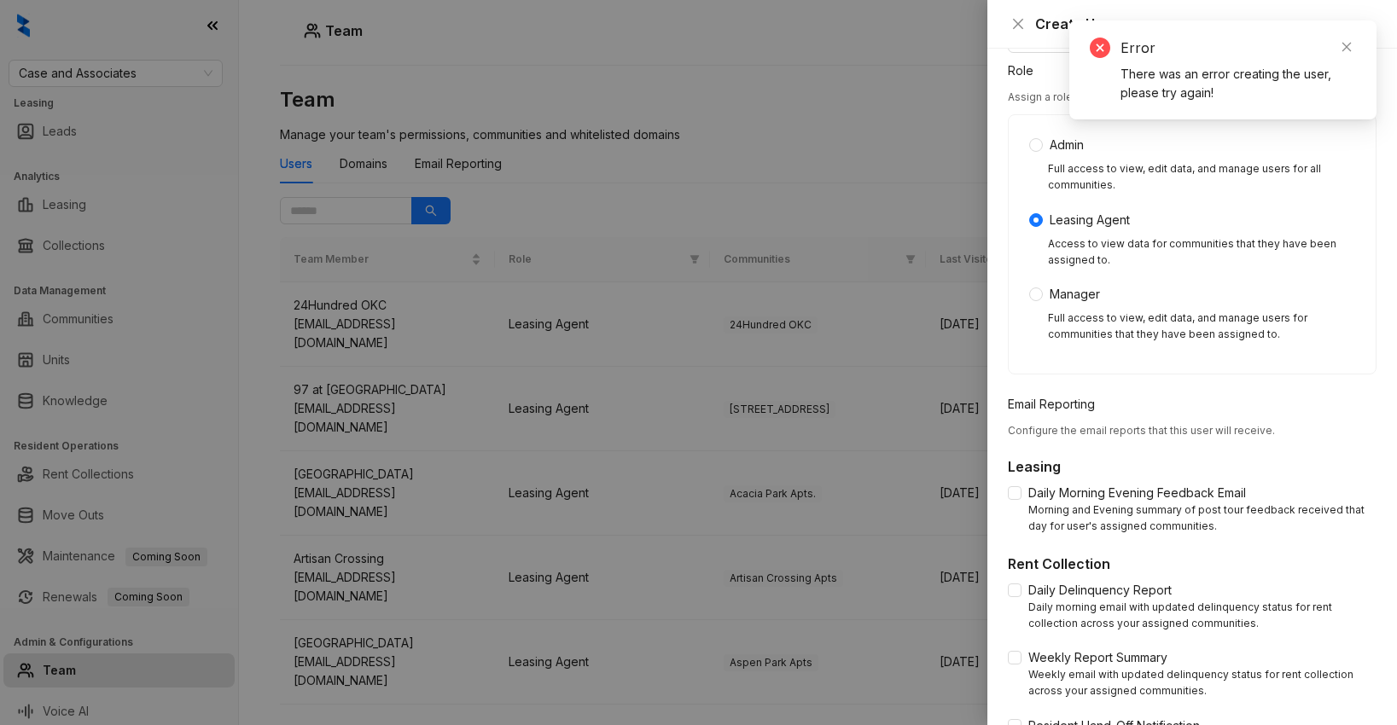
scroll to position [0, 0]
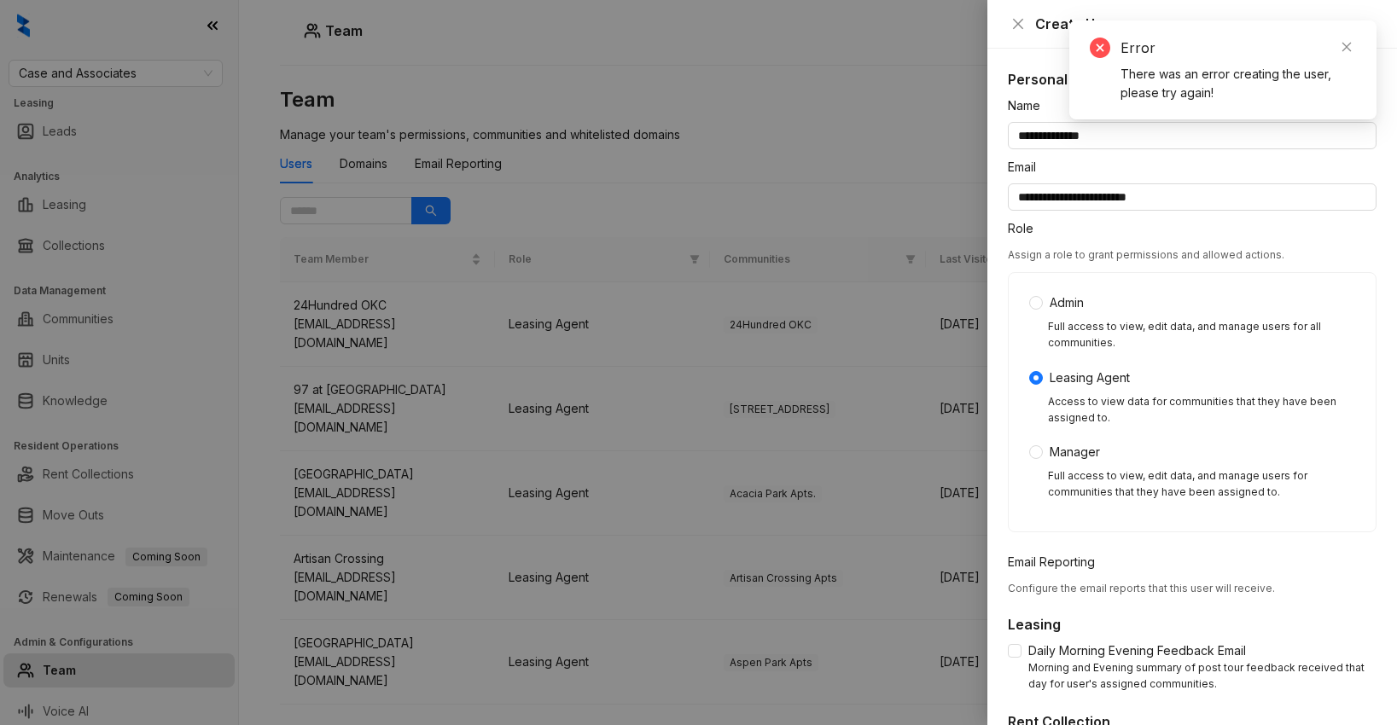
click at [1241, 400] on div "Access to view data for communities that they have been assigned to." at bounding box center [1201, 410] width 307 height 32
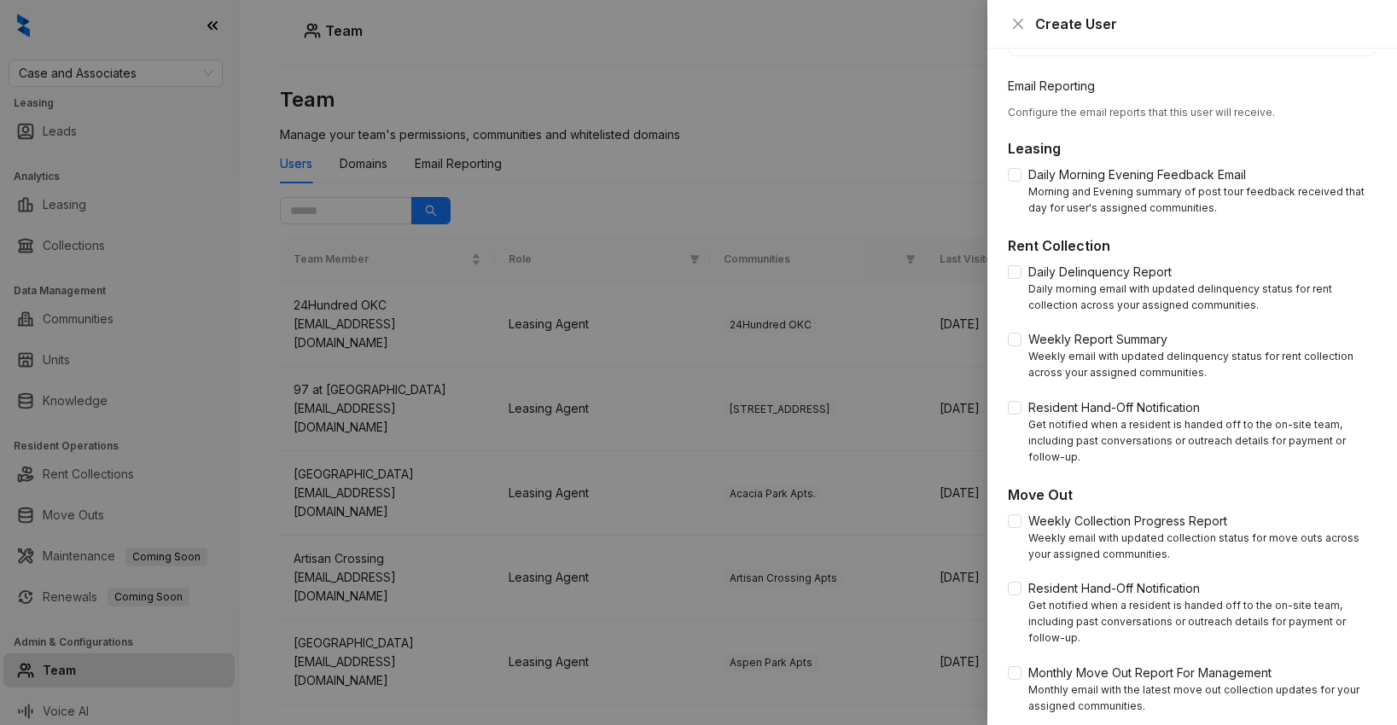
scroll to position [606, 0]
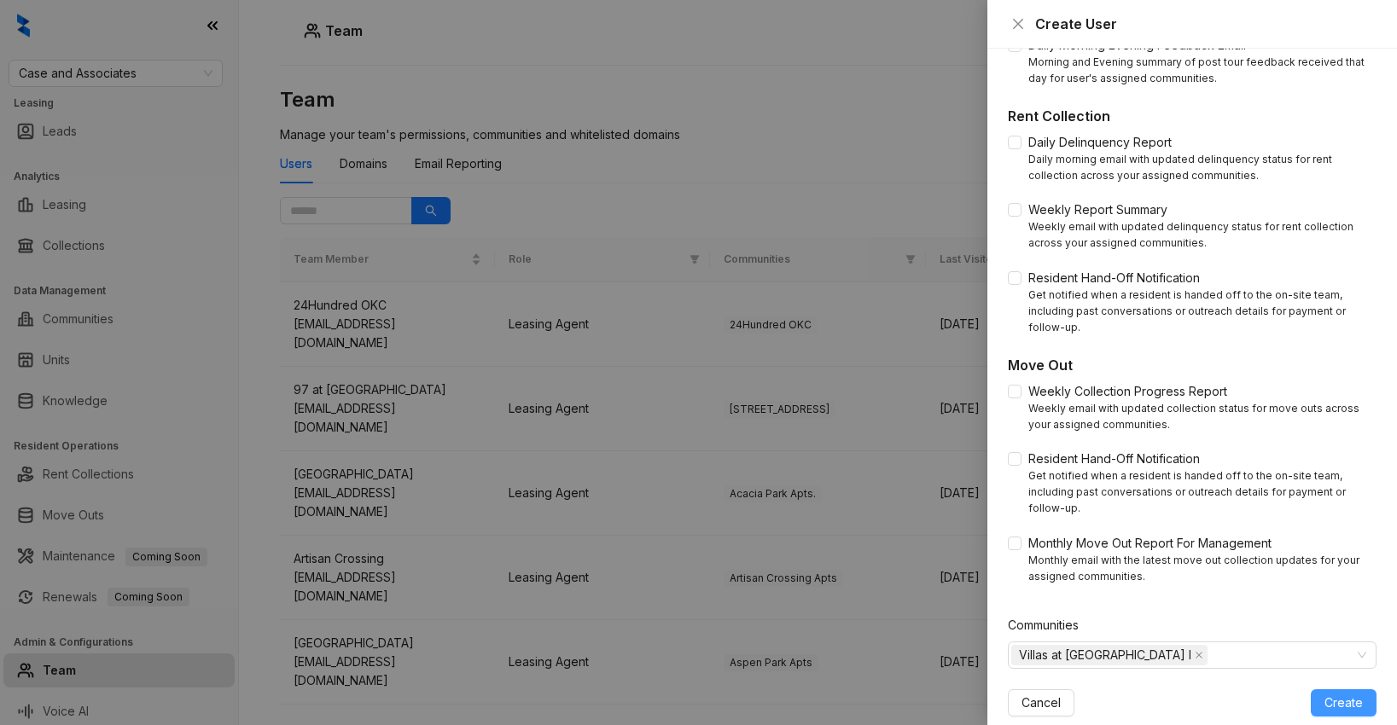
click at [1343, 690] on button "Create" at bounding box center [1344, 703] width 66 height 27
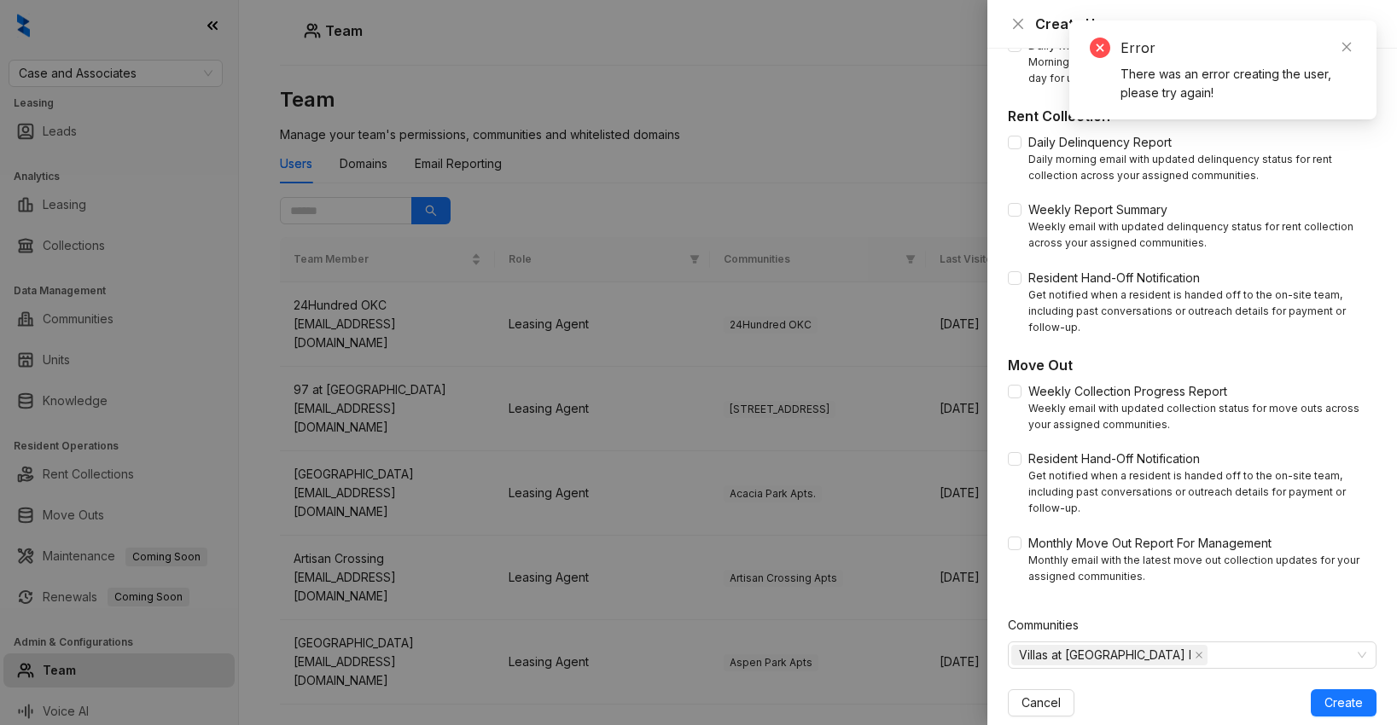
click at [901, 181] on div at bounding box center [698, 362] width 1397 height 725
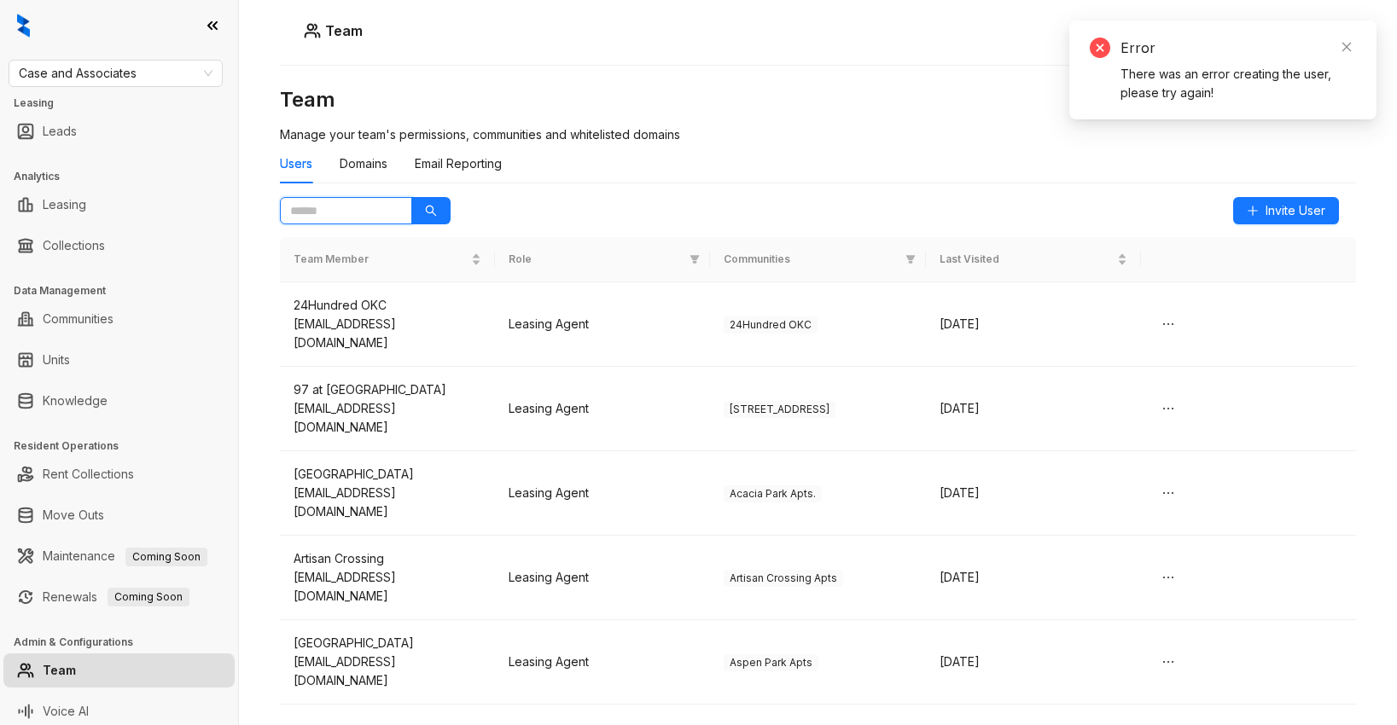
click at [353, 214] on input "text" at bounding box center [339, 210] width 98 height 19
type input "*****"
click at [432, 215] on icon "search" at bounding box center [431, 211] width 12 height 12
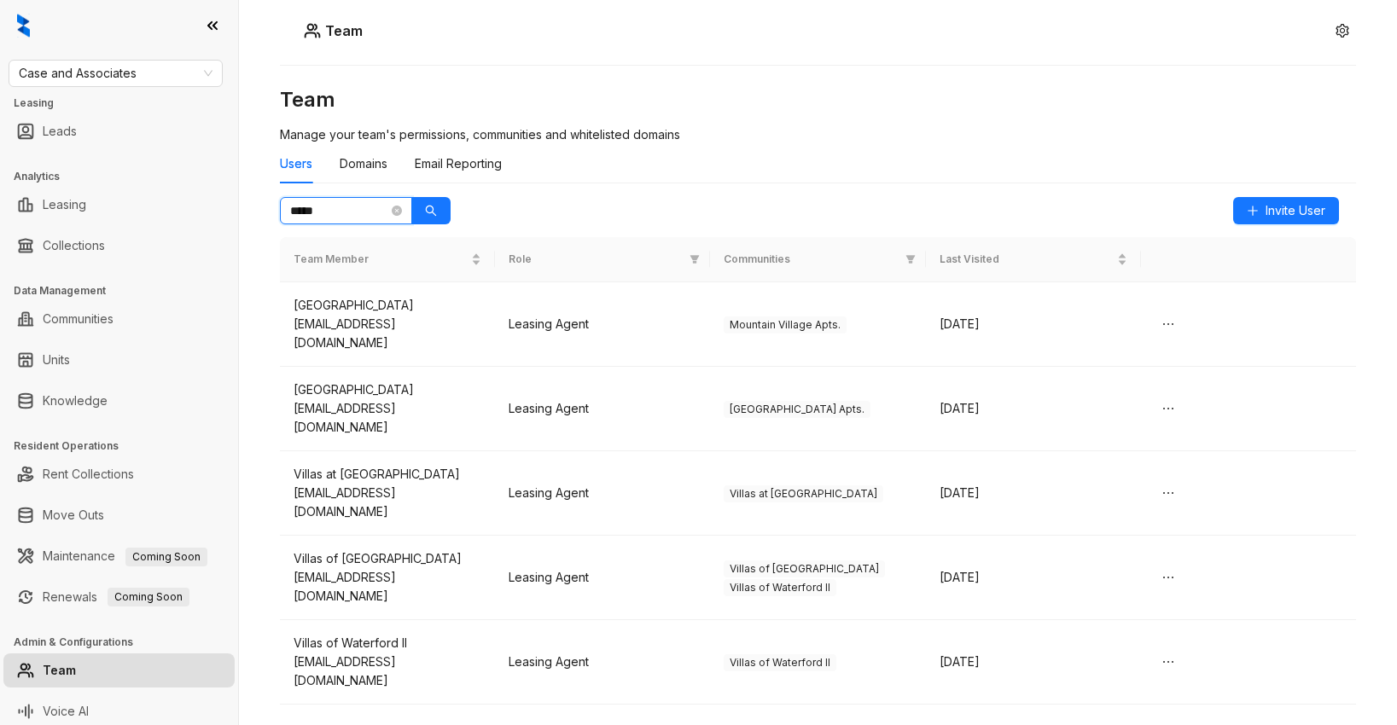
drag, startPoint x: 348, startPoint y: 209, endPoint x: 259, endPoint y: 201, distance: 90.0
click at [265, 203] on div "Team Team Manage your team's permissions, communities and whitelisted domains U…" at bounding box center [818, 362] width 1158 height 725
type input "*****"
click at [434, 207] on icon "search" at bounding box center [431, 211] width 12 height 12
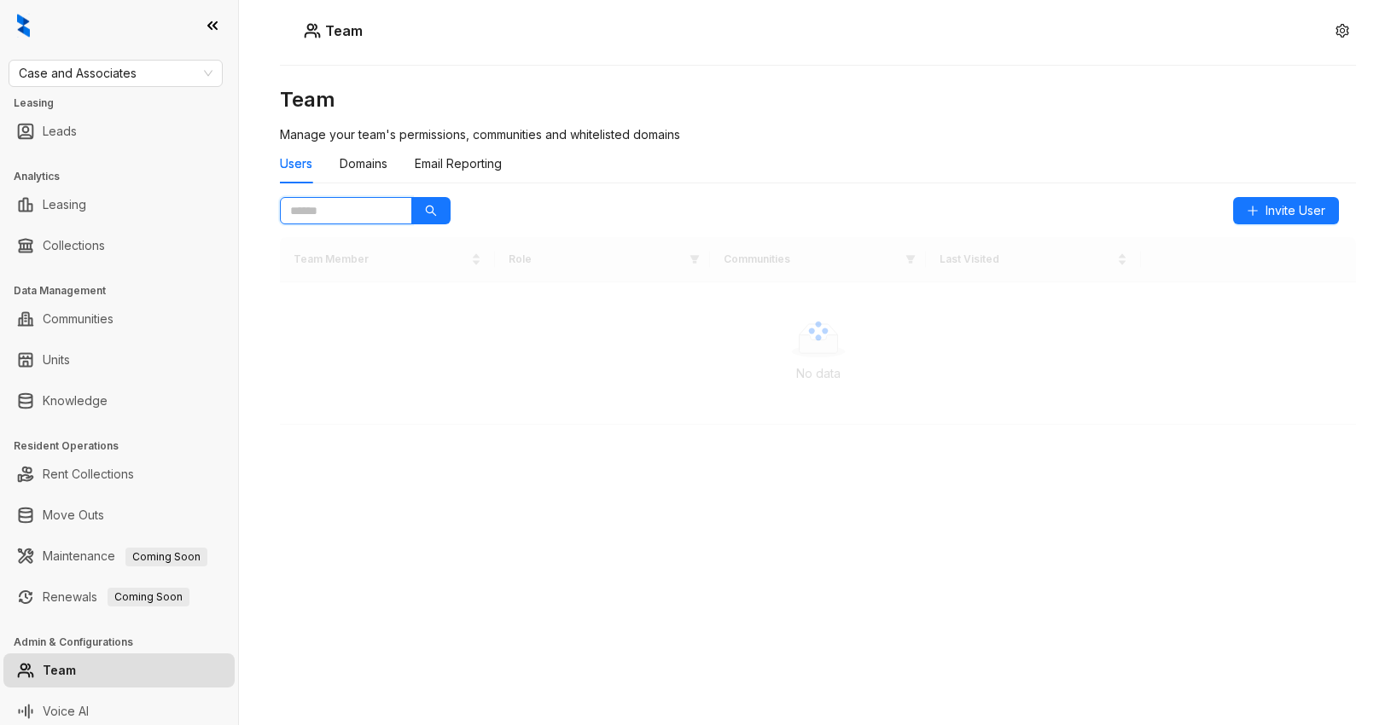
click at [317, 207] on input "text" at bounding box center [339, 210] width 98 height 19
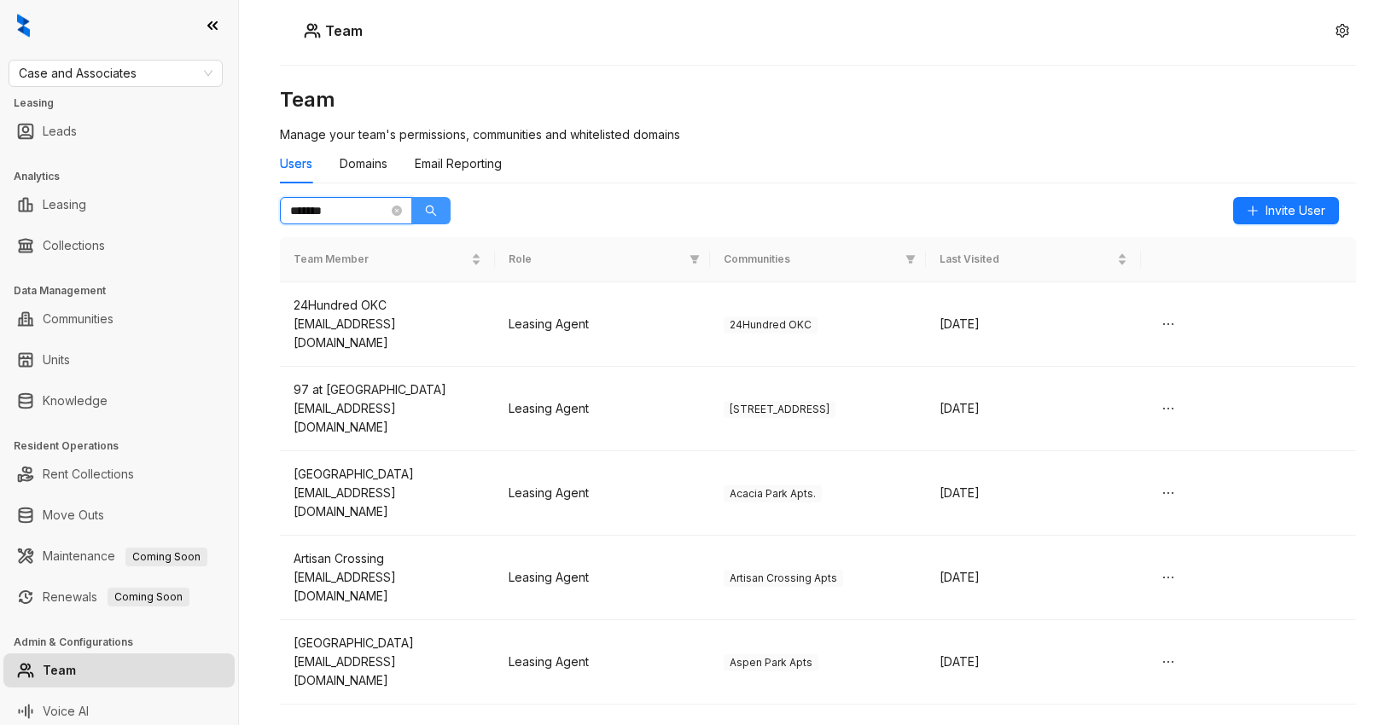
click at [423, 213] on button "button" at bounding box center [430, 210] width 39 height 27
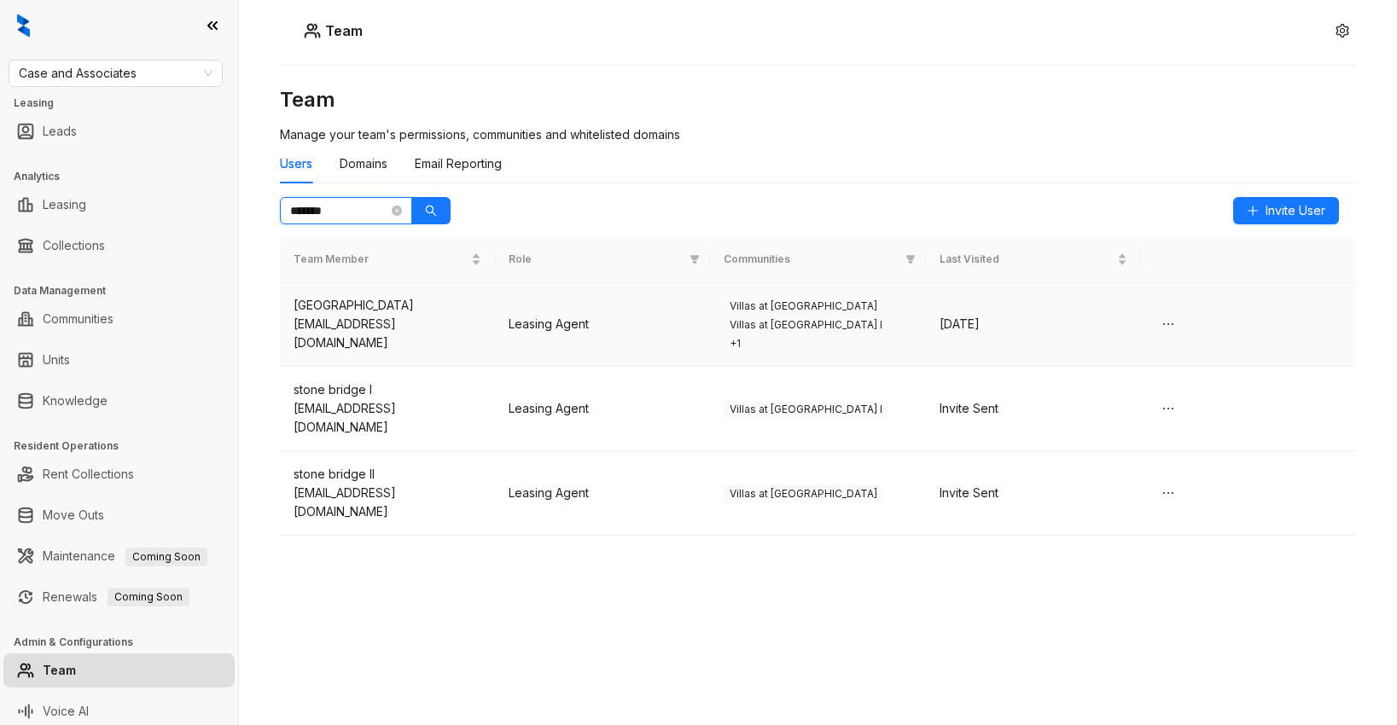
type input "*******"
click at [450, 306] on div "[GEOGRAPHIC_DATA]" at bounding box center [388, 305] width 188 height 19
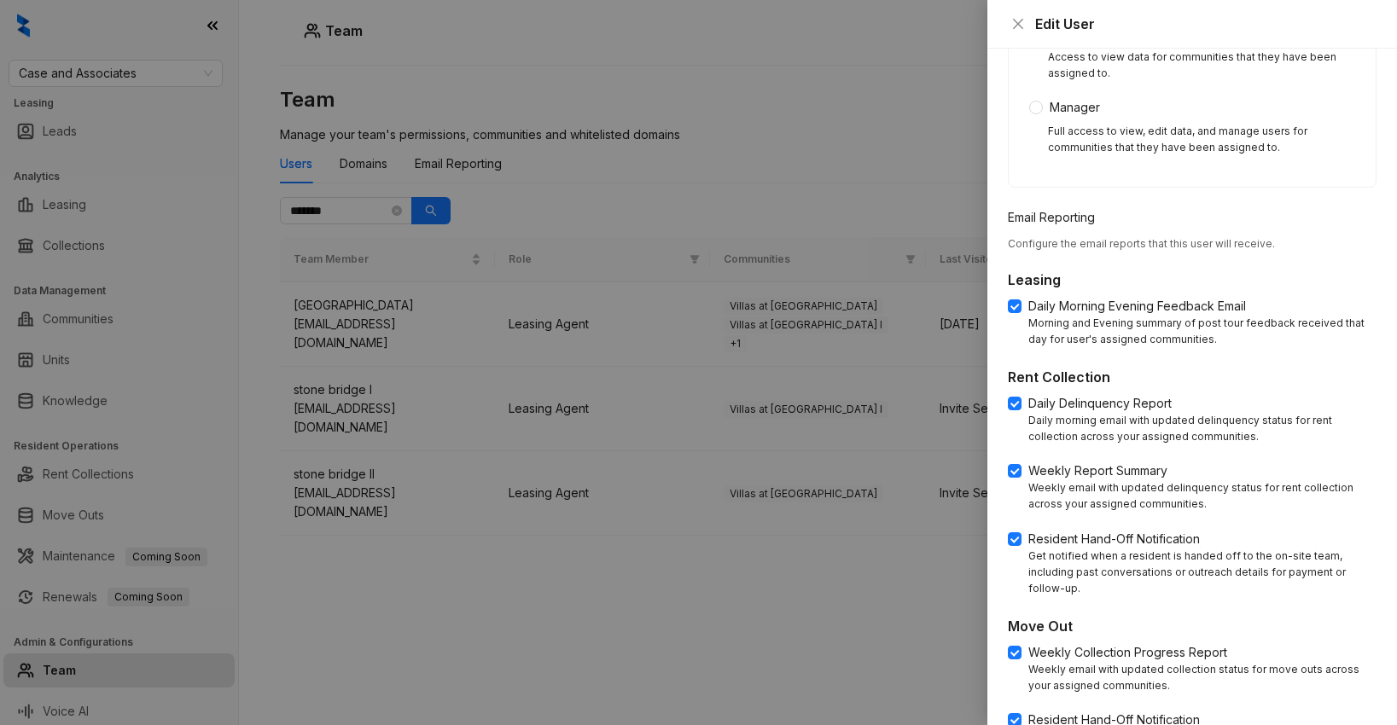
scroll to position [630, 0]
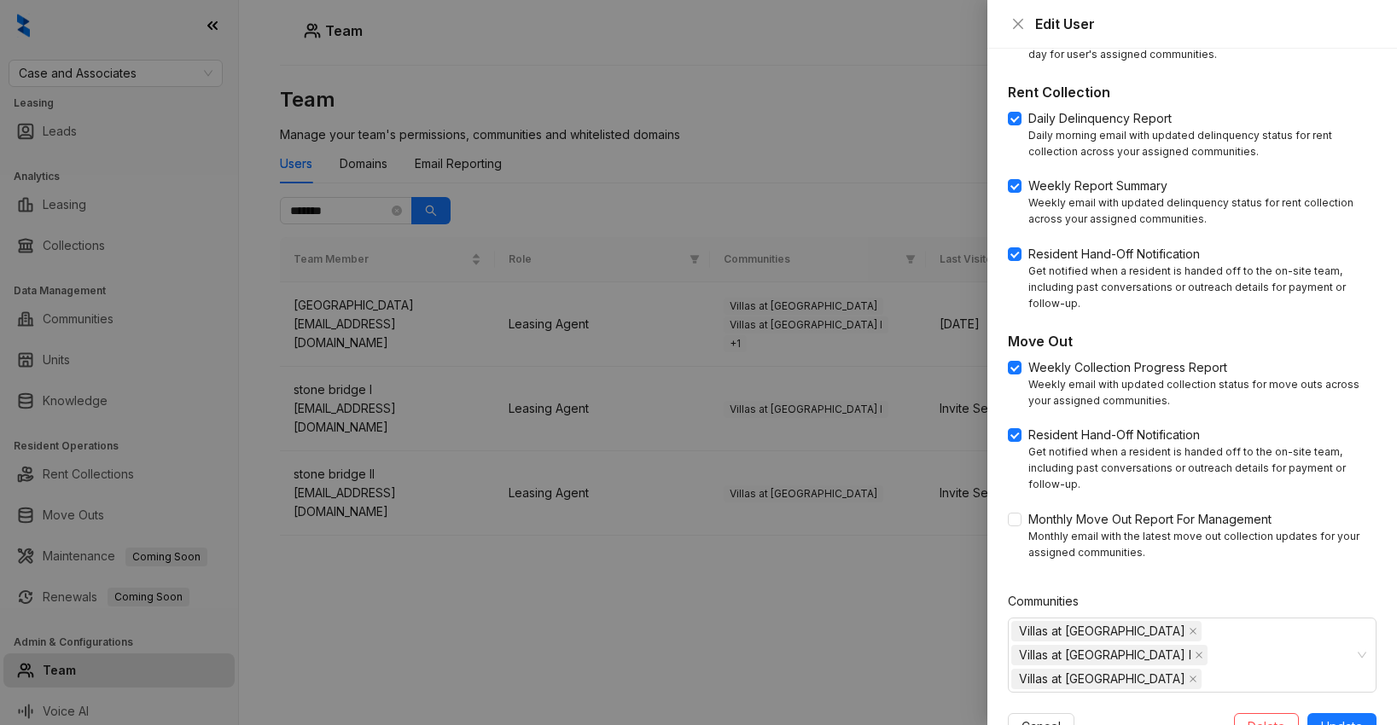
click at [589, 536] on div at bounding box center [698, 362] width 1397 height 725
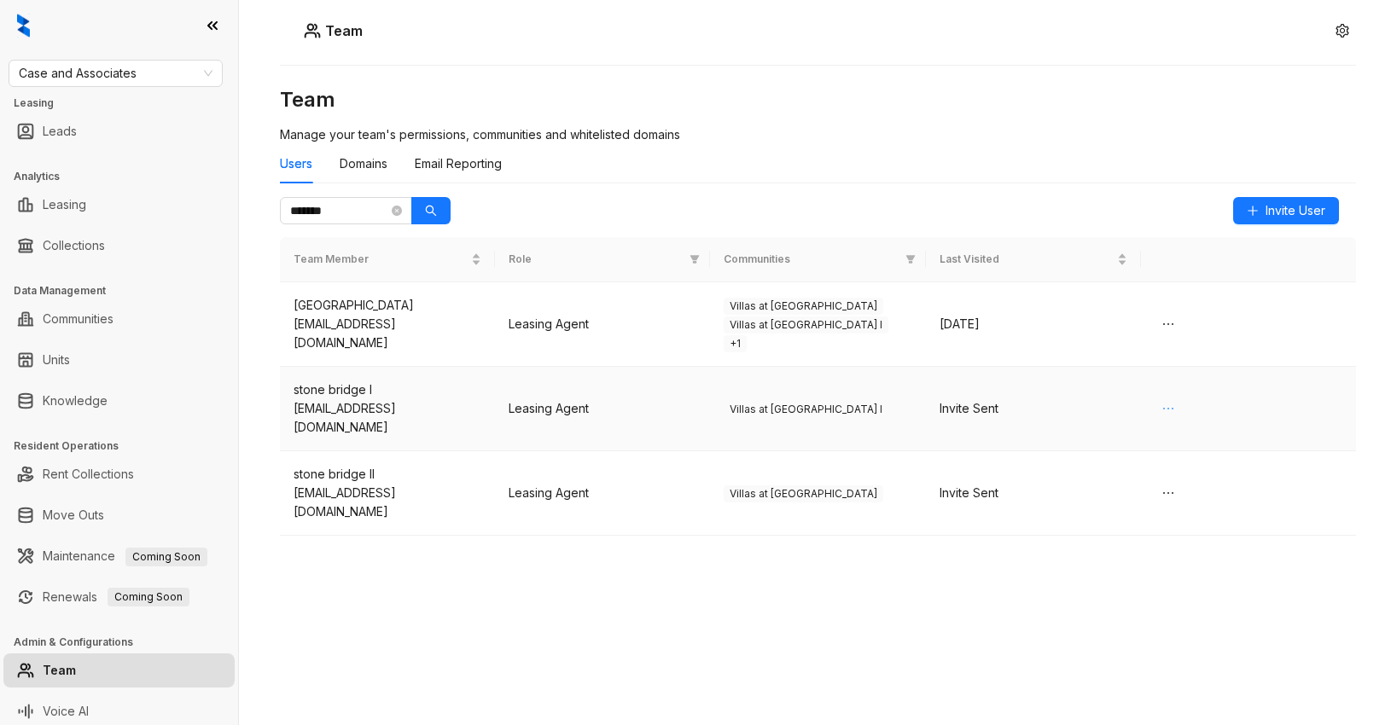
click at [1169, 402] on icon "ellipsis" at bounding box center [1169, 409] width 14 height 14
click at [1059, 154] on div "Users Domains Email Reporting" at bounding box center [818, 163] width 1076 height 39
click at [1172, 402] on icon "ellipsis" at bounding box center [1169, 409] width 14 height 14
click at [1035, 120] on div "Team Manage your team's permissions, communities and whitelisted domains Users …" at bounding box center [818, 327] width 1076 height 482
